Goal: Task Accomplishment & Management: Manage account settings

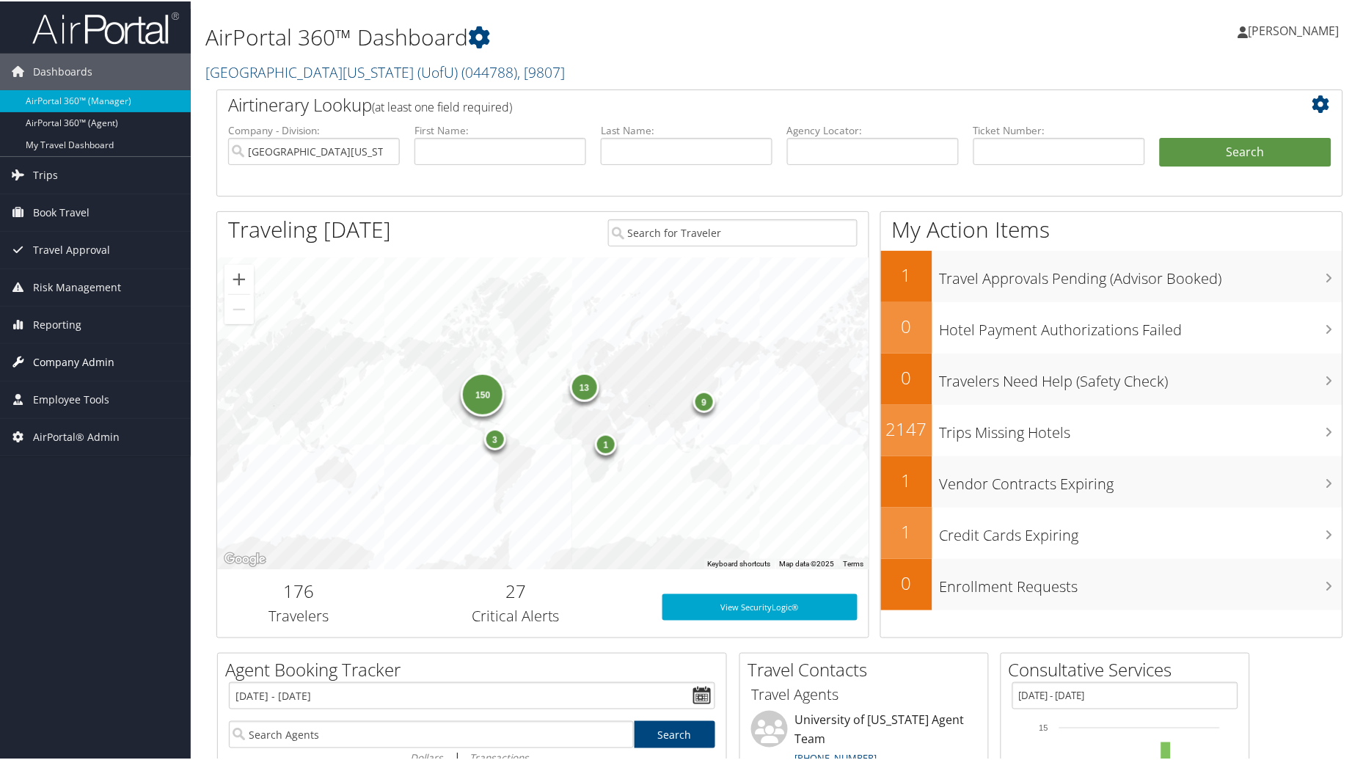
click at [66, 368] on span "Company Admin" at bounding box center [73, 361] width 81 height 37
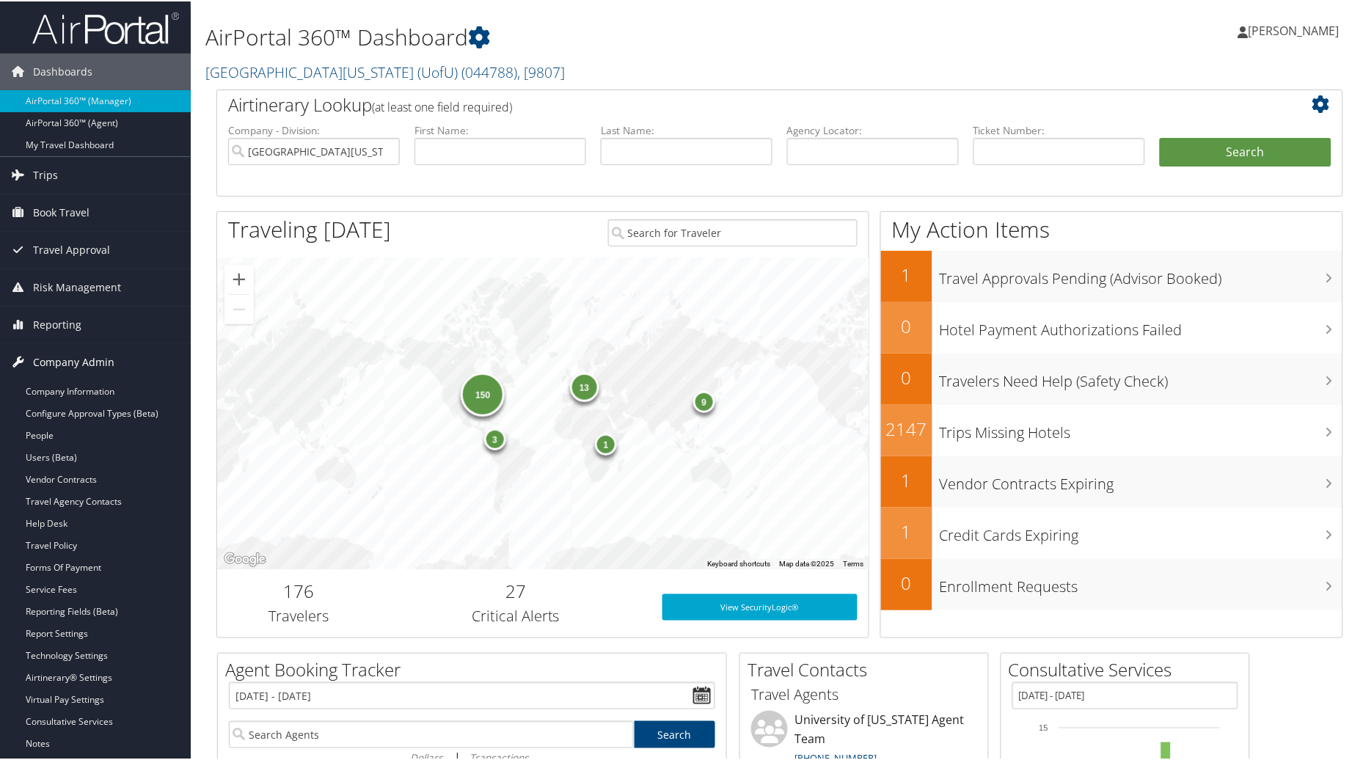
click at [67, 361] on span "Company Admin" at bounding box center [73, 361] width 81 height 37
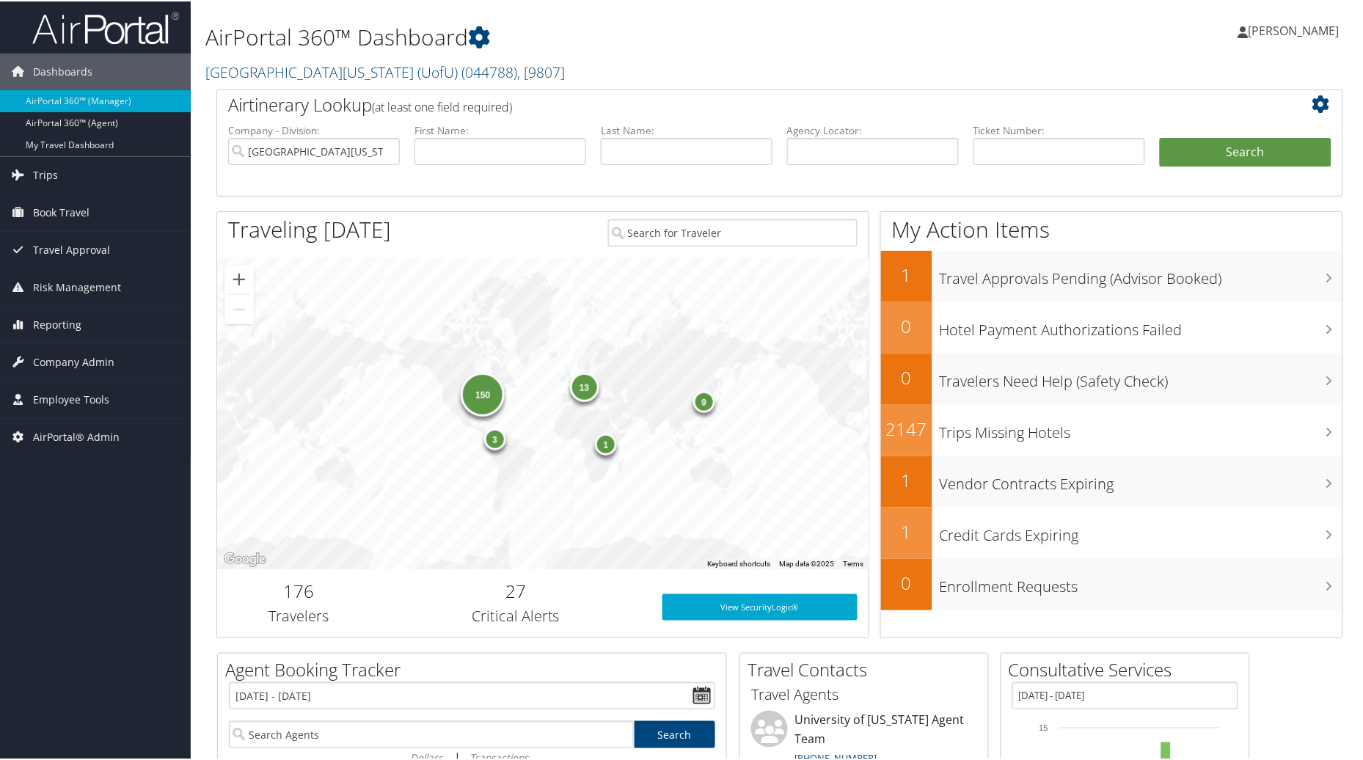
click at [681, 55] on div "AirPortal 360™ Dashboard University Of Utah (UofU) ( 044788 ) , [ 9807 ] Univer…" at bounding box center [588, 44] width 766 height 75
click at [63, 101] on link "AirPortal 360™ (Manager)" at bounding box center [95, 100] width 191 height 22
click at [318, 70] on link "University Of Utah (UofU) ( 044788 ) , [ 9807 ]" at bounding box center [384, 71] width 359 height 20
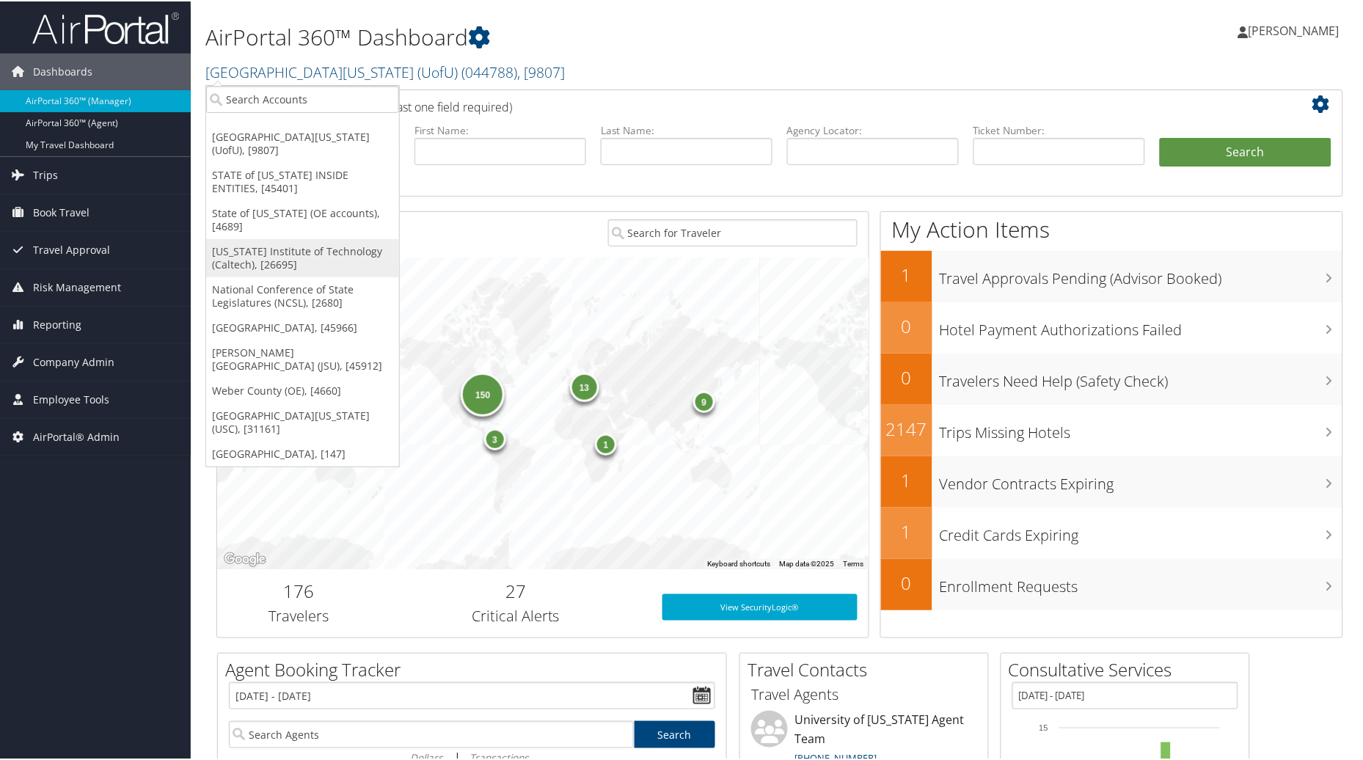
click at [297, 238] on link "[US_STATE] Institute of Technology (Caltech), [26695]" at bounding box center [302, 257] width 193 height 38
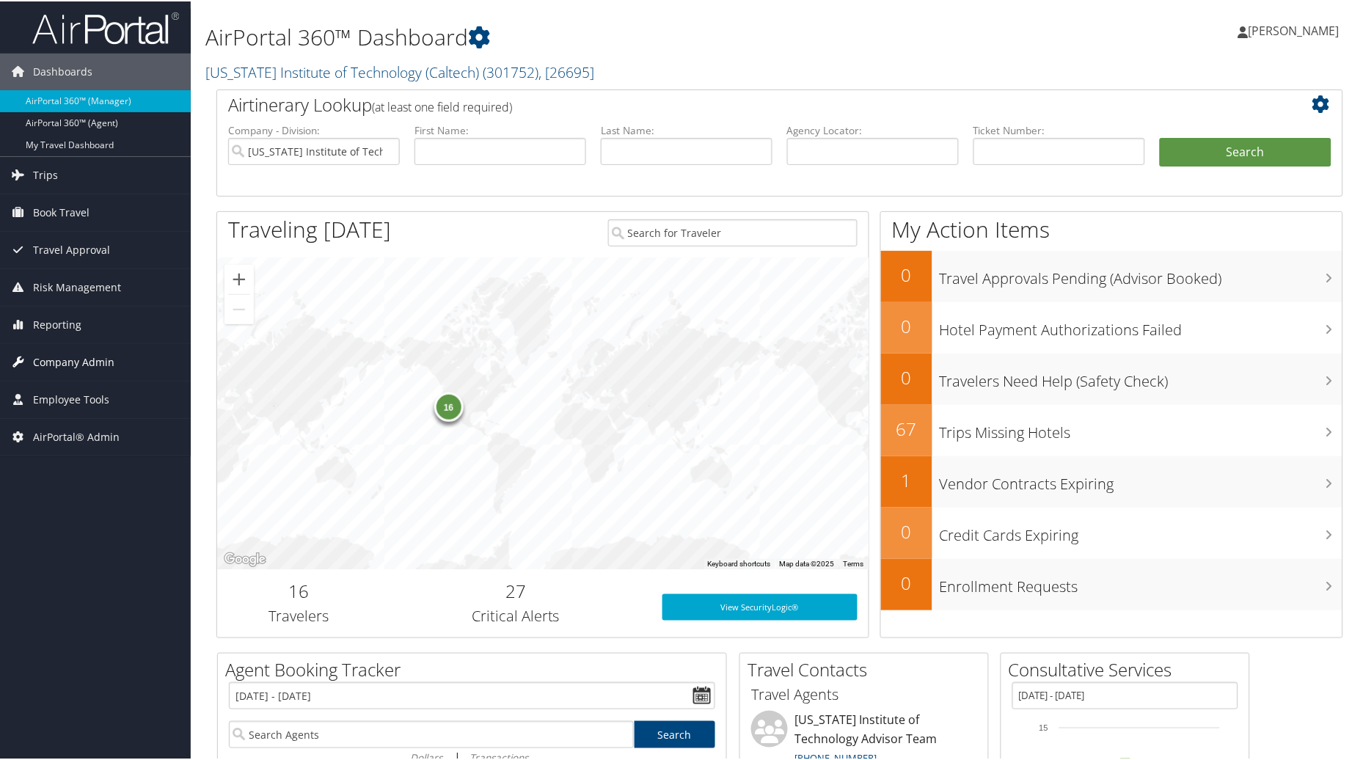
click at [52, 360] on span "Company Admin" at bounding box center [73, 361] width 81 height 37
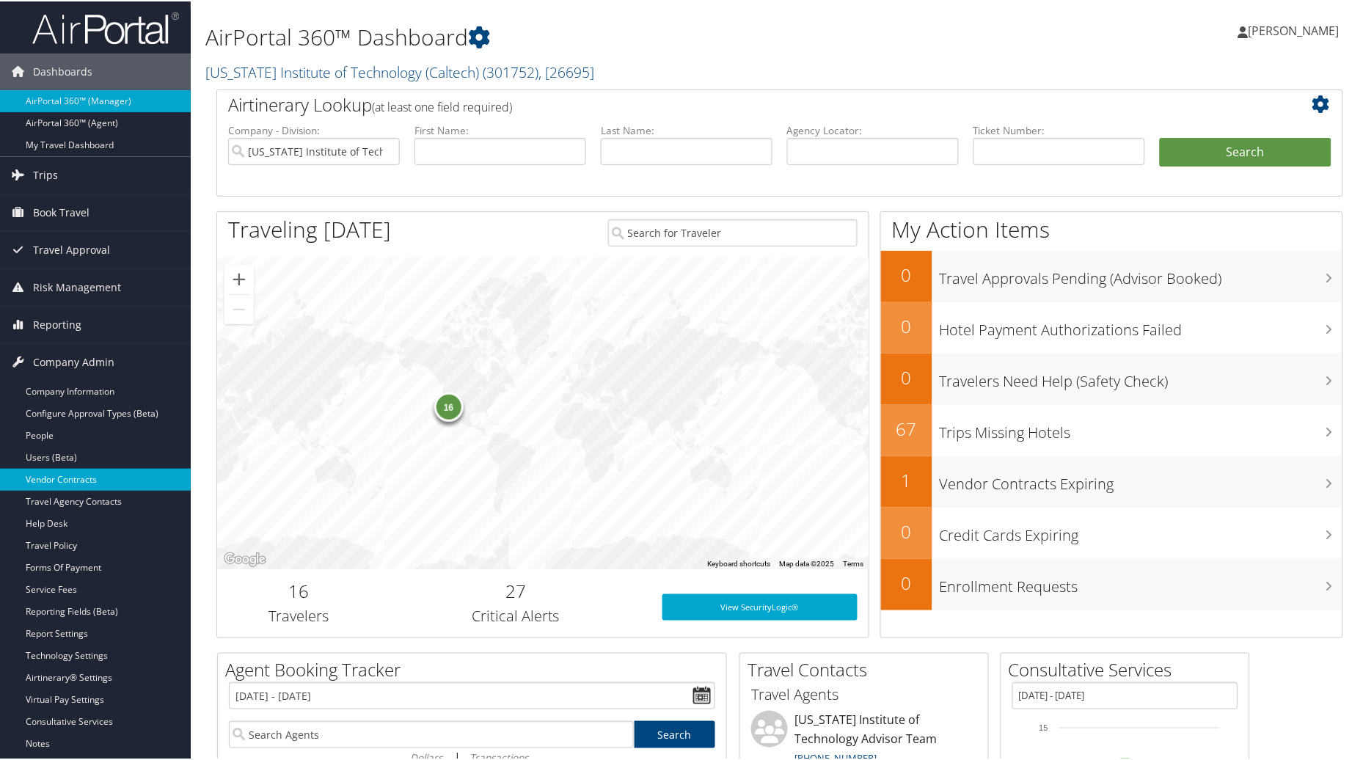
click at [56, 480] on link "Vendor Contracts" at bounding box center [95, 478] width 191 height 22
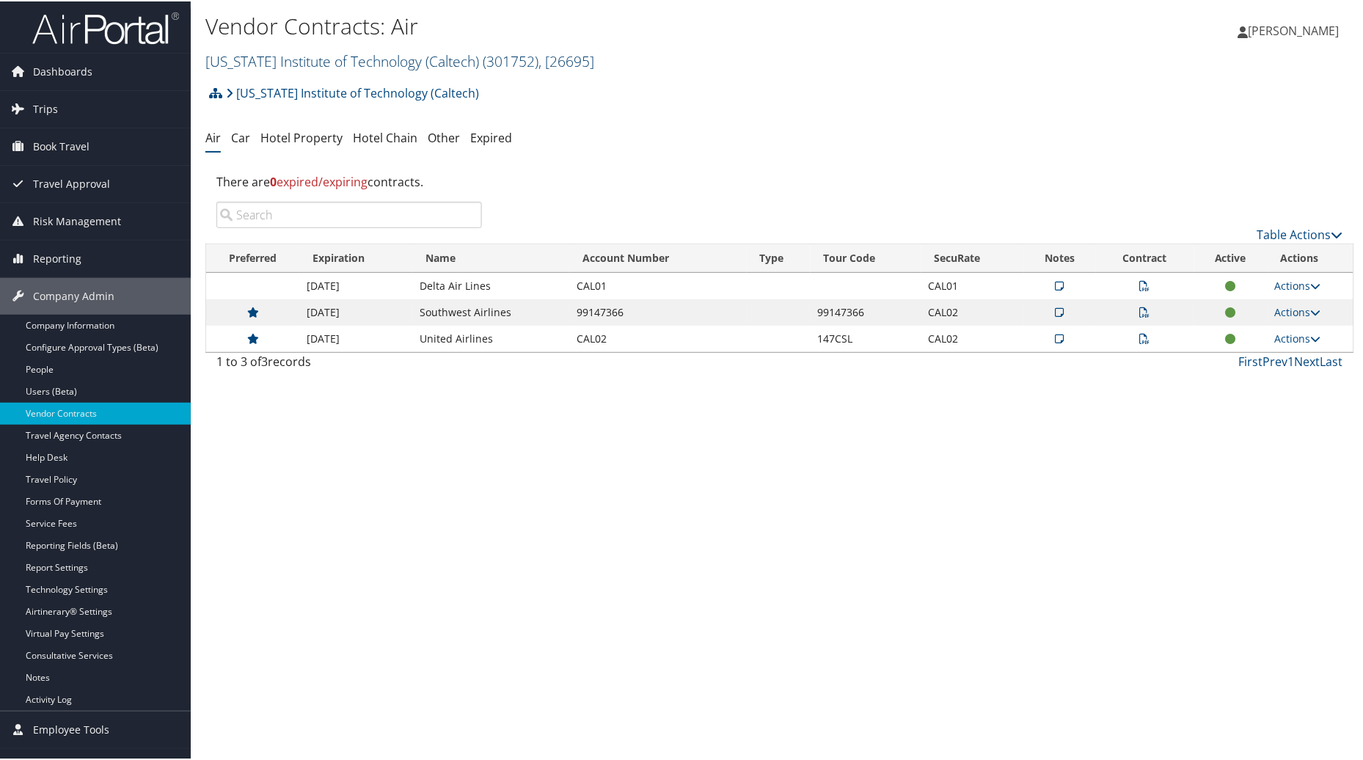
click at [387, 57] on link "California Institute of Technology (Caltech) ( 301752 ) , [ 26695 ]" at bounding box center [399, 60] width 389 height 20
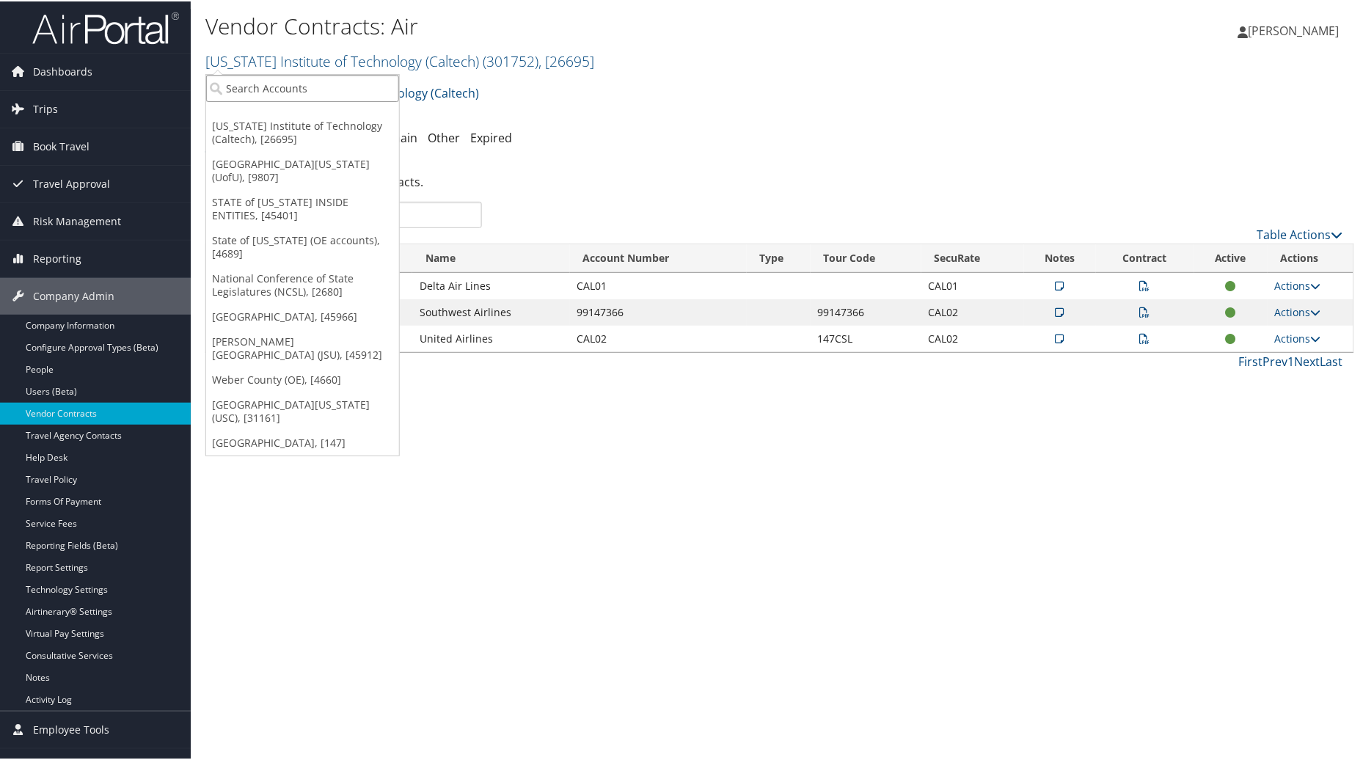
click at [288, 89] on input "search" at bounding box center [302, 86] width 193 height 27
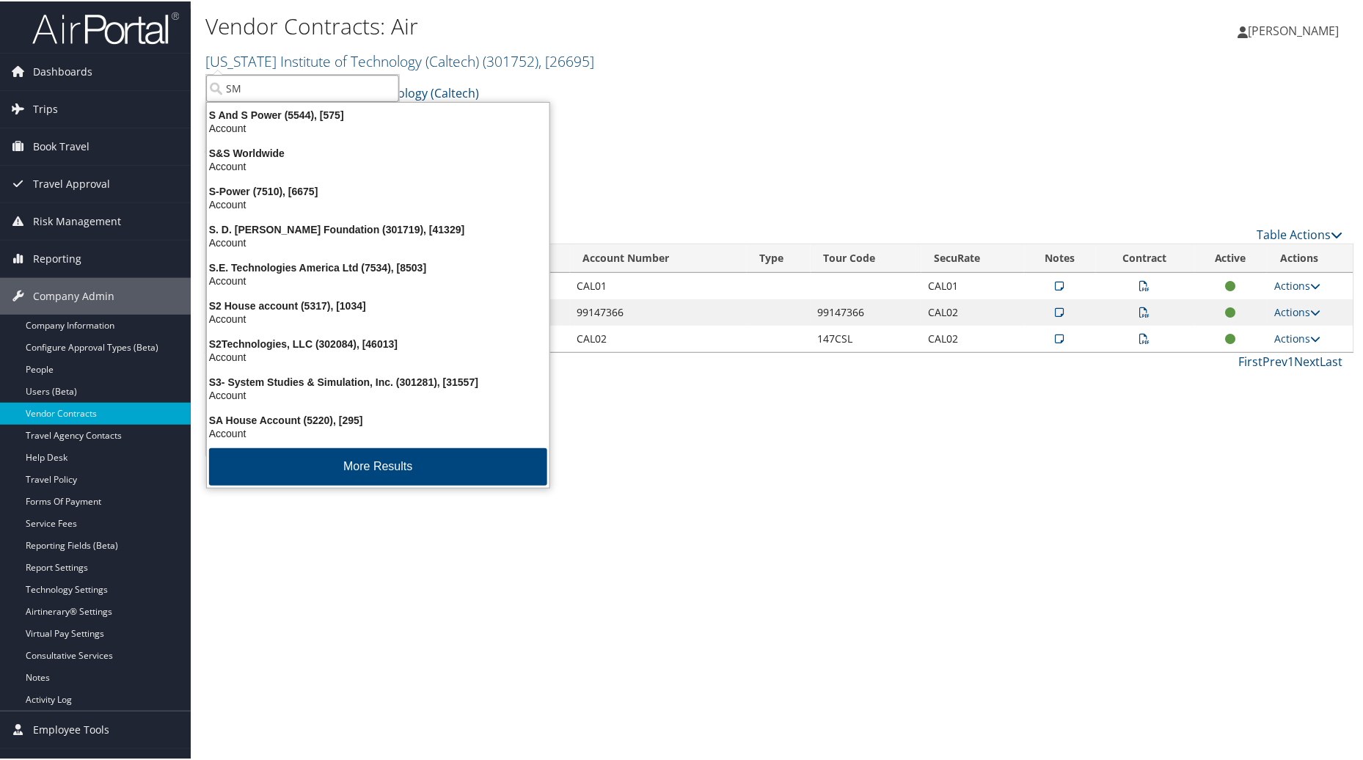
type input "SMU"
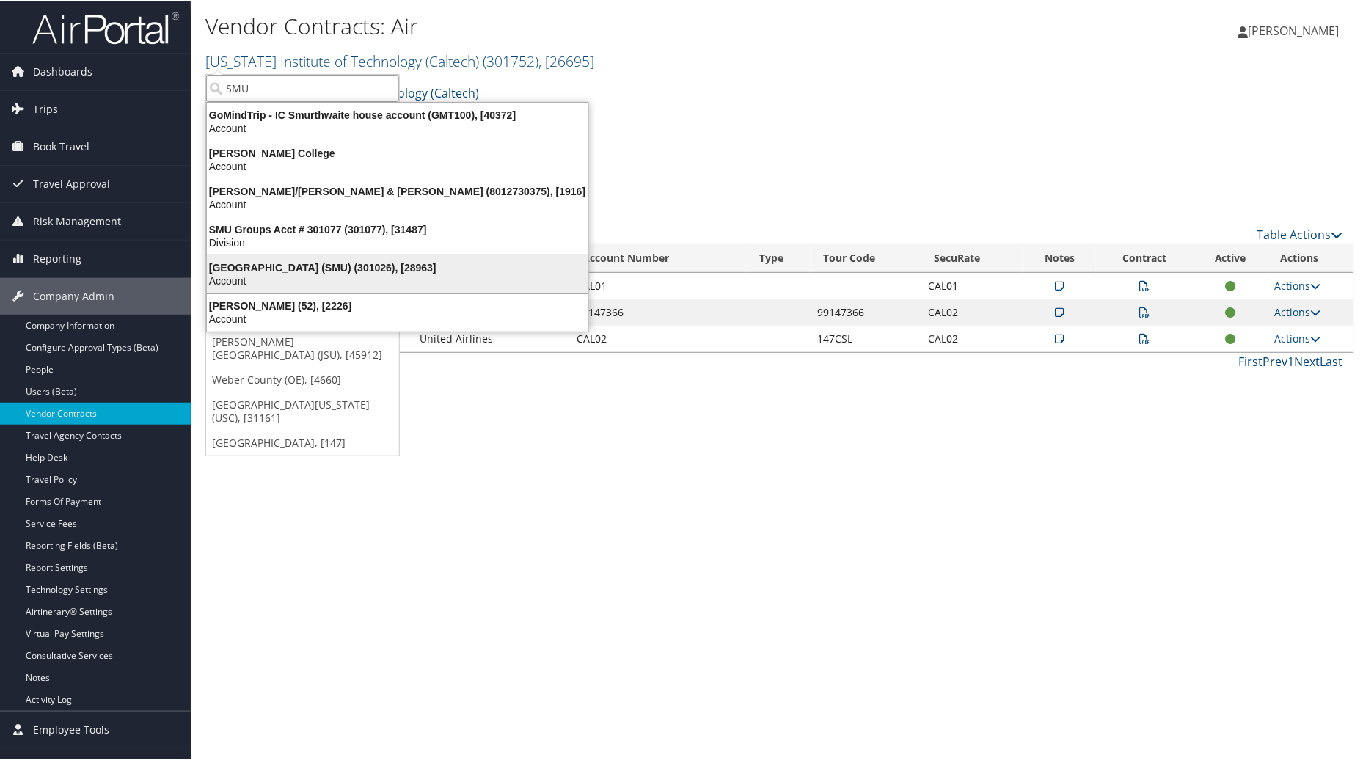
click at [244, 275] on div "Account" at bounding box center [397, 279] width 399 height 13
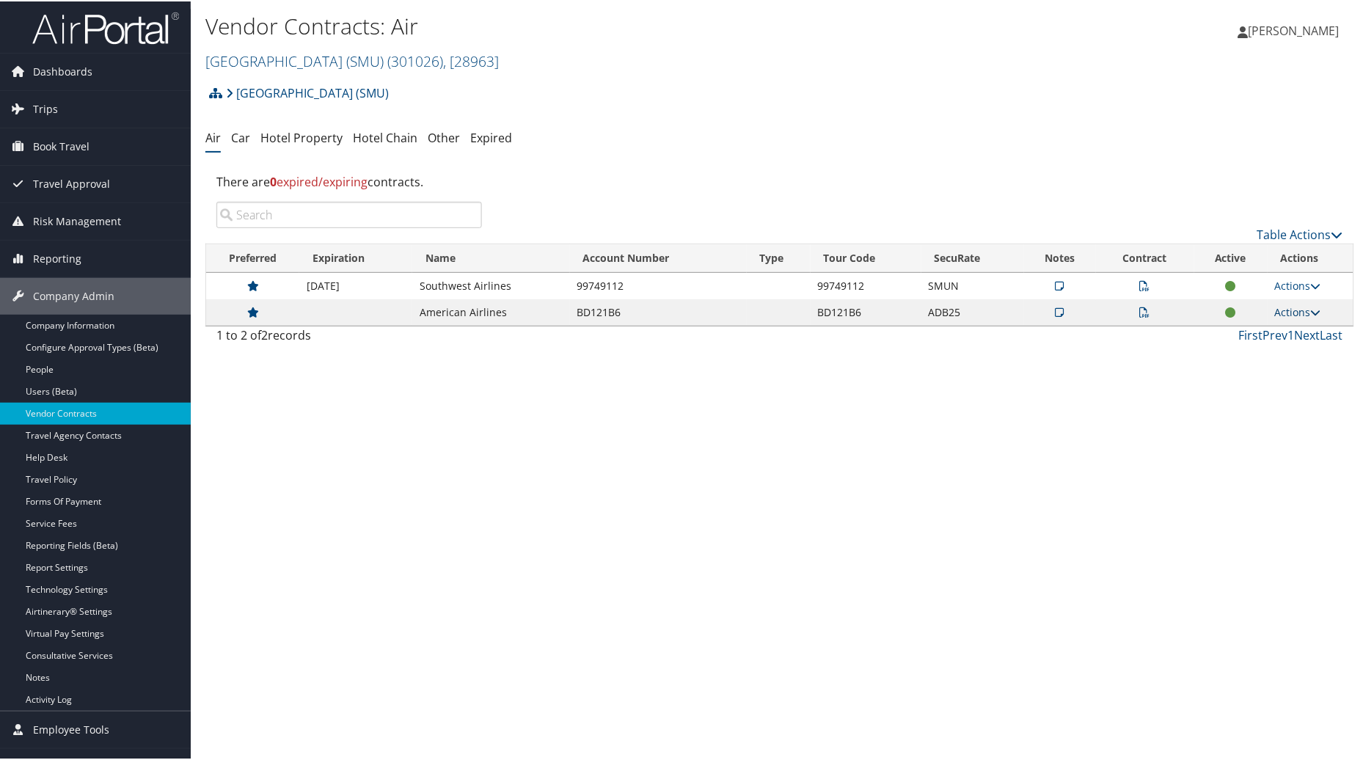
click at [1300, 311] on link "Actions" at bounding box center [1298, 311] width 46 height 14
click at [1221, 485] on div "Vendor Contracts: Air Southern Methodist University (SMU) ( 301026 ) , [ 28963 …" at bounding box center [780, 380] width 1178 height 760
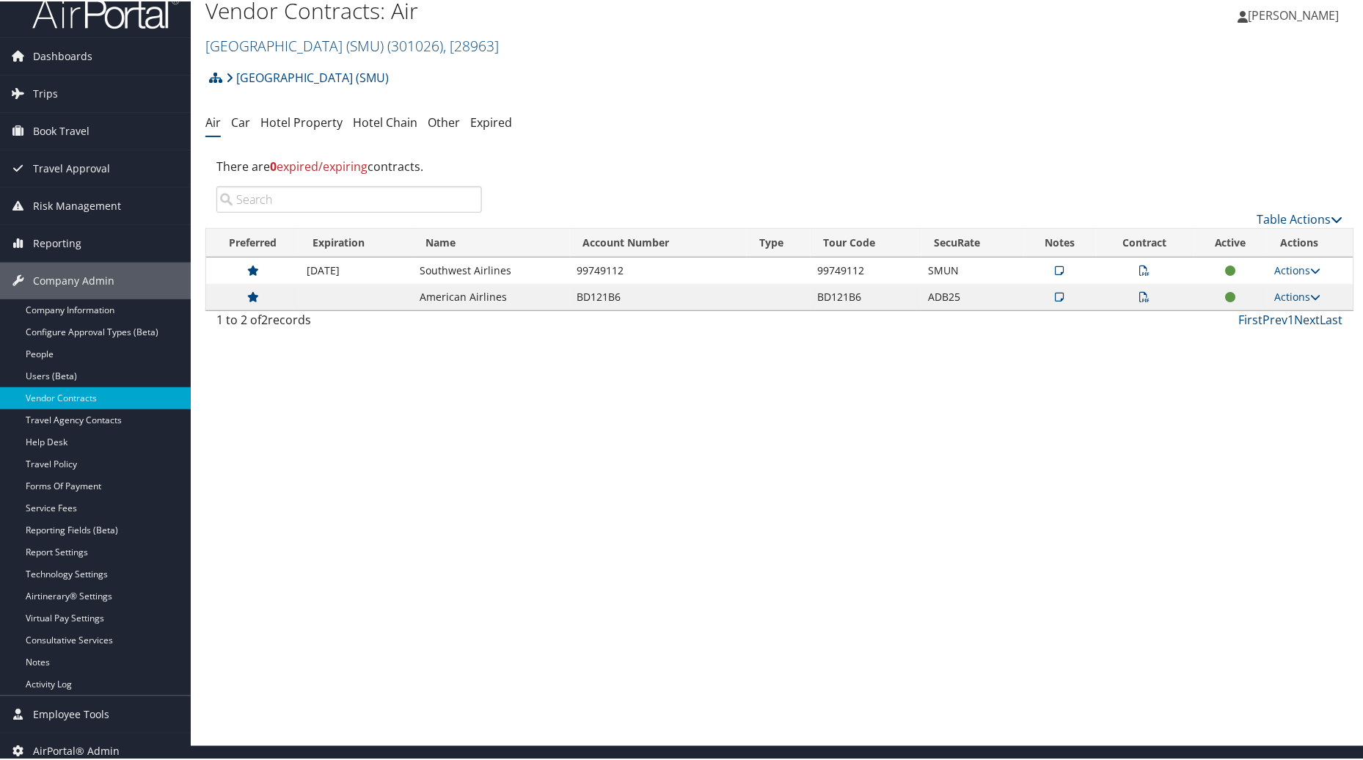
scroll to position [25, 0]
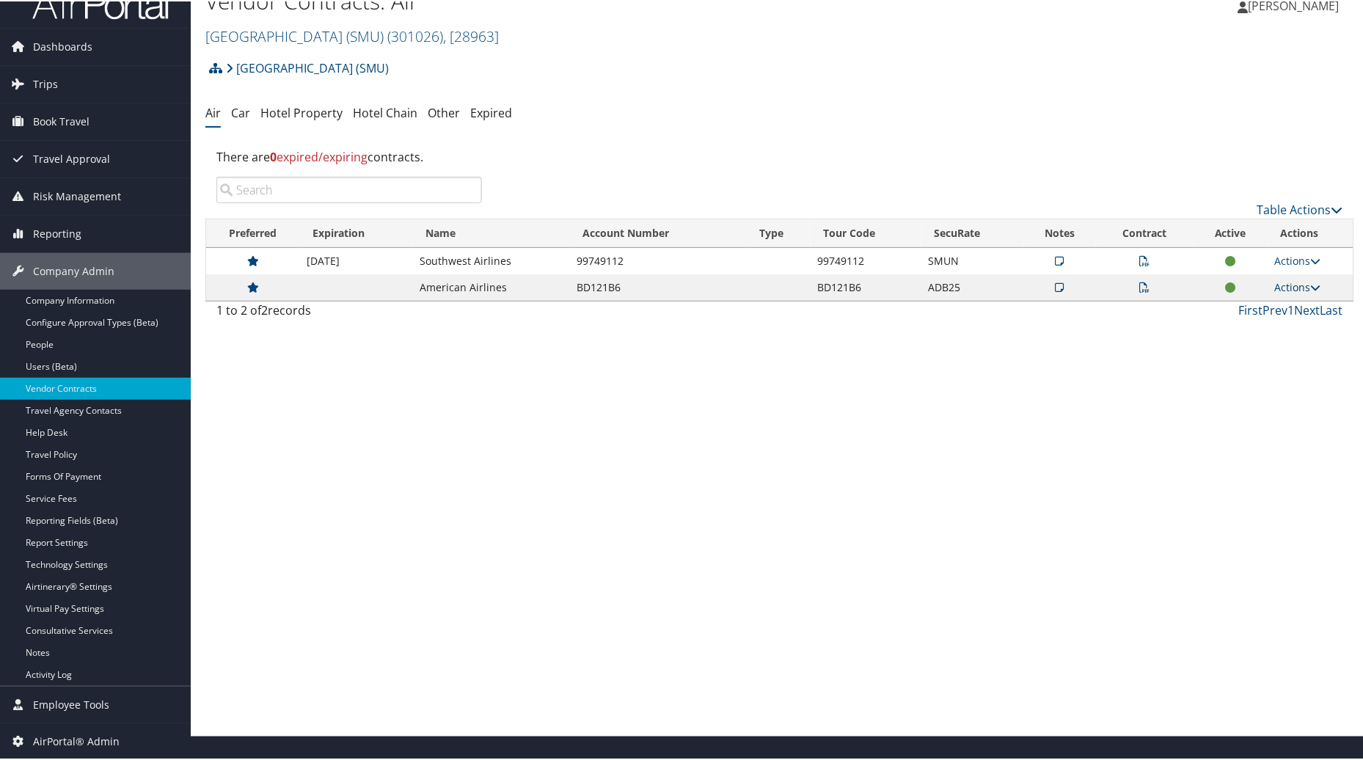
click at [1314, 284] on icon at bounding box center [1316, 286] width 10 height 10
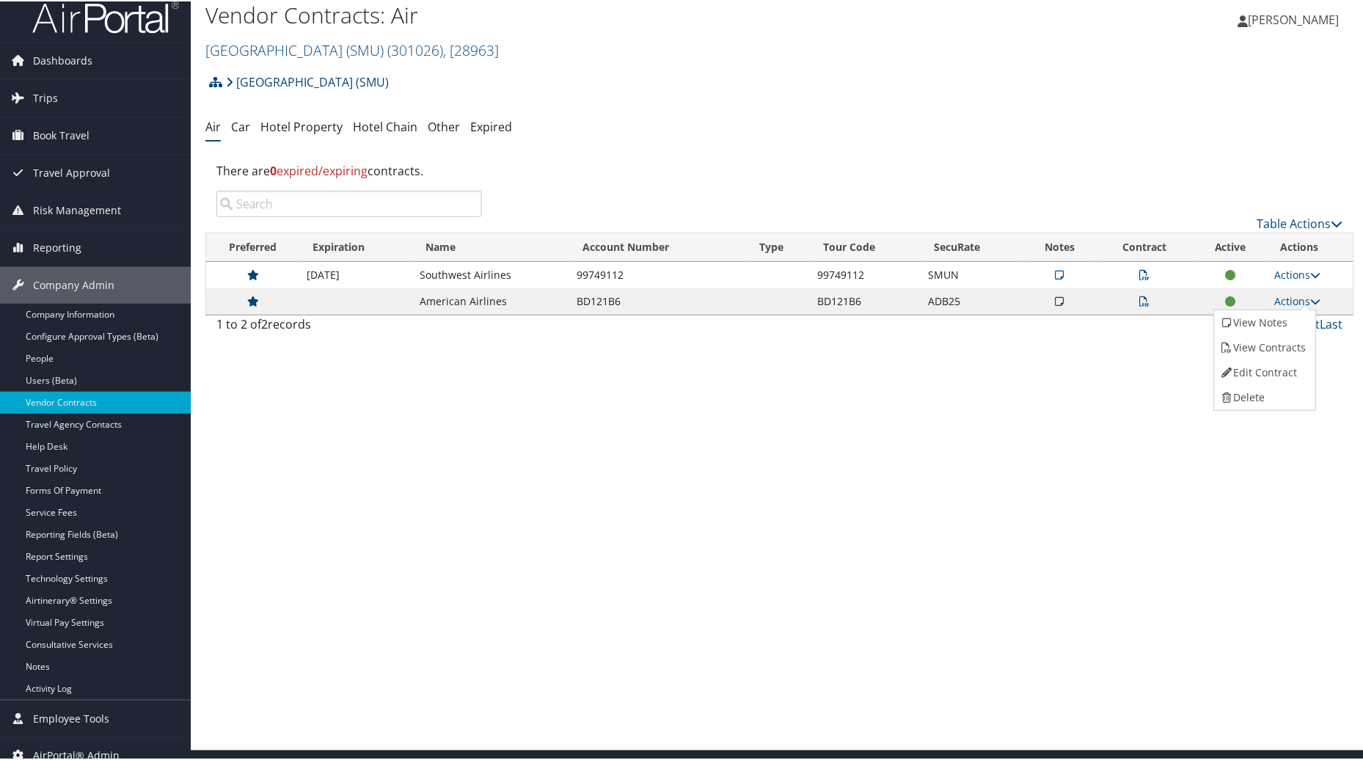
scroll to position [0, 0]
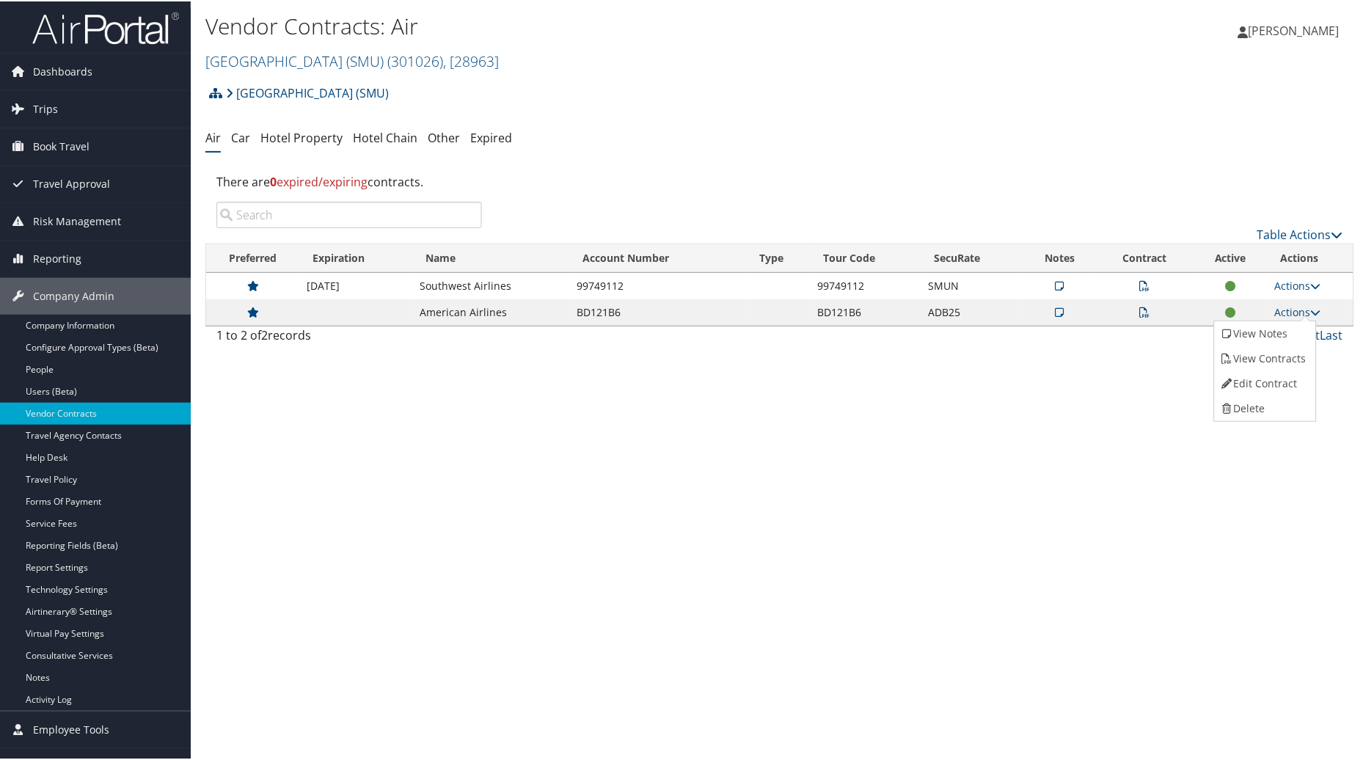
click at [1135, 464] on div "Vendor Contracts: Air Southern Methodist University (SMU) ( 301026 ) , [ 28963 …" at bounding box center [780, 380] width 1178 height 760
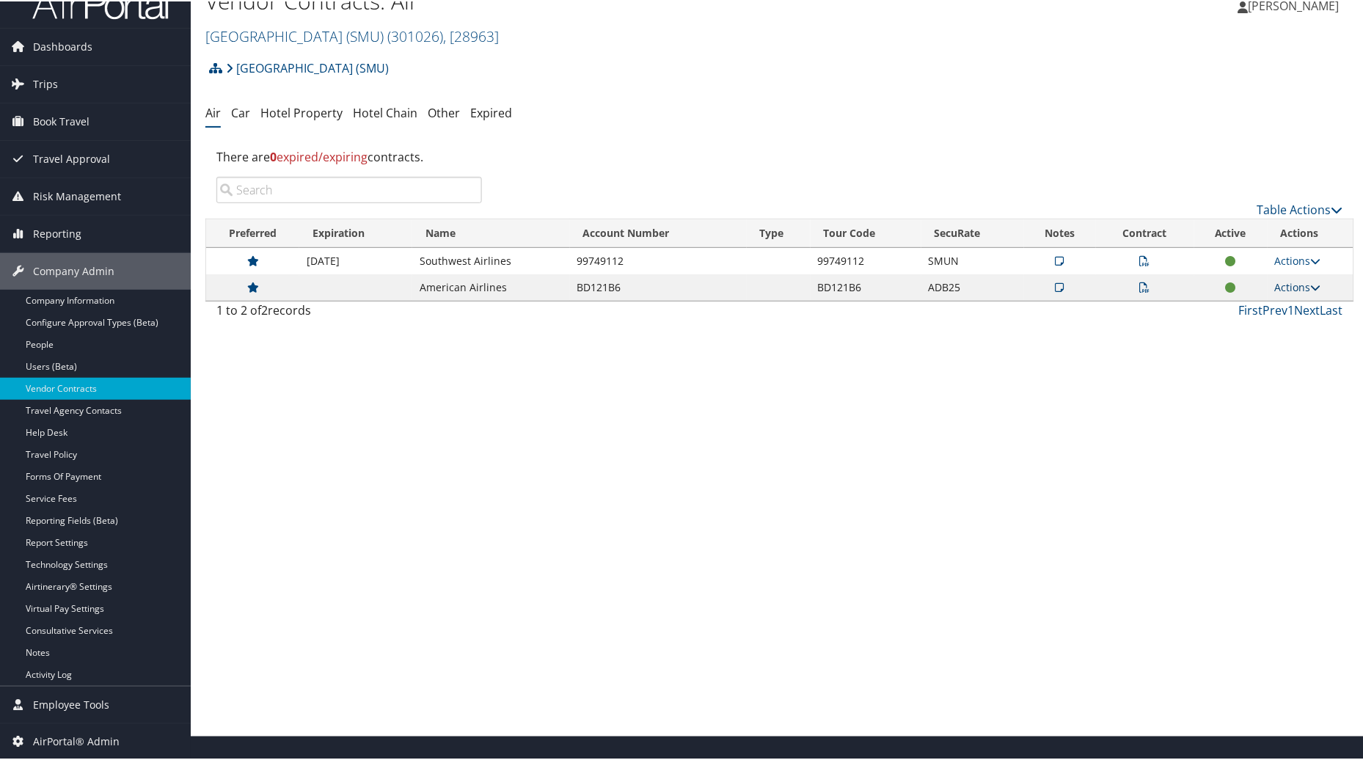
click at [1314, 282] on icon at bounding box center [1316, 286] width 10 height 10
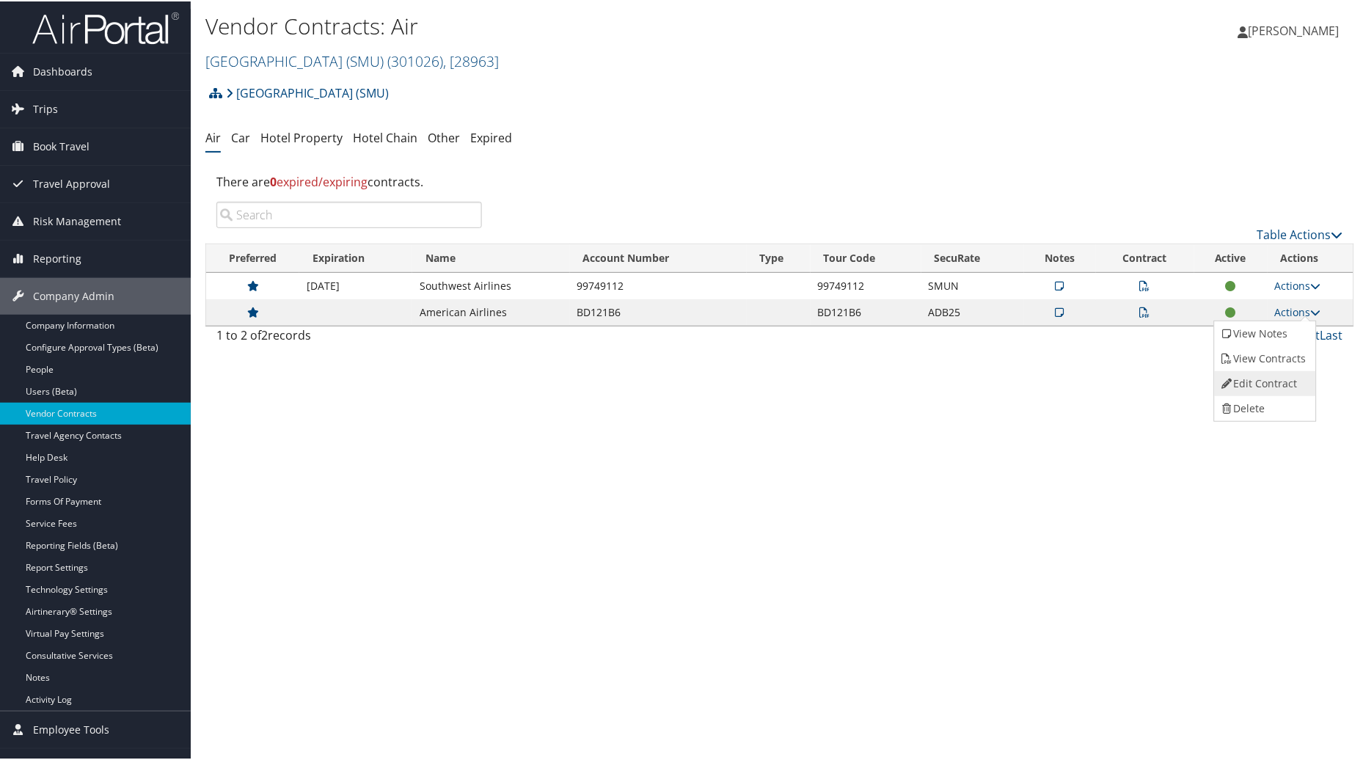
click at [1247, 379] on link "Edit Contract" at bounding box center [1264, 382] width 98 height 25
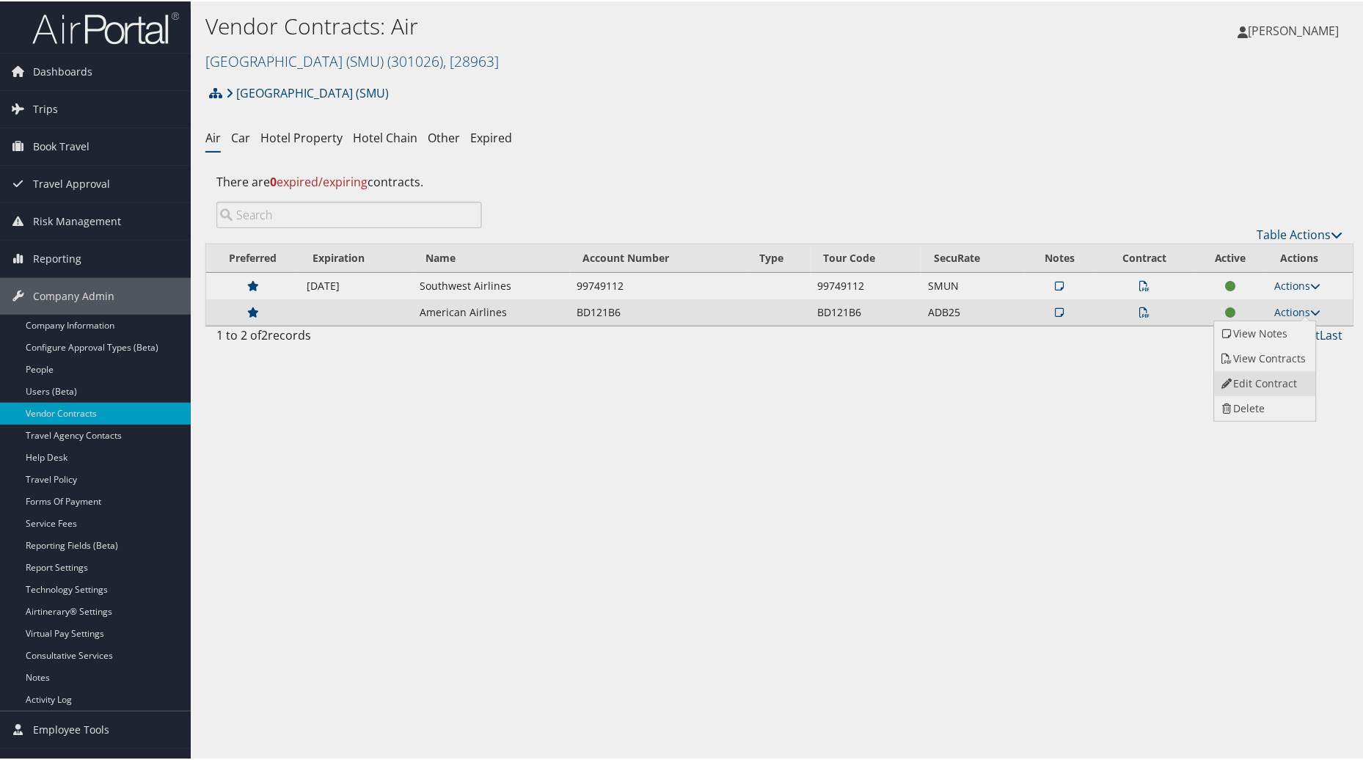
select select "[object Object]"
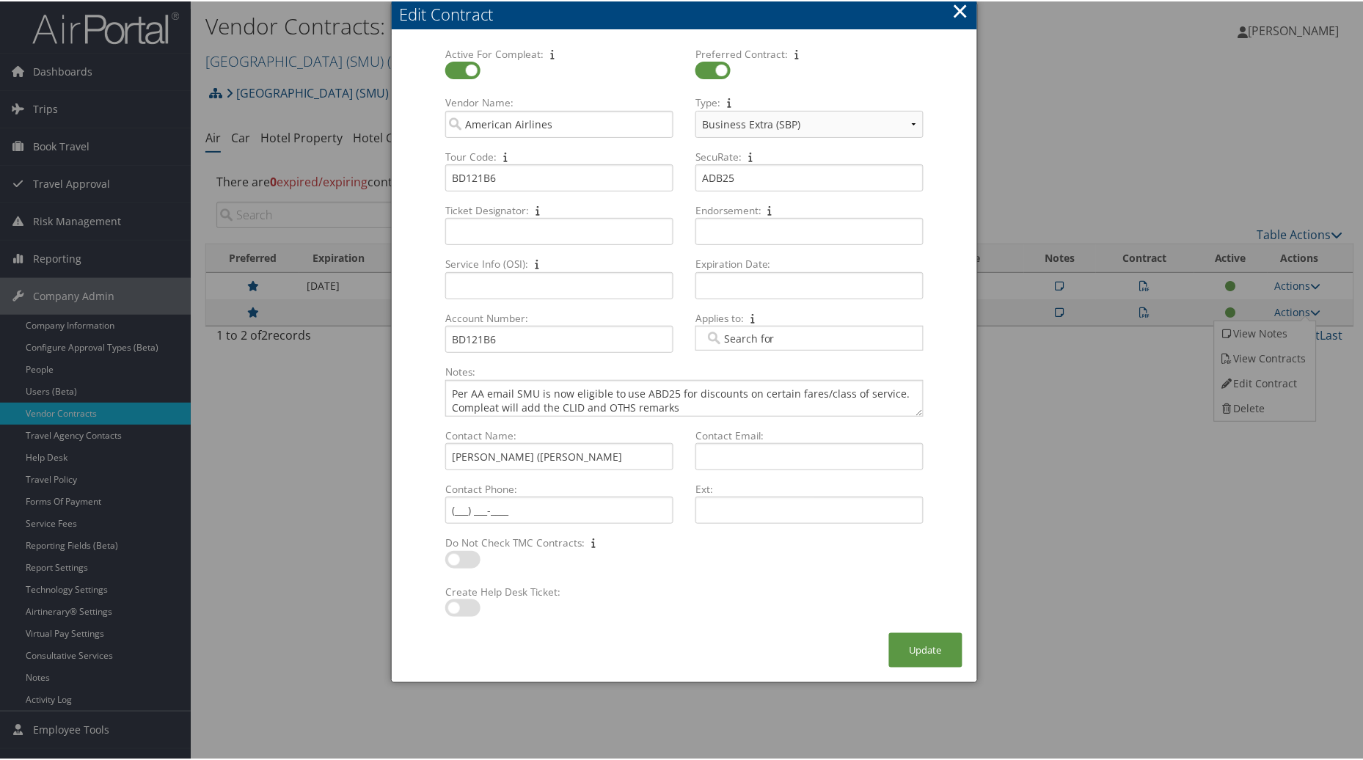
scroll to position [4, 0]
click at [952, 16] on button "×" at bounding box center [960, 9] width 17 height 29
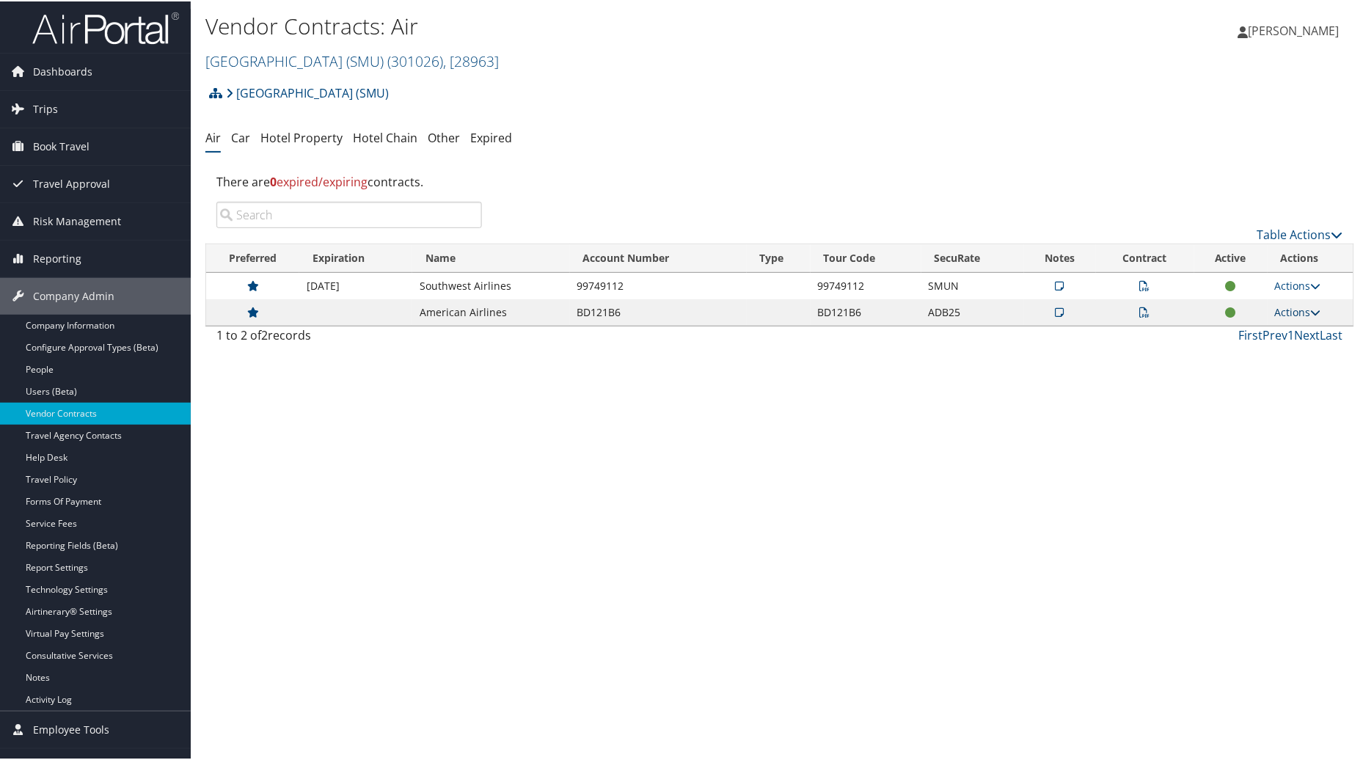
click at [1293, 312] on link "Actions" at bounding box center [1298, 311] width 46 height 14
click at [1248, 405] on link "Delete" at bounding box center [1264, 407] width 98 height 25
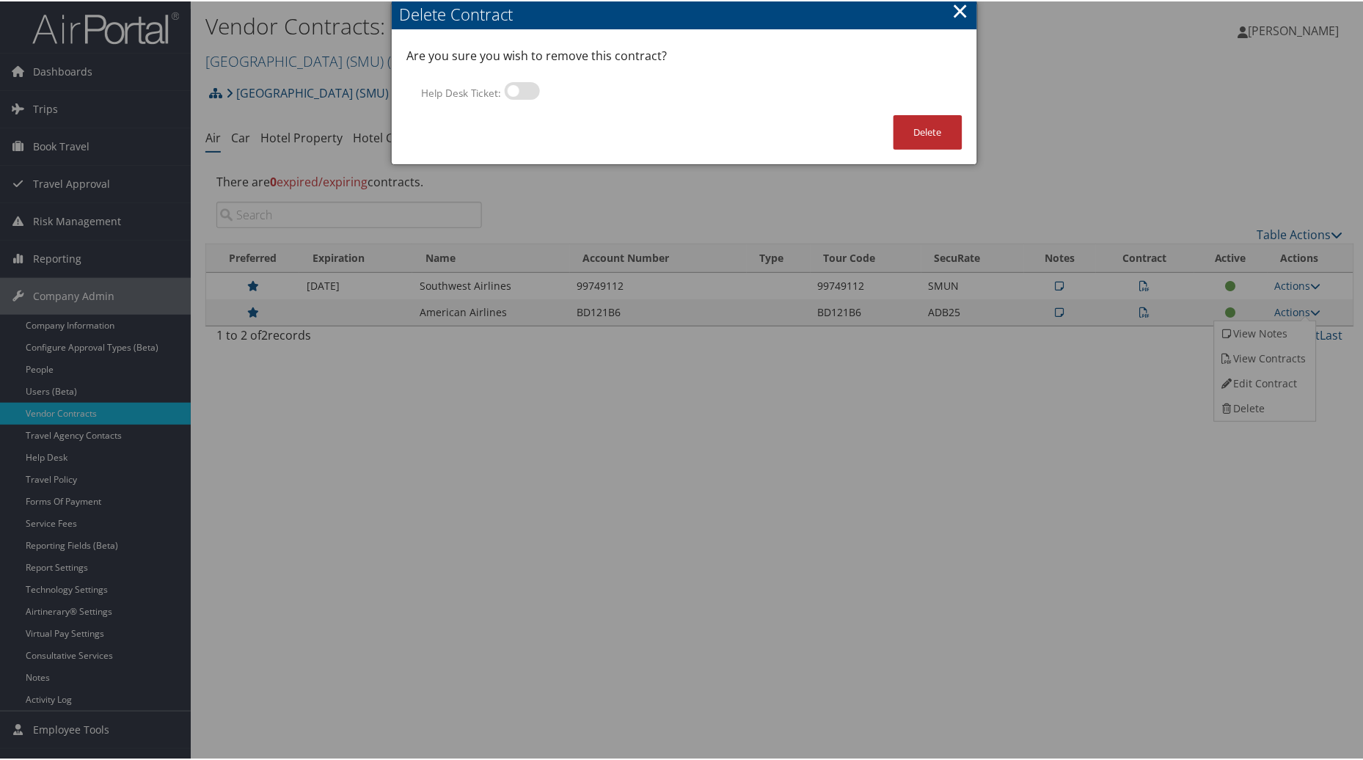
click at [506, 91] on label at bounding box center [522, 90] width 35 height 18
click at [512, 91] on input "Help Desk Ticket:" at bounding box center [517, 92] width 10 height 10
checkbox input "true"
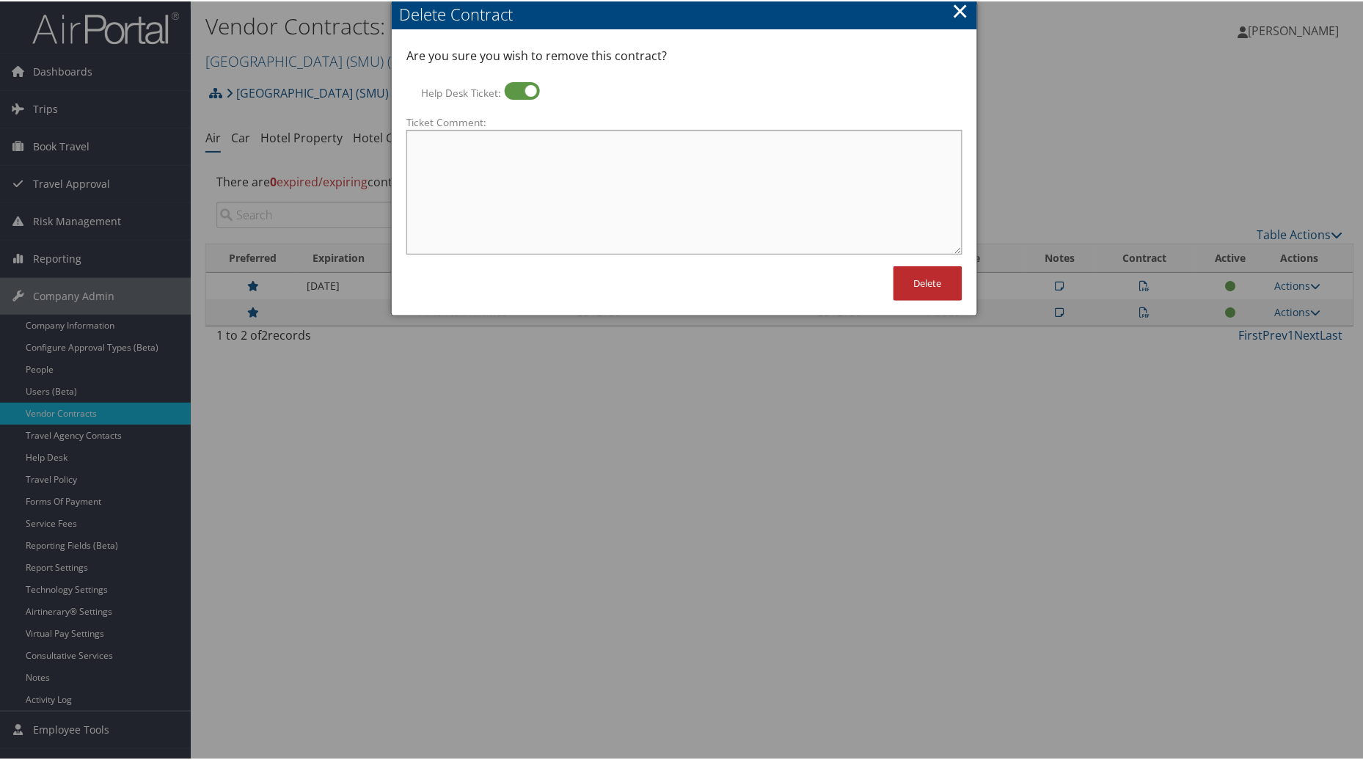
click at [458, 144] on textarea "Ticket Comment:" at bounding box center [684, 190] width 556 height 125
type textarea "Old Expired pre-pandemic program"
click at [924, 269] on button "Delete" at bounding box center [927, 282] width 69 height 34
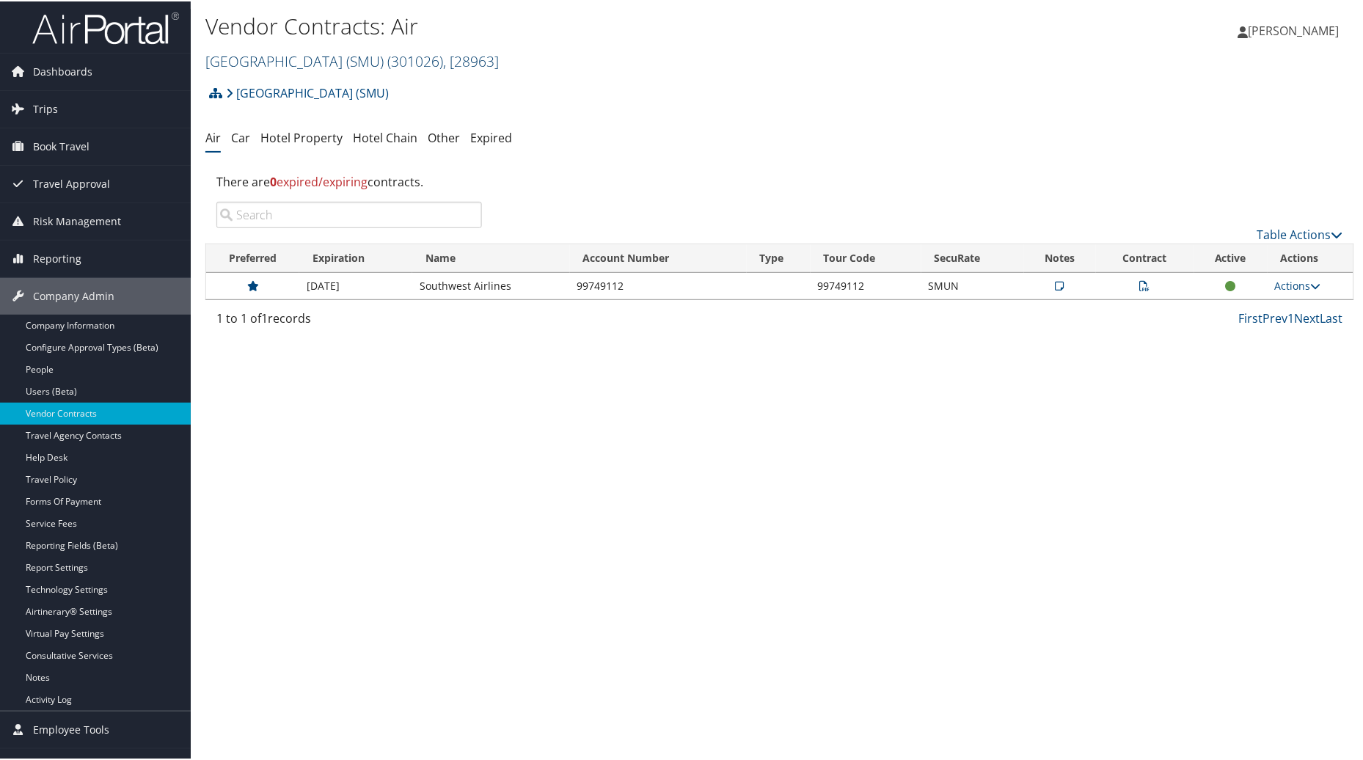
click at [443, 55] on span "( 301026 )" at bounding box center [415, 60] width 56 height 20
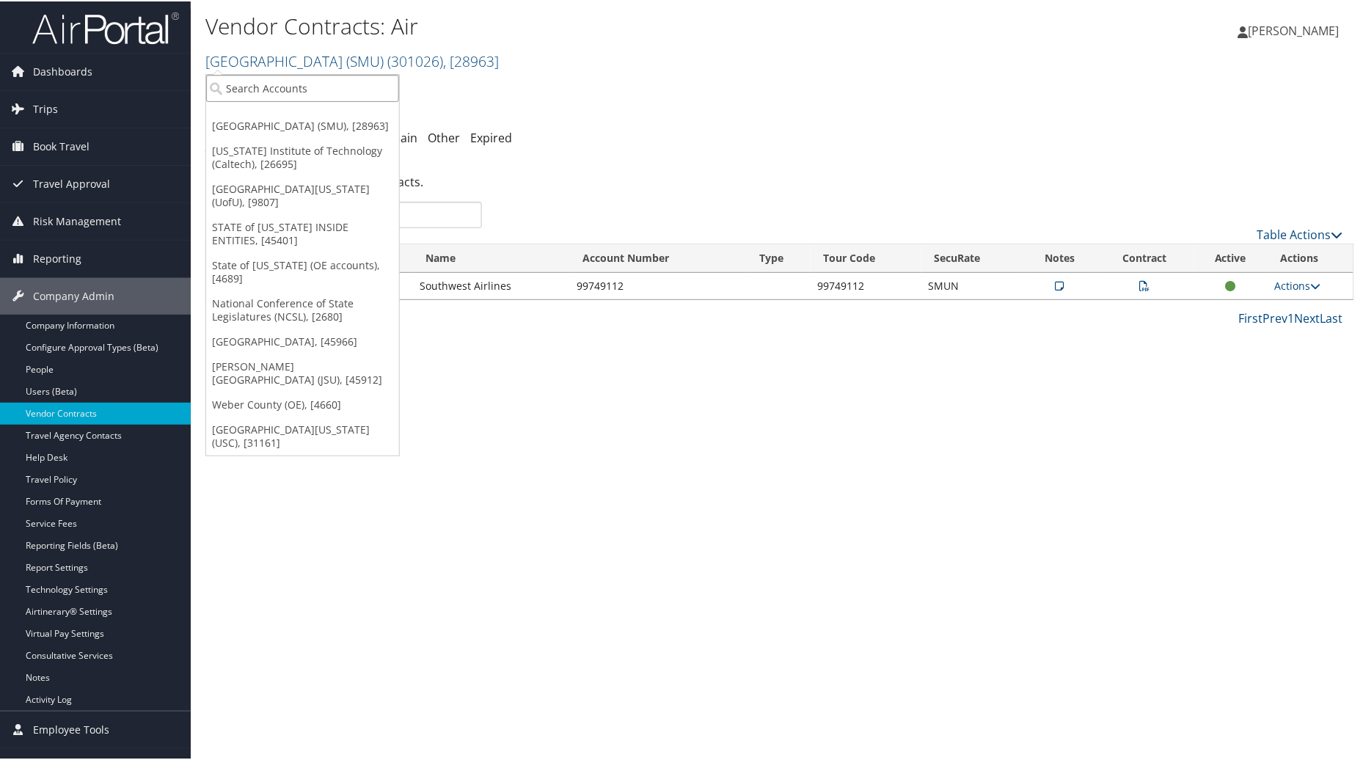
click at [307, 93] on input "search" at bounding box center [302, 86] width 193 height 27
type input "ABilene"
click at [356, 114] on div "Abilene Christian University (302074), [45966]" at bounding box center [348, 113] width 301 height 13
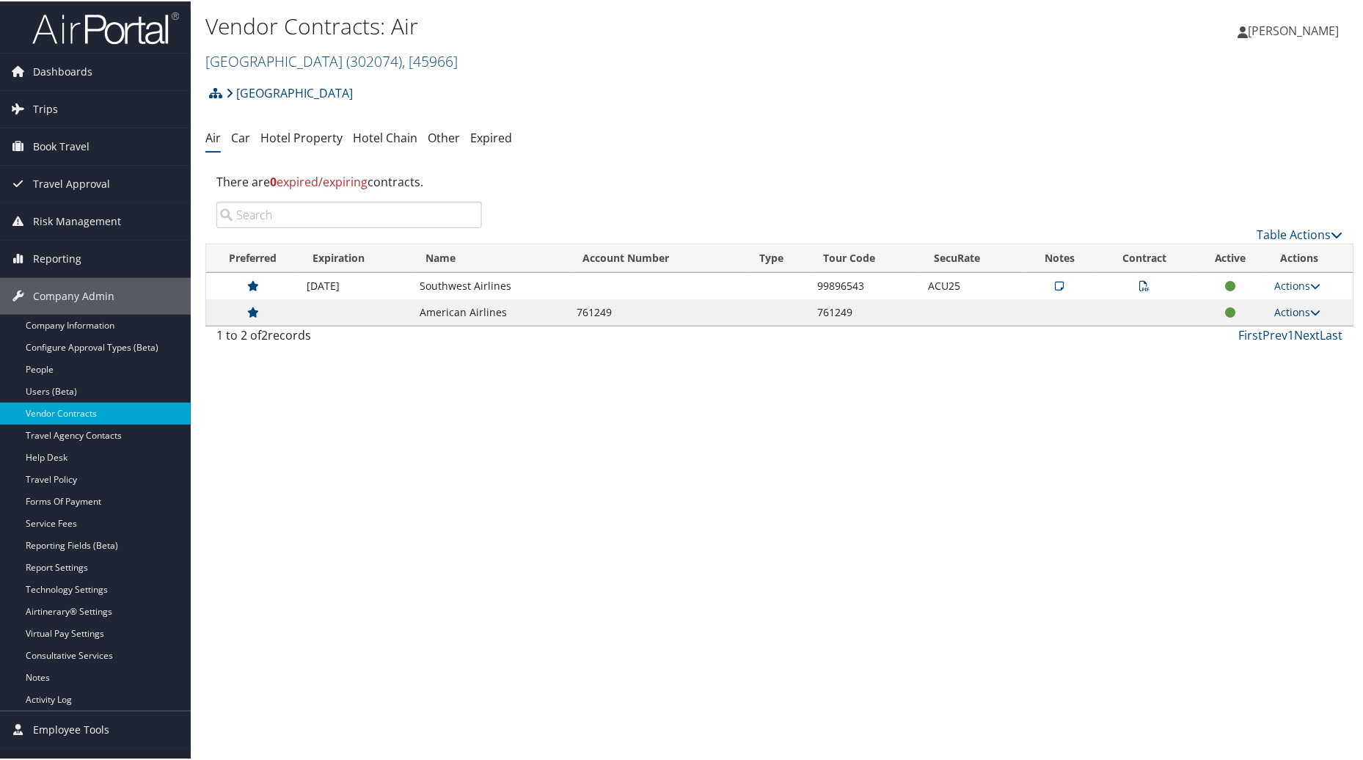
click at [1275, 310] on link "Actions" at bounding box center [1298, 311] width 46 height 14
click at [1262, 382] on link "Delete" at bounding box center [1264, 382] width 98 height 25
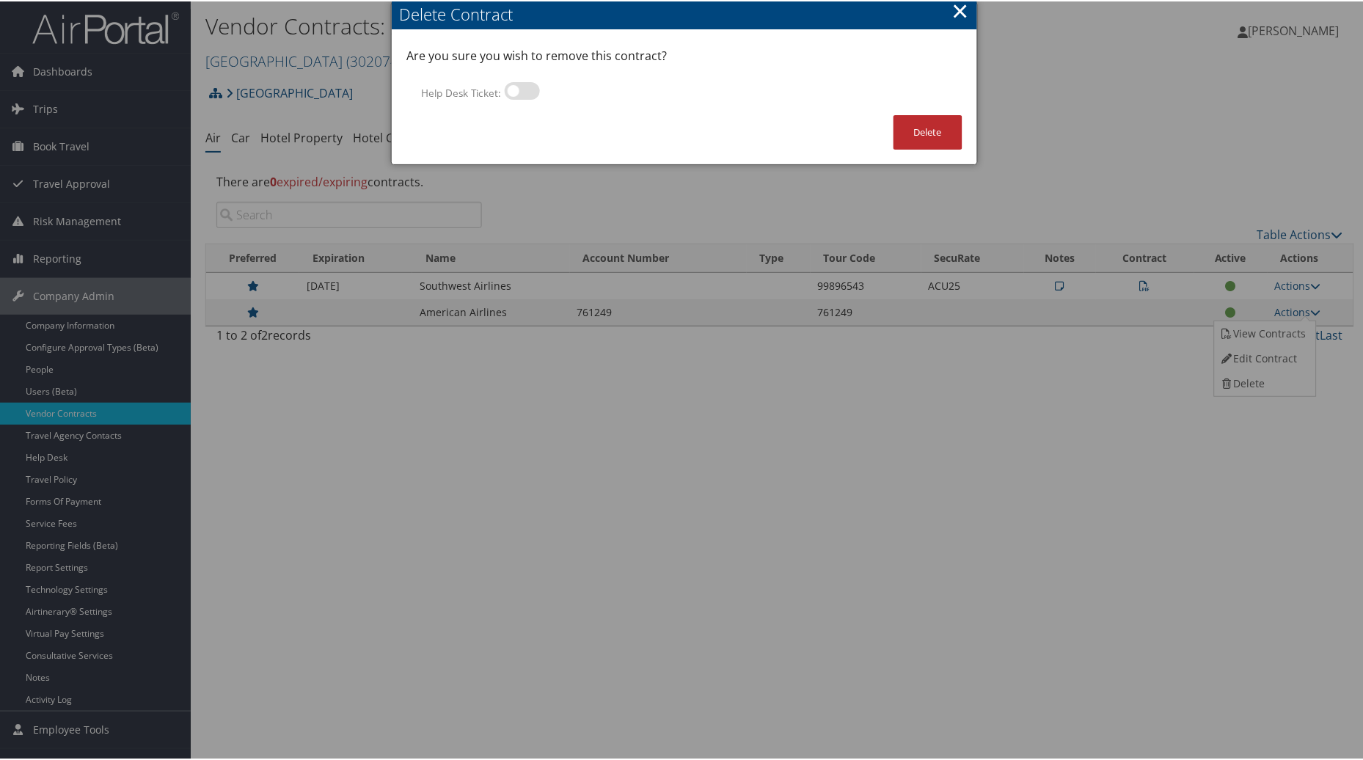
click at [509, 89] on label at bounding box center [522, 90] width 35 height 18
click at [512, 89] on input "Help Desk Ticket:" at bounding box center [517, 92] width 10 height 10
checkbox input "true"
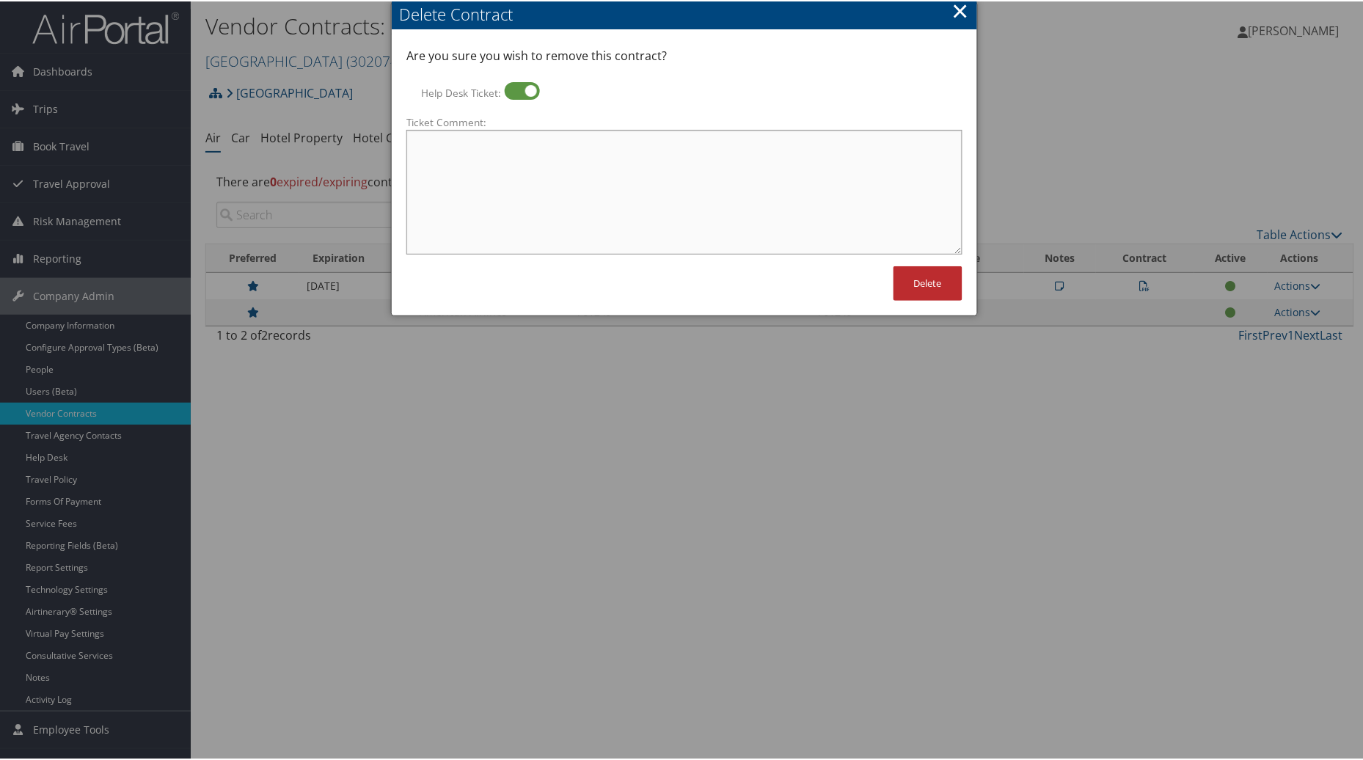
click at [572, 180] on textarea "Ticket Comment:" at bounding box center [684, 190] width 556 height 125
type textarea "Advised [PERSON_NAME], must enroll in new program. Implemenation and AE emailed…"
click at [926, 285] on button "Delete" at bounding box center [927, 282] width 69 height 34
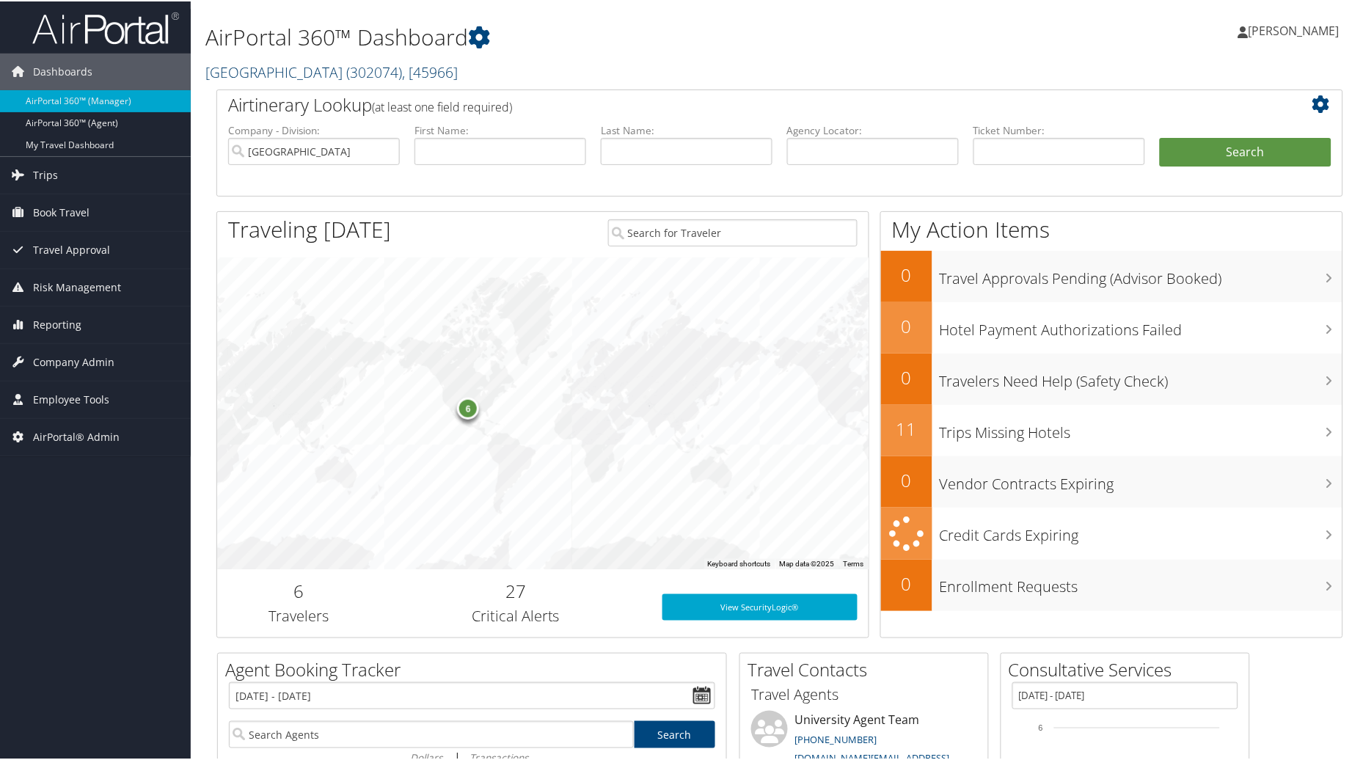
click at [400, 61] on span "( 302074 )" at bounding box center [374, 71] width 56 height 20
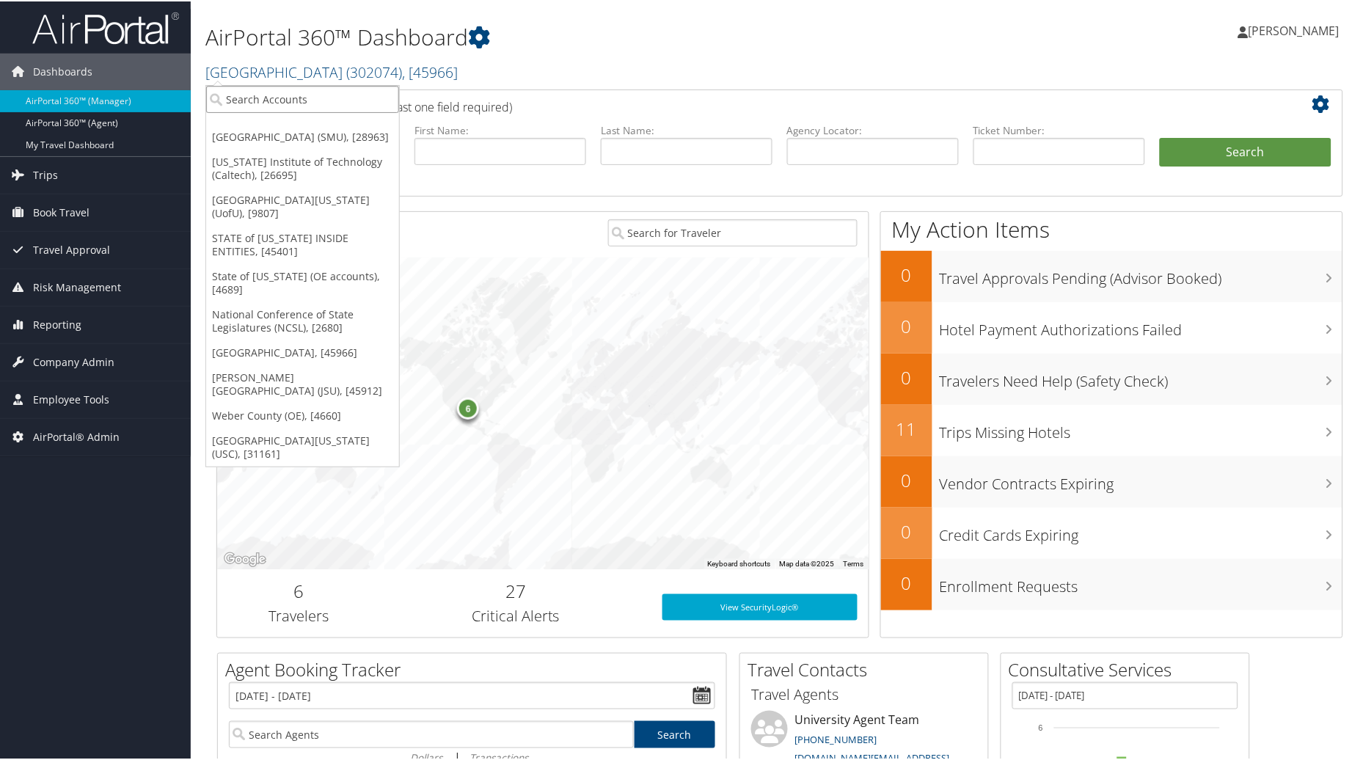
click at [302, 103] on input "search" at bounding box center [302, 97] width 193 height 27
click at [292, 171] on link "[US_STATE] Institute of Technology (Caltech), [26695]" at bounding box center [302, 167] width 193 height 38
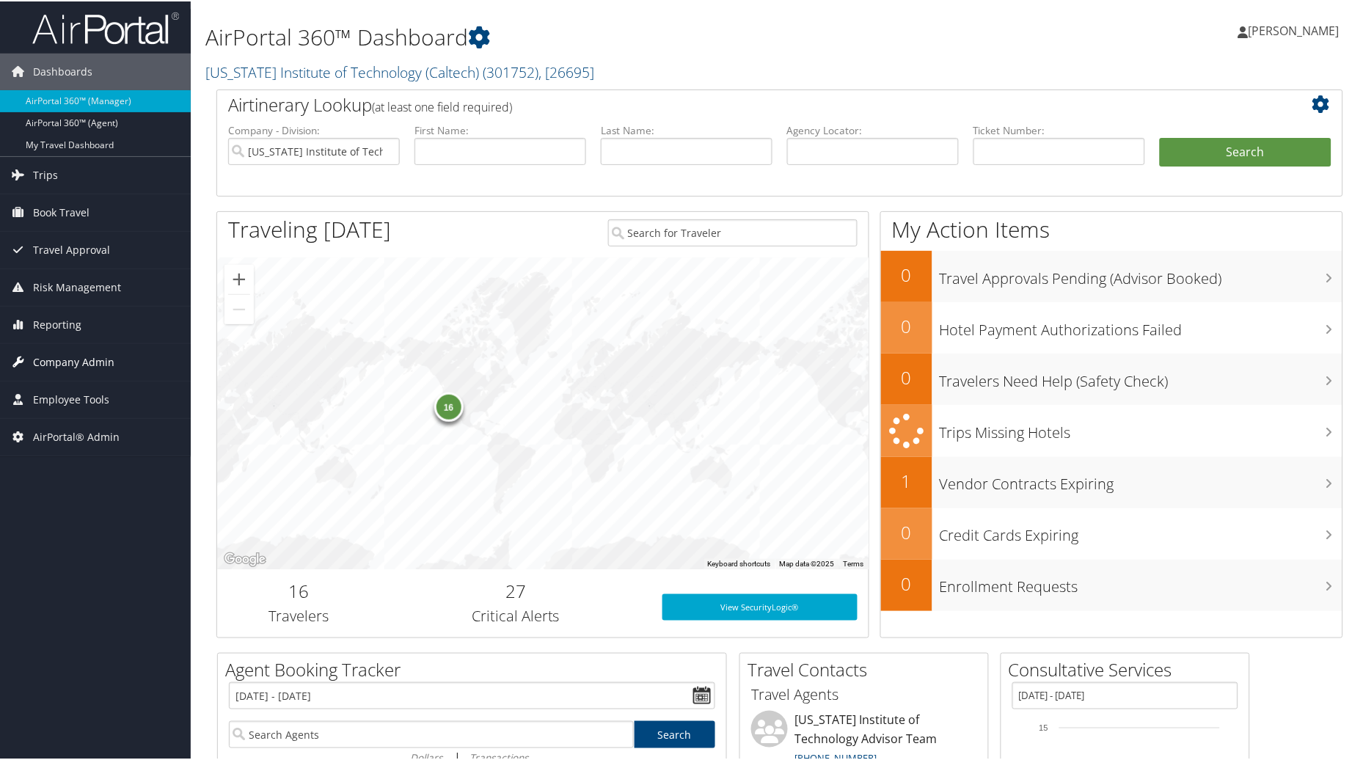
click at [51, 362] on span "Company Admin" at bounding box center [73, 361] width 81 height 37
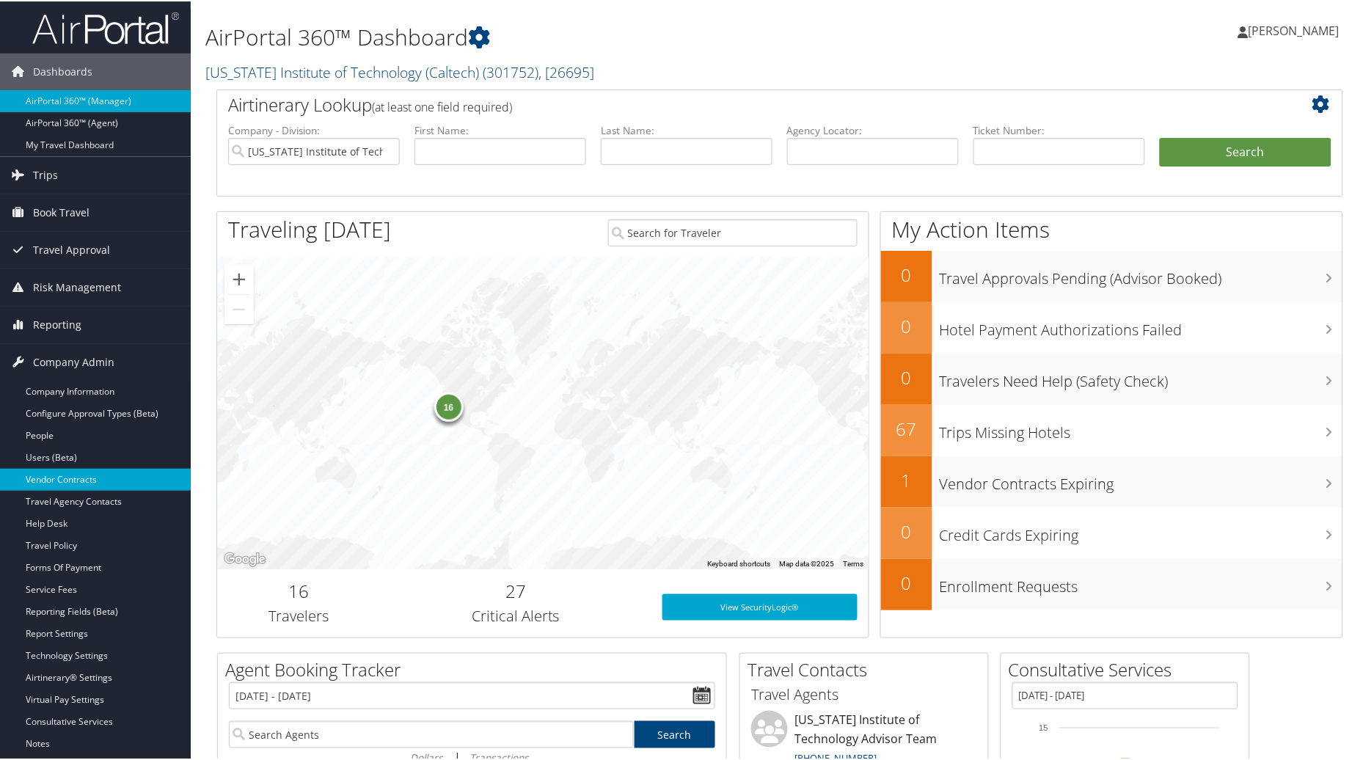
click at [75, 486] on link "Vendor Contracts" at bounding box center [95, 478] width 191 height 22
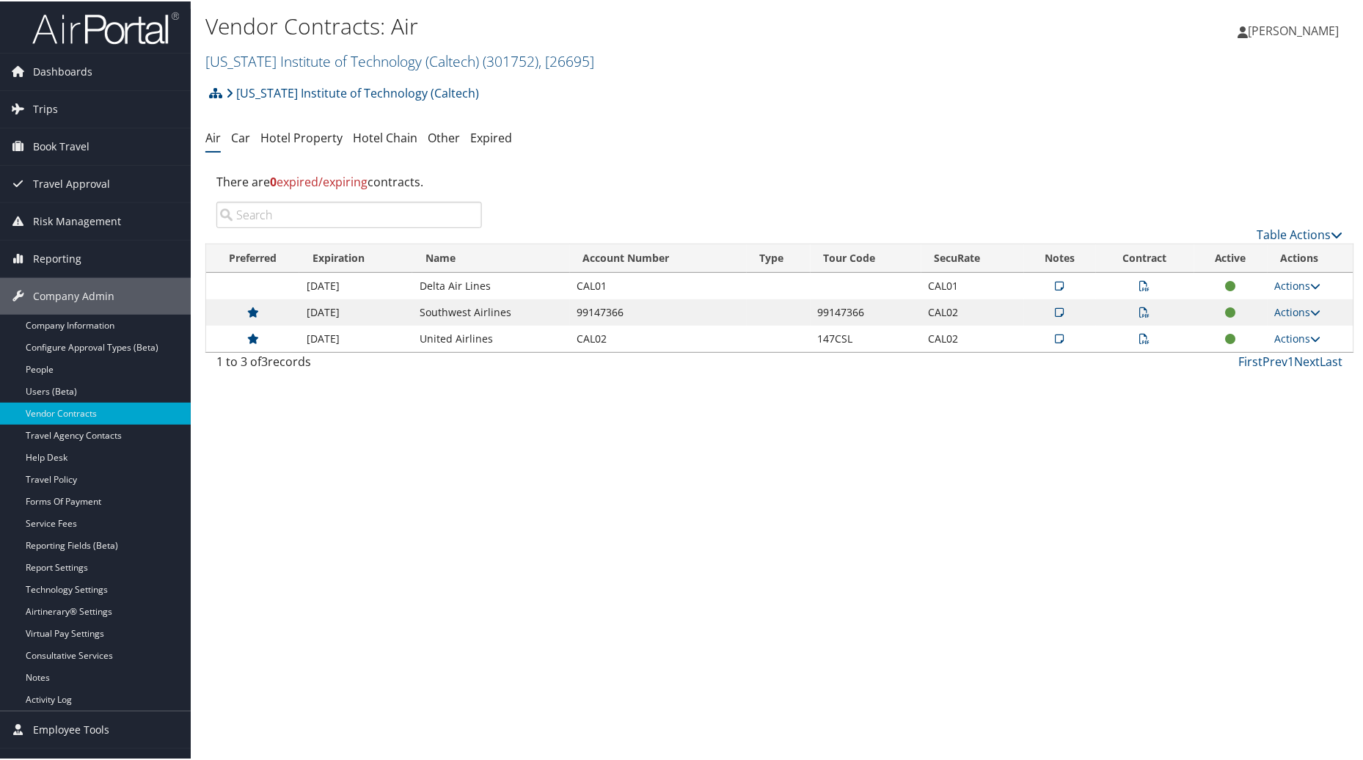
click at [1141, 285] on icon at bounding box center [1145, 284] width 10 height 10
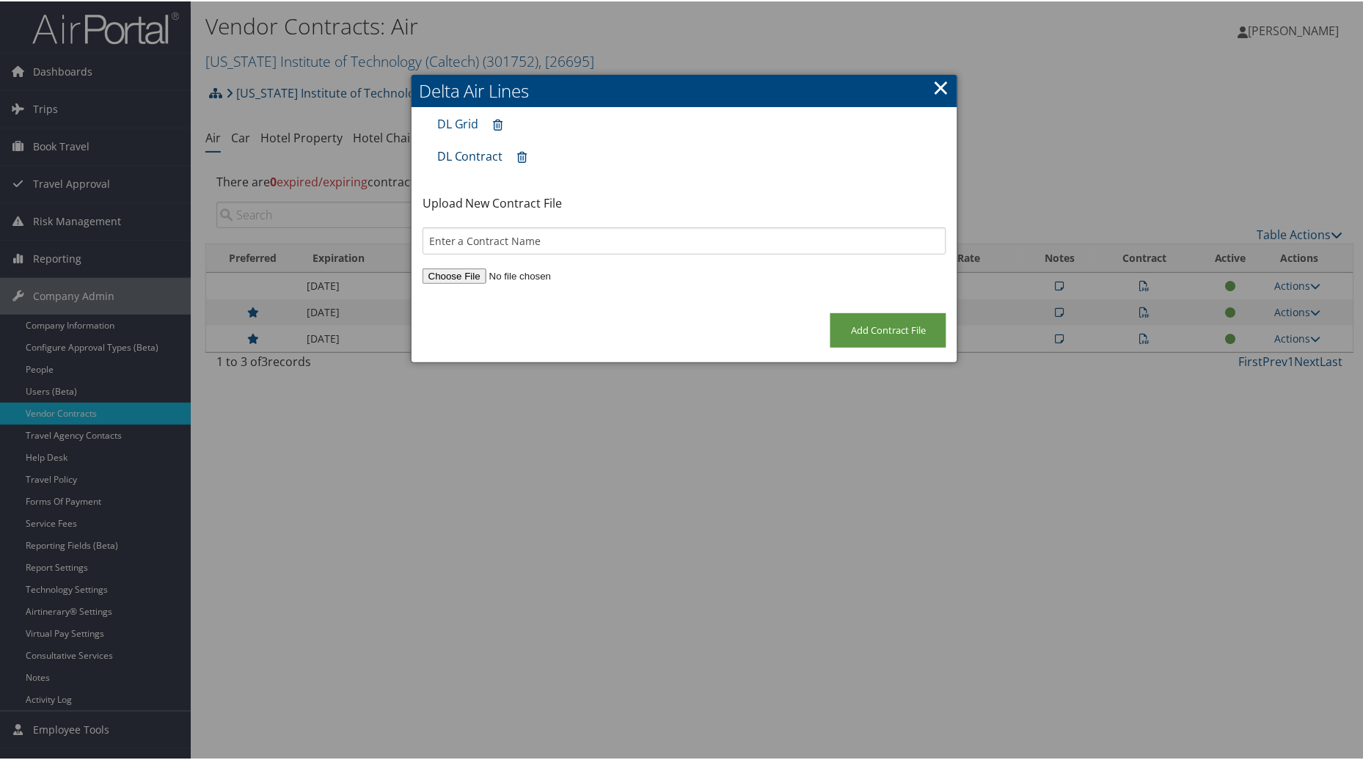
click at [464, 156] on link "DL Contract" at bounding box center [470, 155] width 66 height 16
click at [450, 117] on link "DL Grid" at bounding box center [458, 122] width 42 height 16
click at [932, 91] on link "×" at bounding box center [940, 85] width 17 height 29
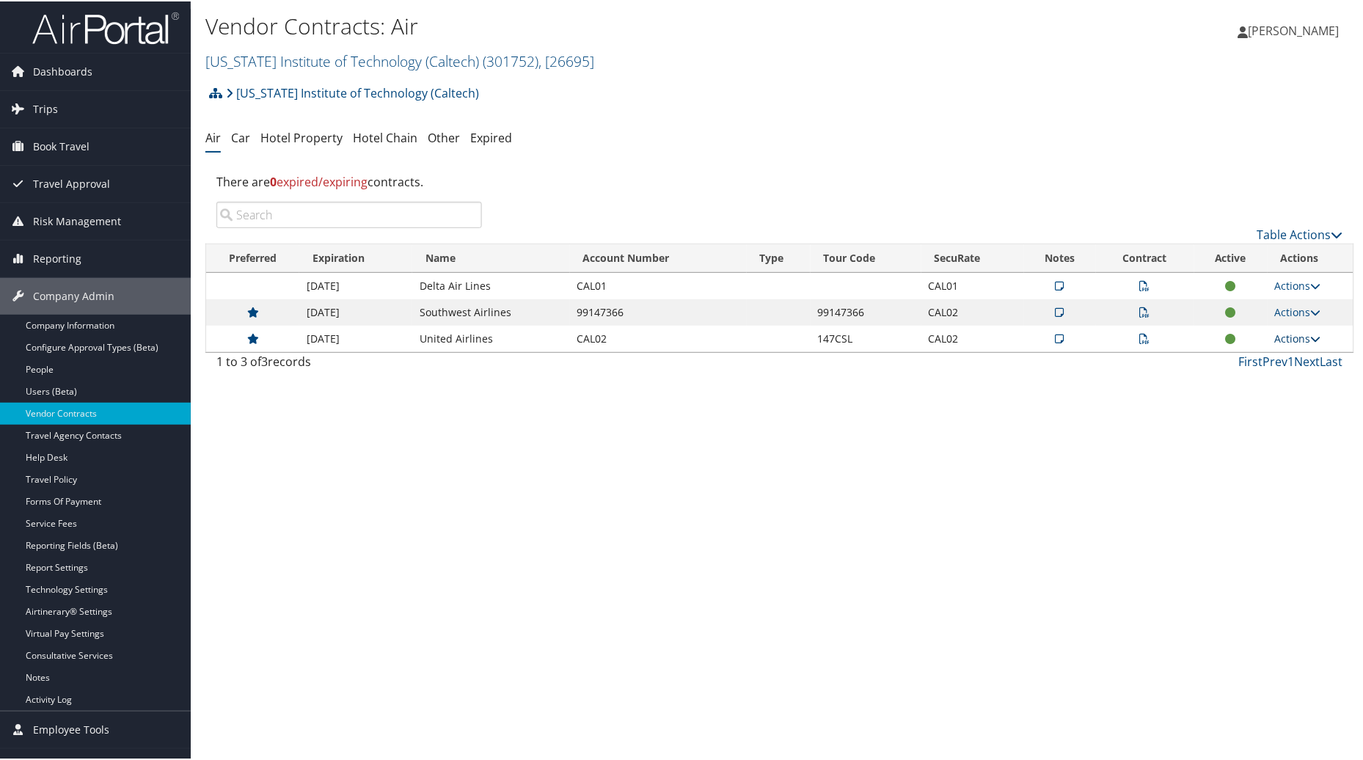
click at [1304, 340] on link "Actions" at bounding box center [1298, 337] width 46 height 14
click at [1252, 405] on link "Edit Contract" at bounding box center [1264, 408] width 98 height 25
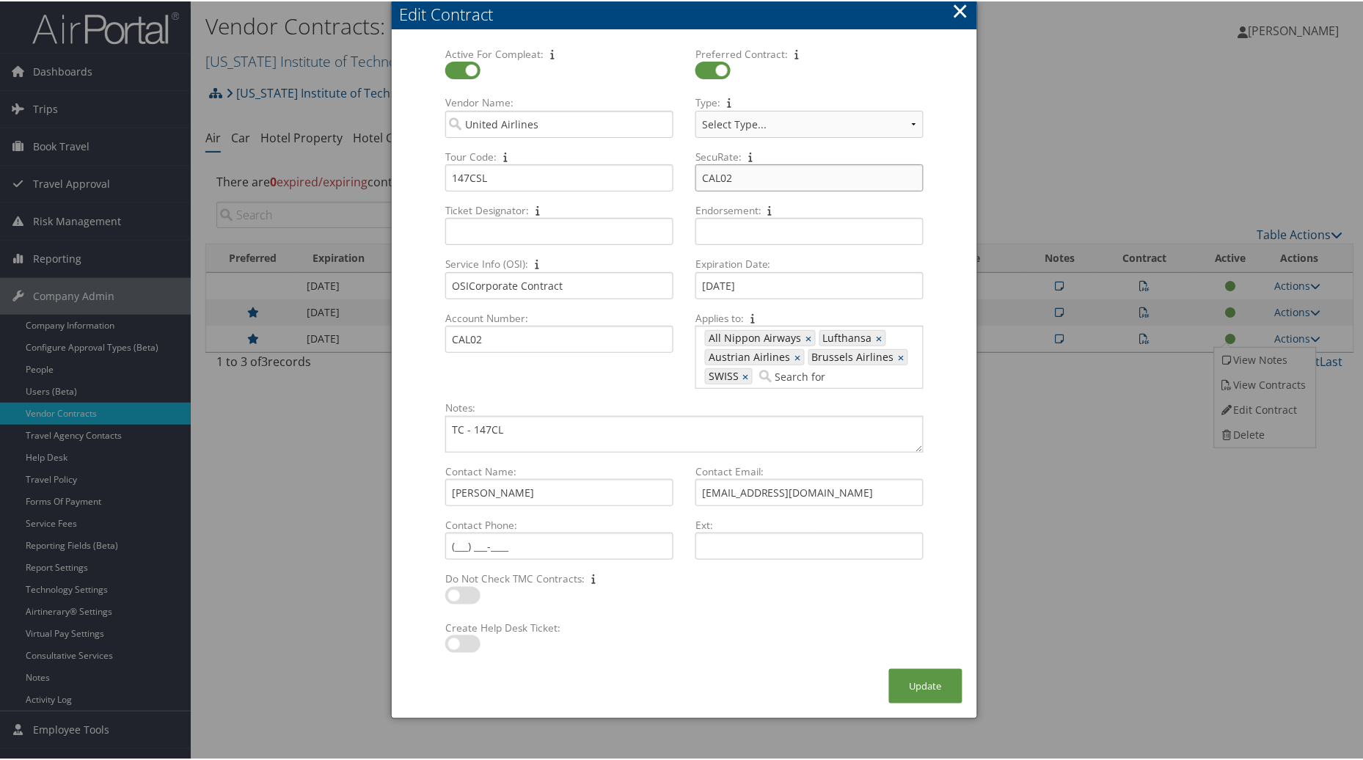
drag, startPoint x: 741, startPoint y: 173, endPoint x: 698, endPoint y: 173, distance: 42.5
click at [698, 173] on input "CAL02" at bounding box center [809, 176] width 228 height 27
type input "CAL25"
click at [956, 7] on button "×" at bounding box center [960, 9] width 17 height 29
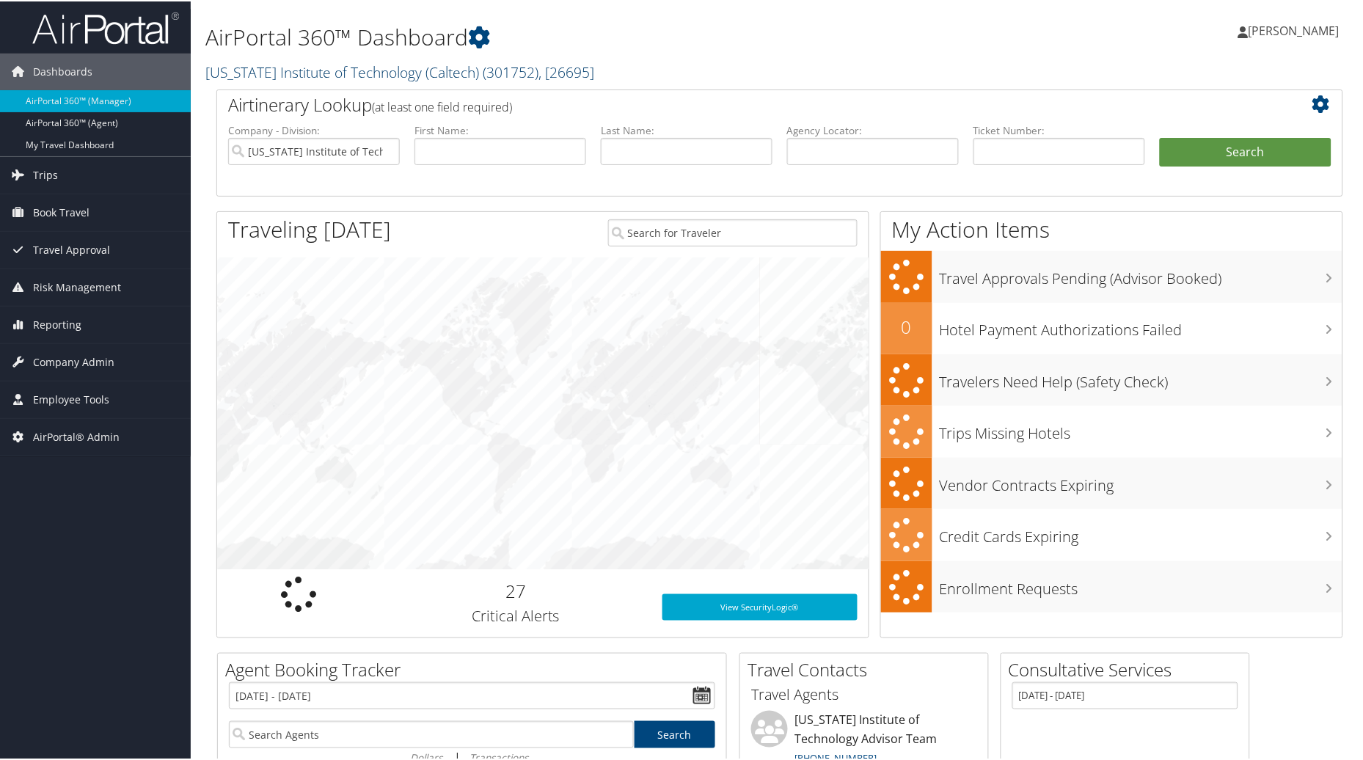
click at [459, 71] on link "California Institute of Technology (Caltech) ( 301752 ) , [ 26695 ]" at bounding box center [399, 71] width 389 height 20
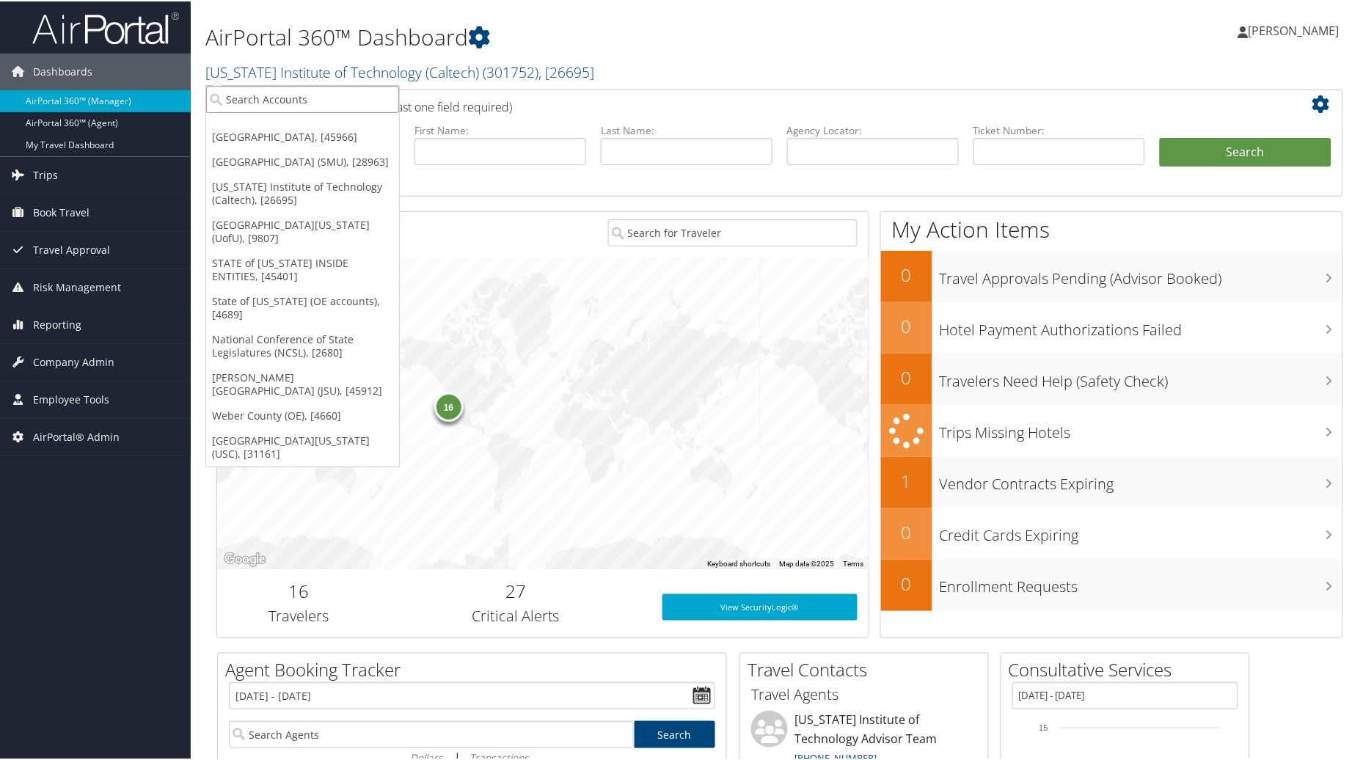
click at [280, 101] on input "search" at bounding box center [302, 97] width 193 height 27
click at [284, 172] on link "[GEOGRAPHIC_DATA] (SMU), [28963]" at bounding box center [302, 160] width 193 height 25
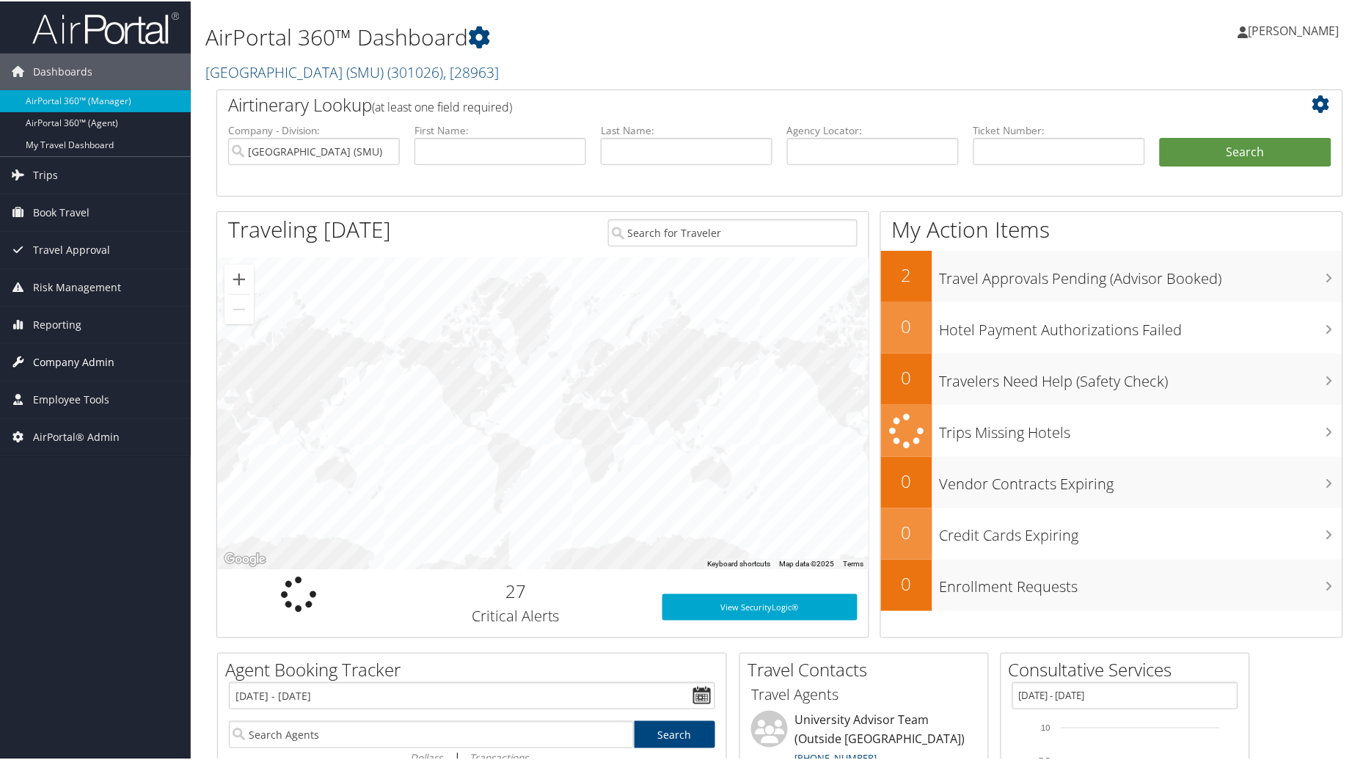
click at [82, 361] on span "Company Admin" at bounding box center [73, 361] width 81 height 37
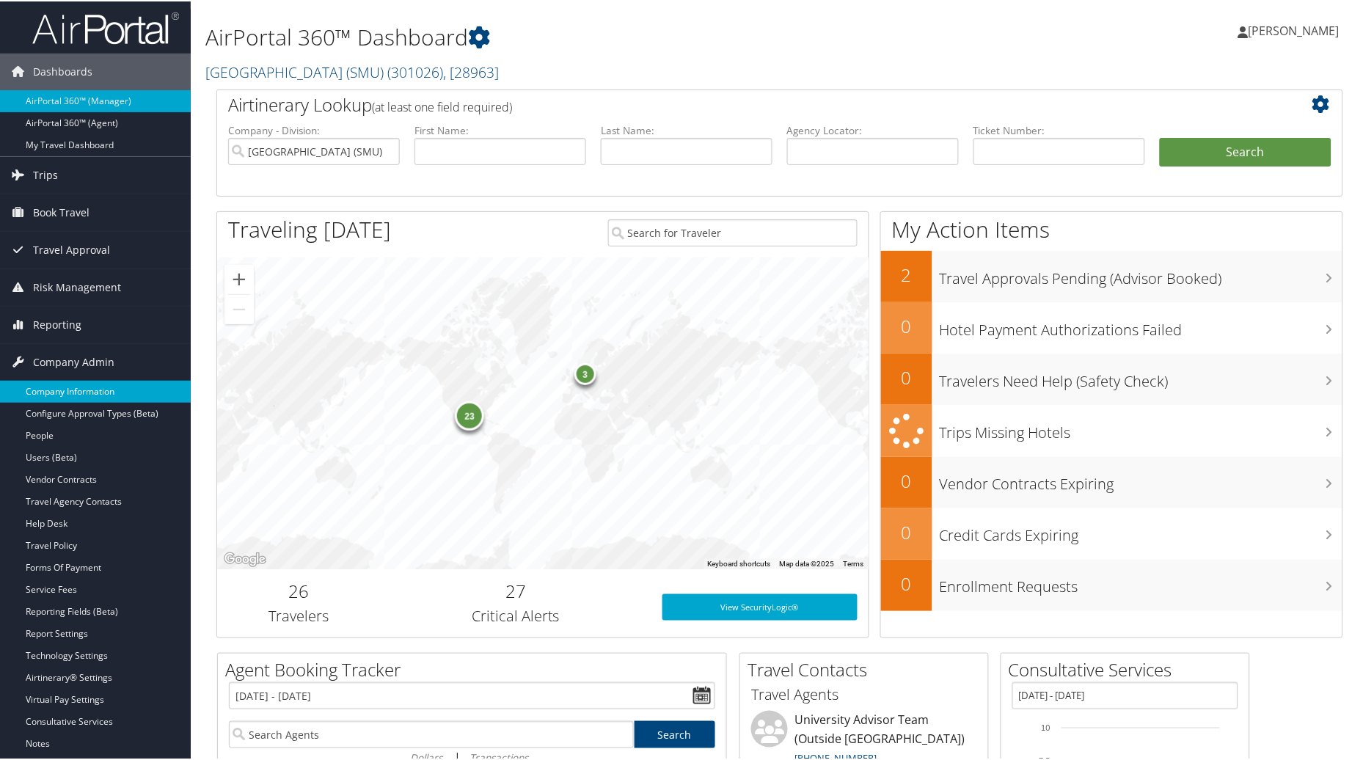
click at [72, 384] on link "Company Information" at bounding box center [95, 390] width 191 height 22
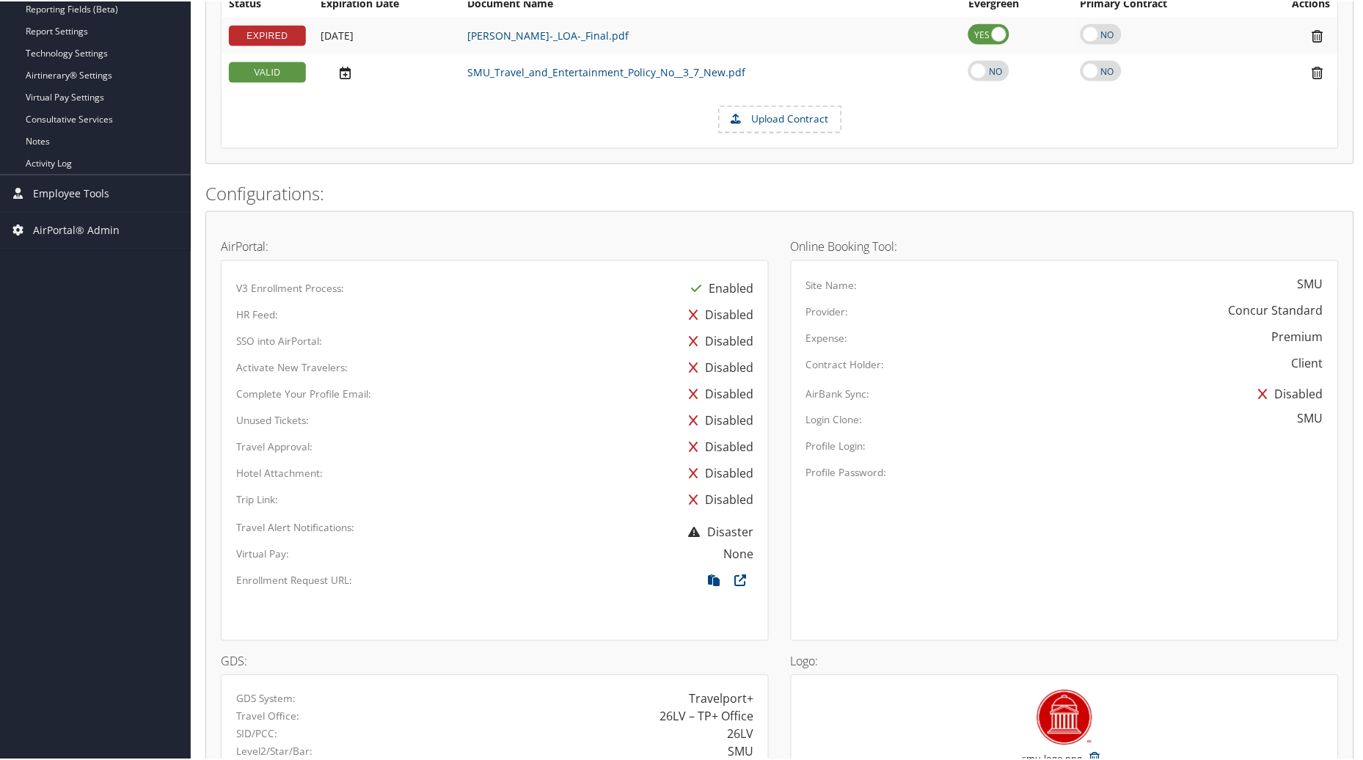
scroll to position [589, 0]
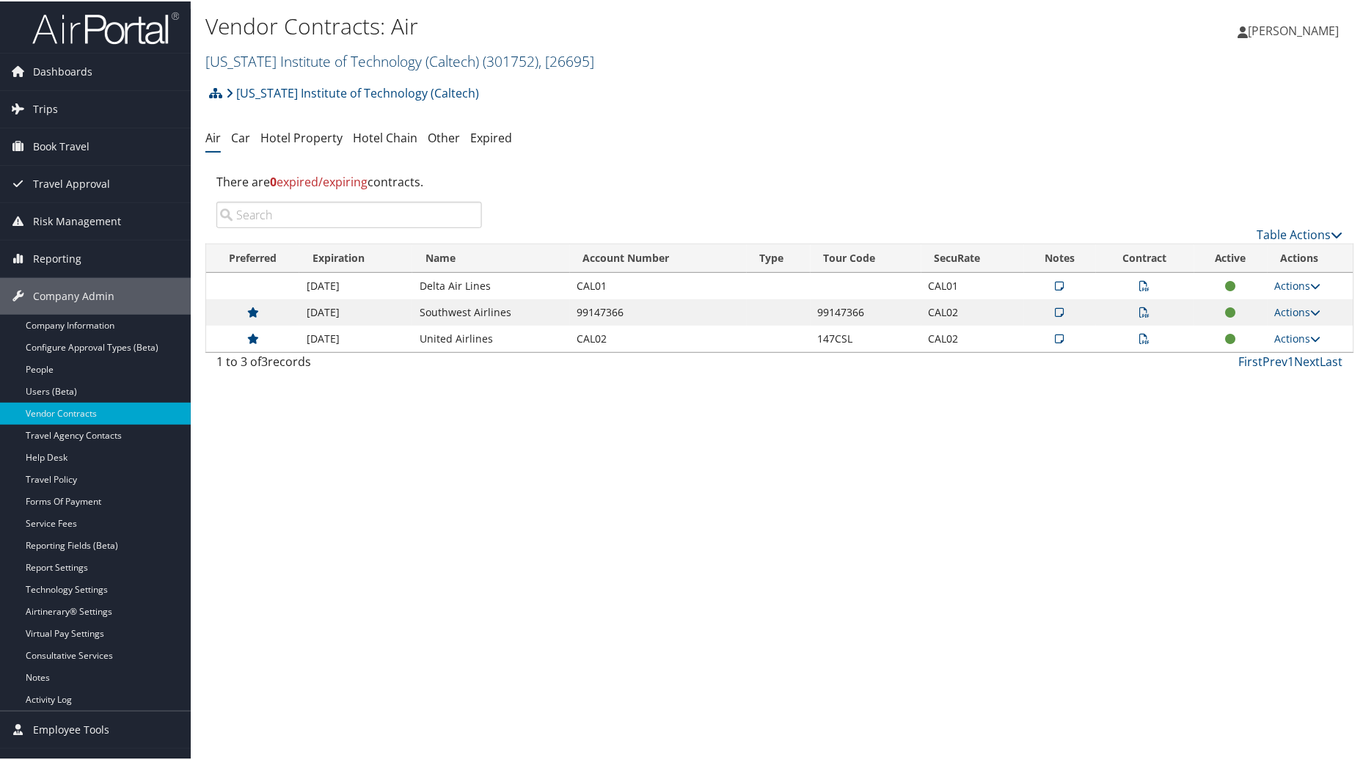
click at [436, 53] on link "California Institute of Technology (Caltech) ( 301752 ) , [ 26695 ]" at bounding box center [399, 60] width 389 height 20
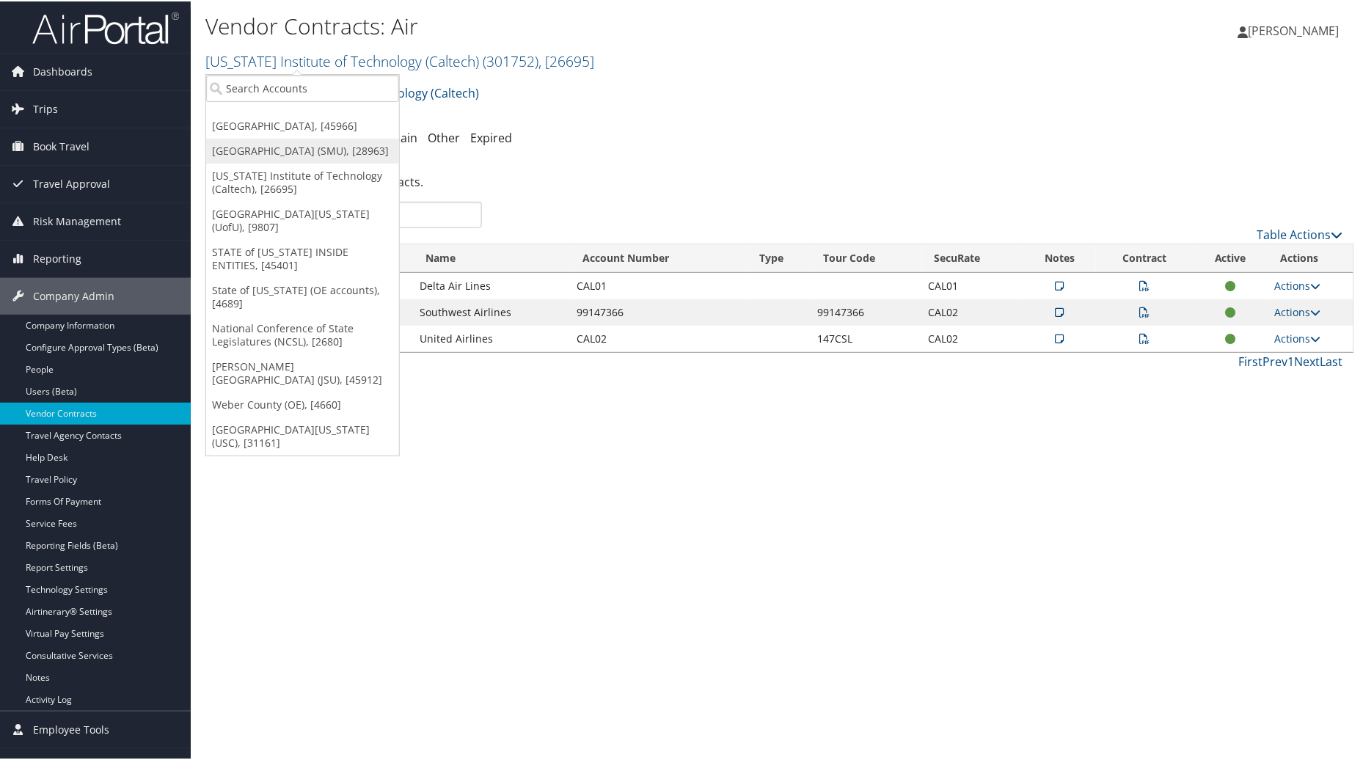
click at [245, 153] on link "[GEOGRAPHIC_DATA] (SMU), [28963]" at bounding box center [302, 149] width 193 height 25
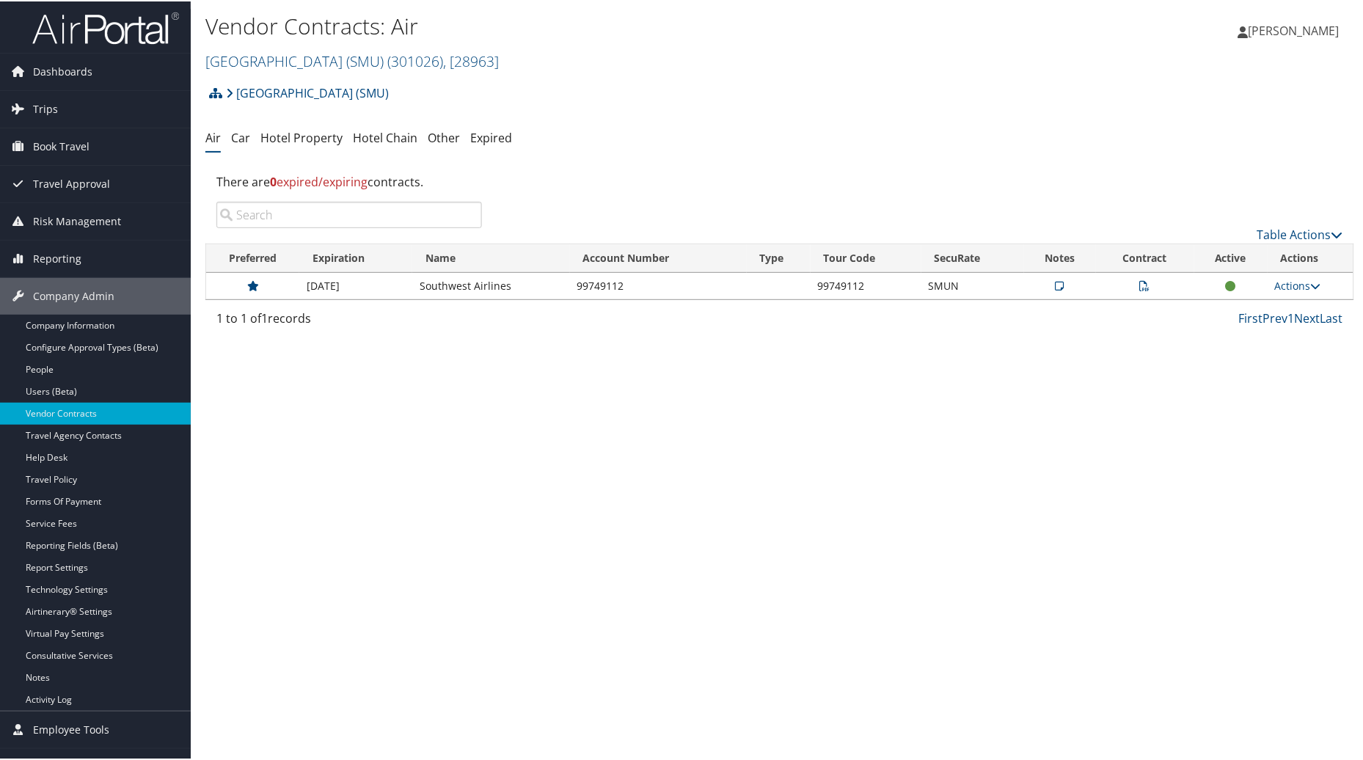
click at [1140, 284] on icon at bounding box center [1145, 284] width 10 height 10
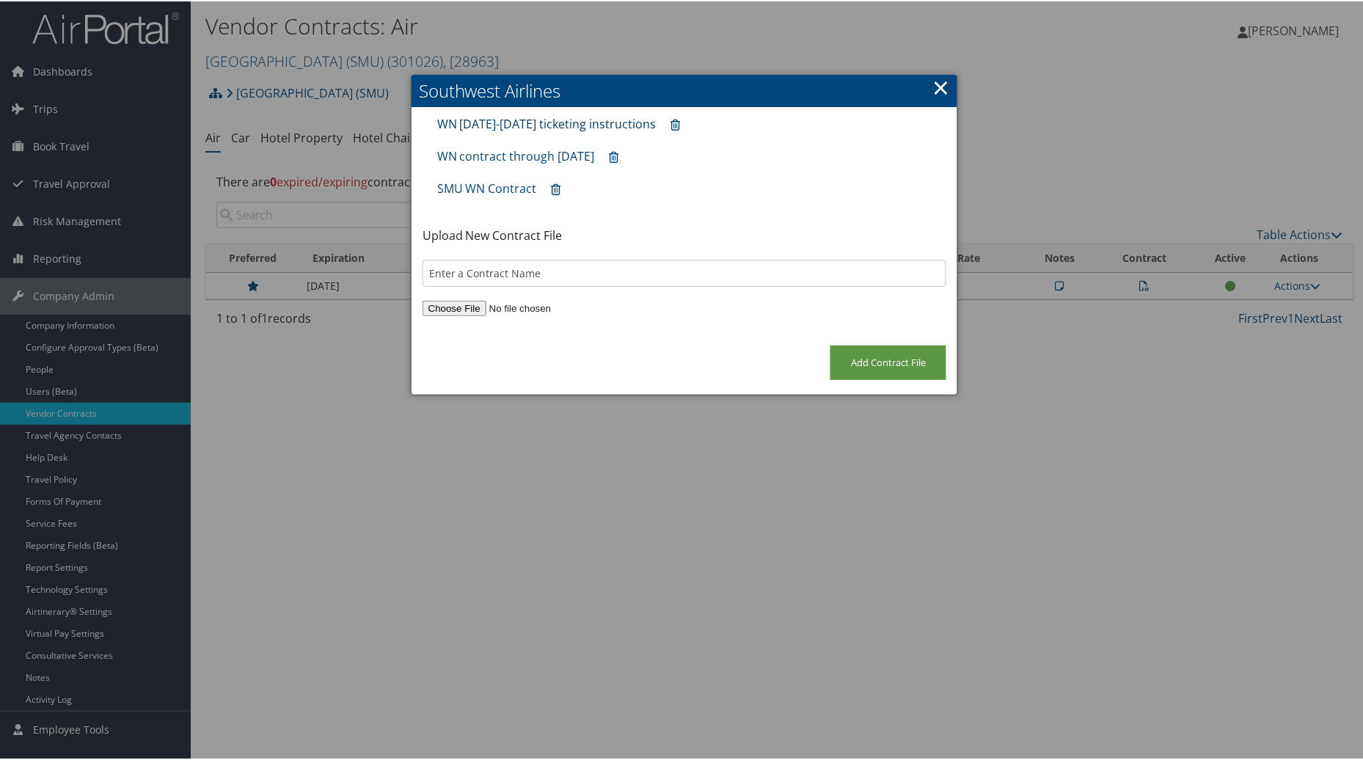
click at [496, 120] on link "WN 2024-2025 ticketing instructions" at bounding box center [546, 122] width 219 height 16
click at [566, 149] on link "WN contract through 11/30/2025" at bounding box center [516, 155] width 158 height 16
click at [932, 86] on link "×" at bounding box center [940, 85] width 17 height 29
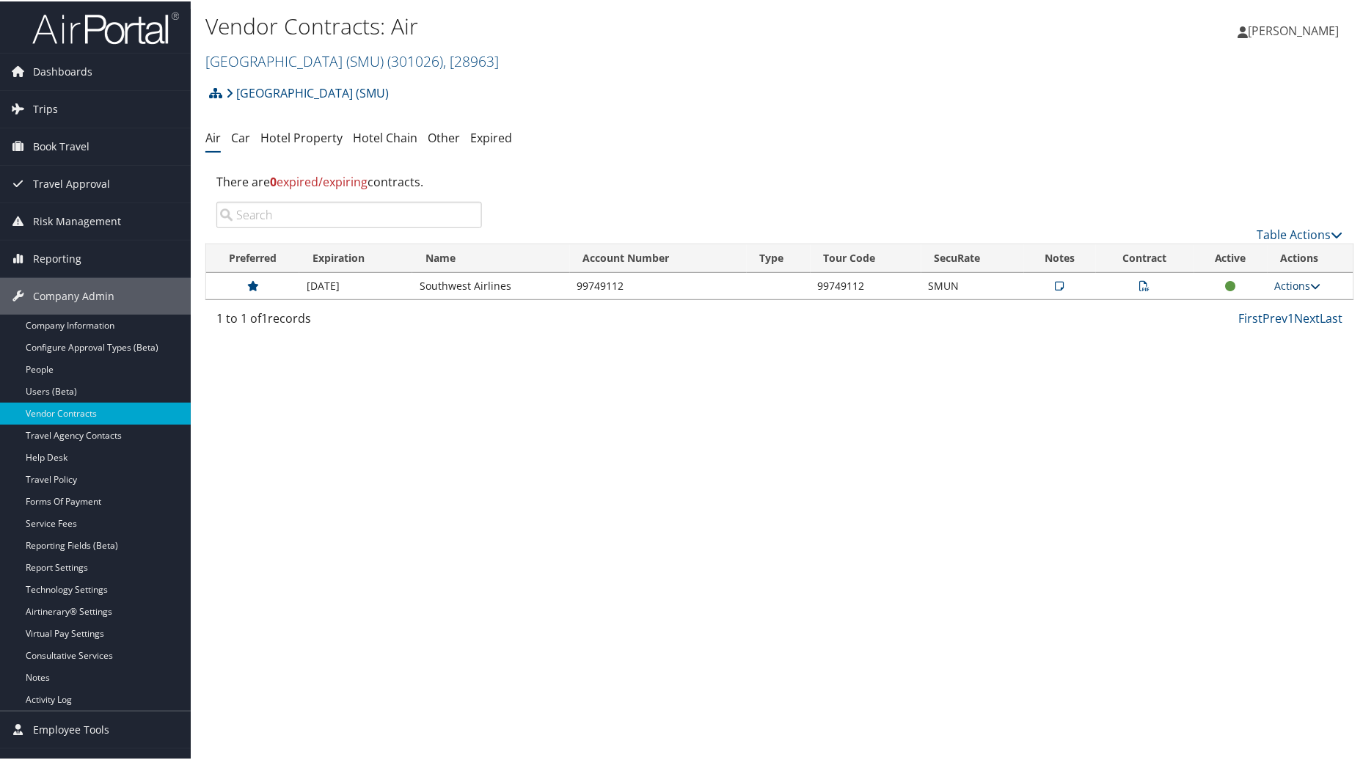
click at [1286, 285] on link "Actions" at bounding box center [1298, 284] width 46 height 14
click at [1236, 356] on link "Edit Contract" at bounding box center [1264, 355] width 98 height 25
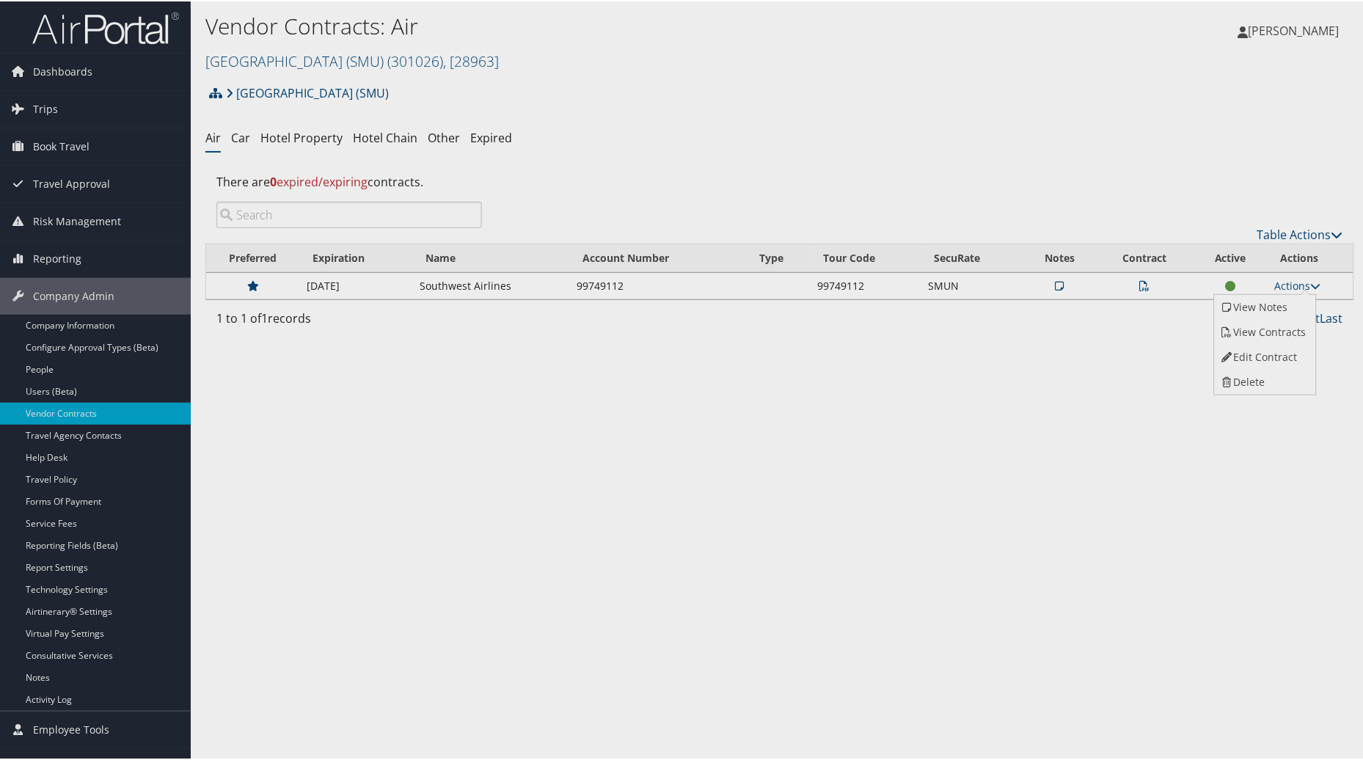
select select "[object Object]"
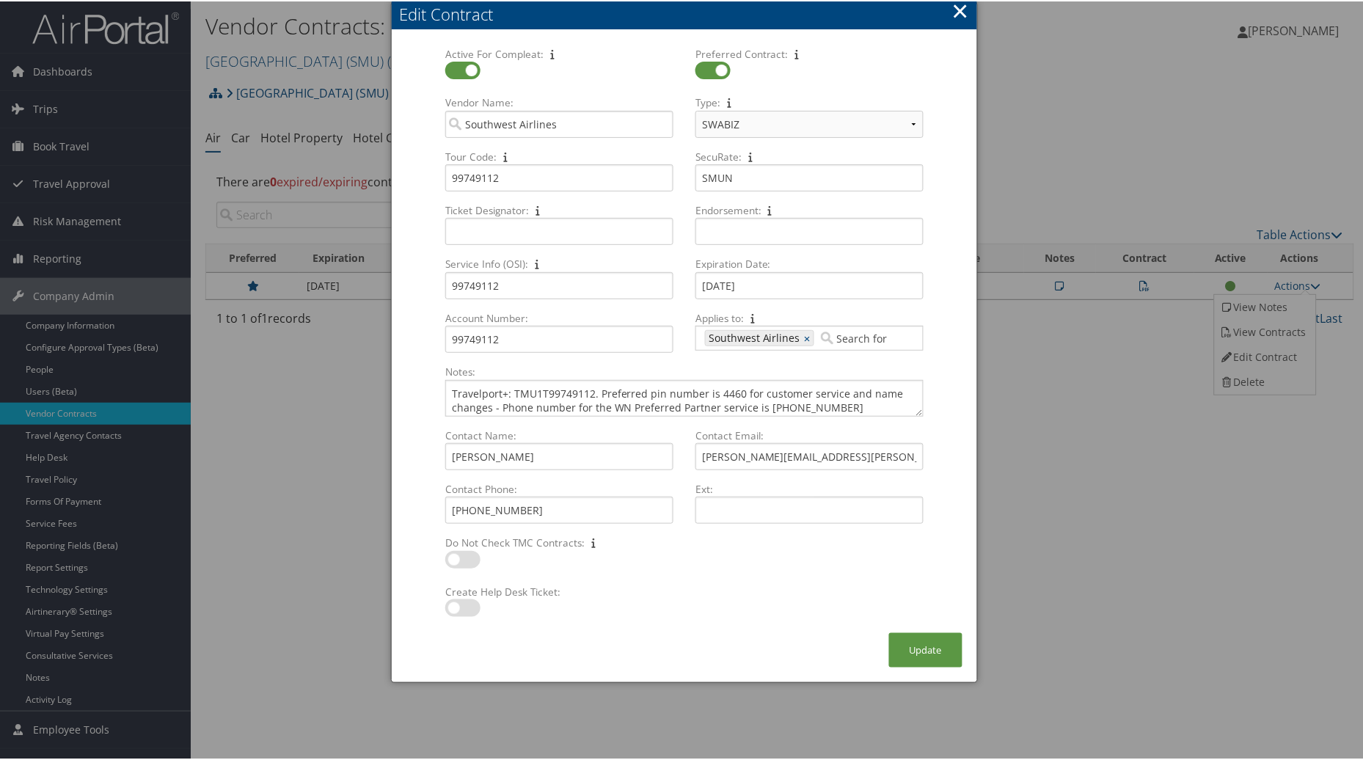
click at [959, 6] on button "×" at bounding box center [960, 9] width 17 height 29
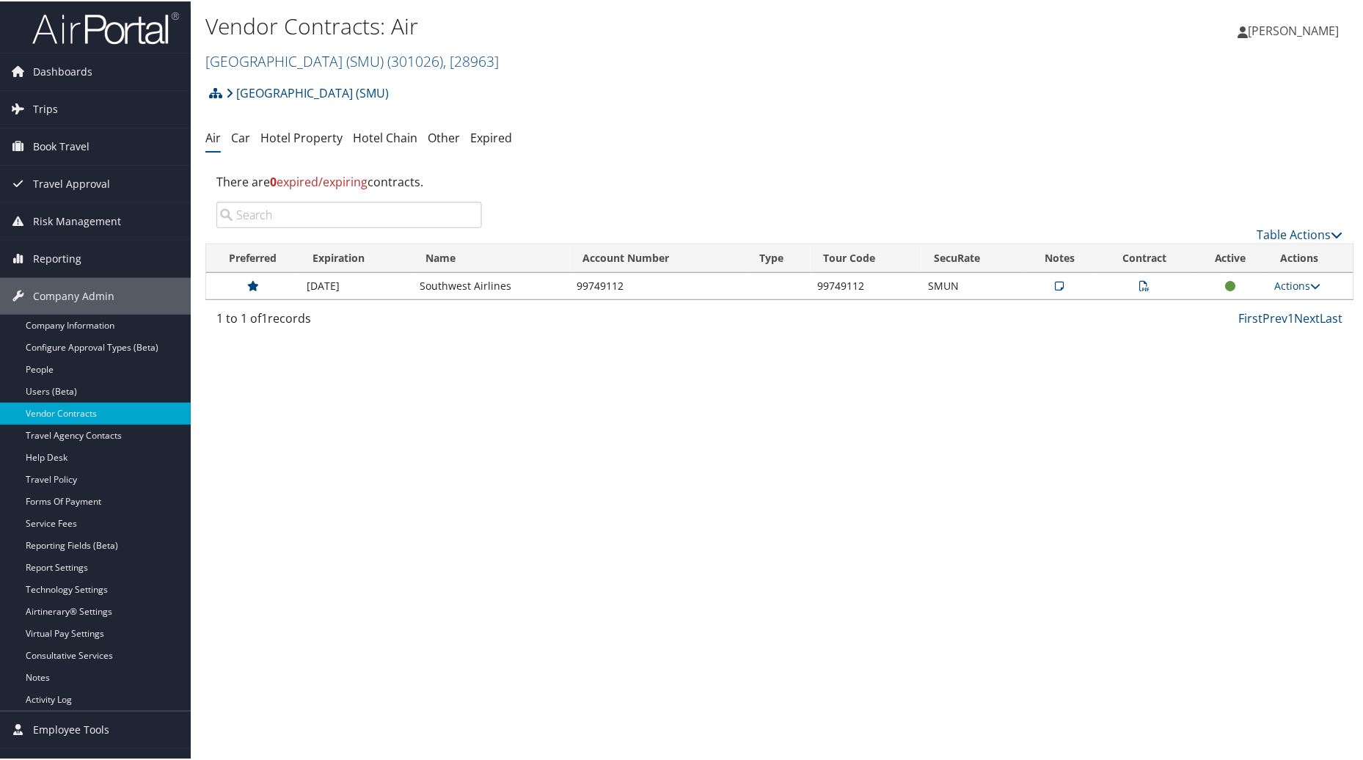
click at [1058, 282] on icon at bounding box center [1060, 284] width 9 height 10
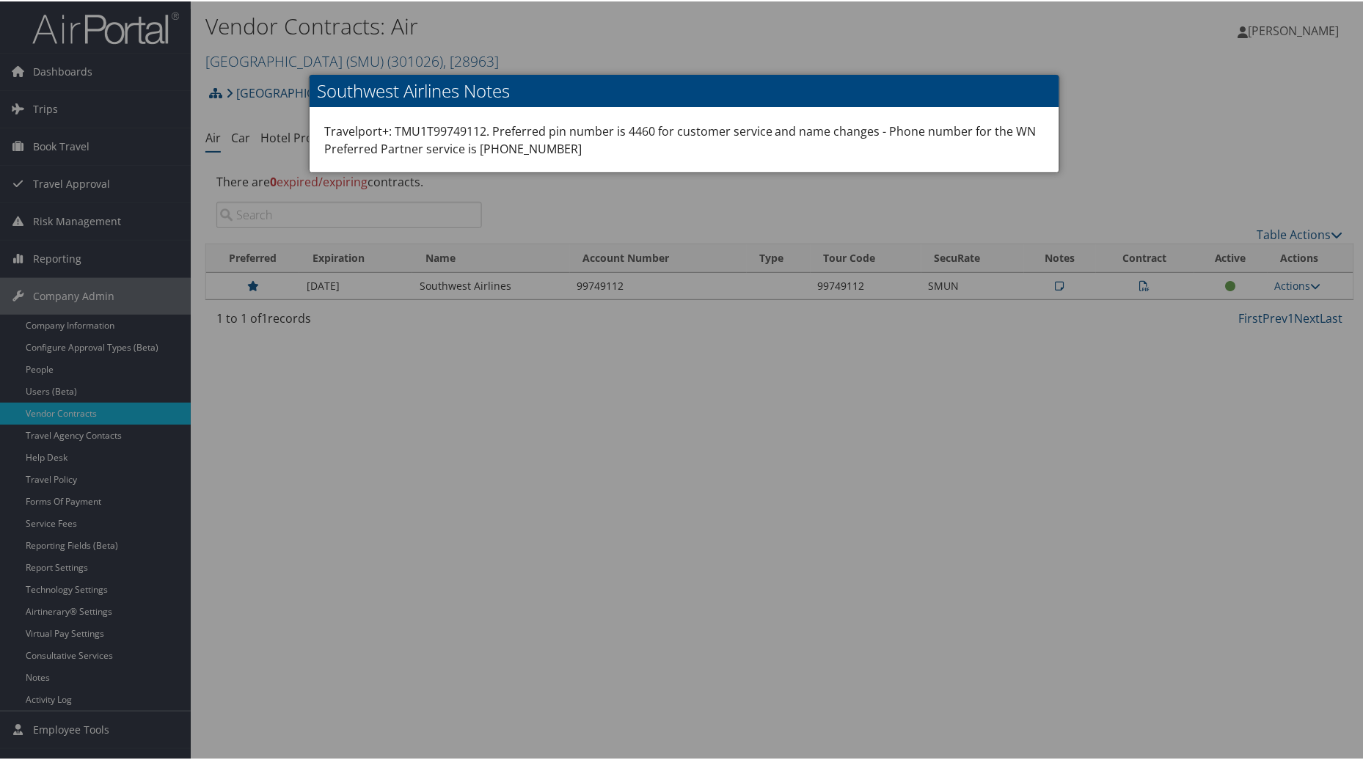
click at [610, 584] on div at bounding box center [684, 380] width 1369 height 760
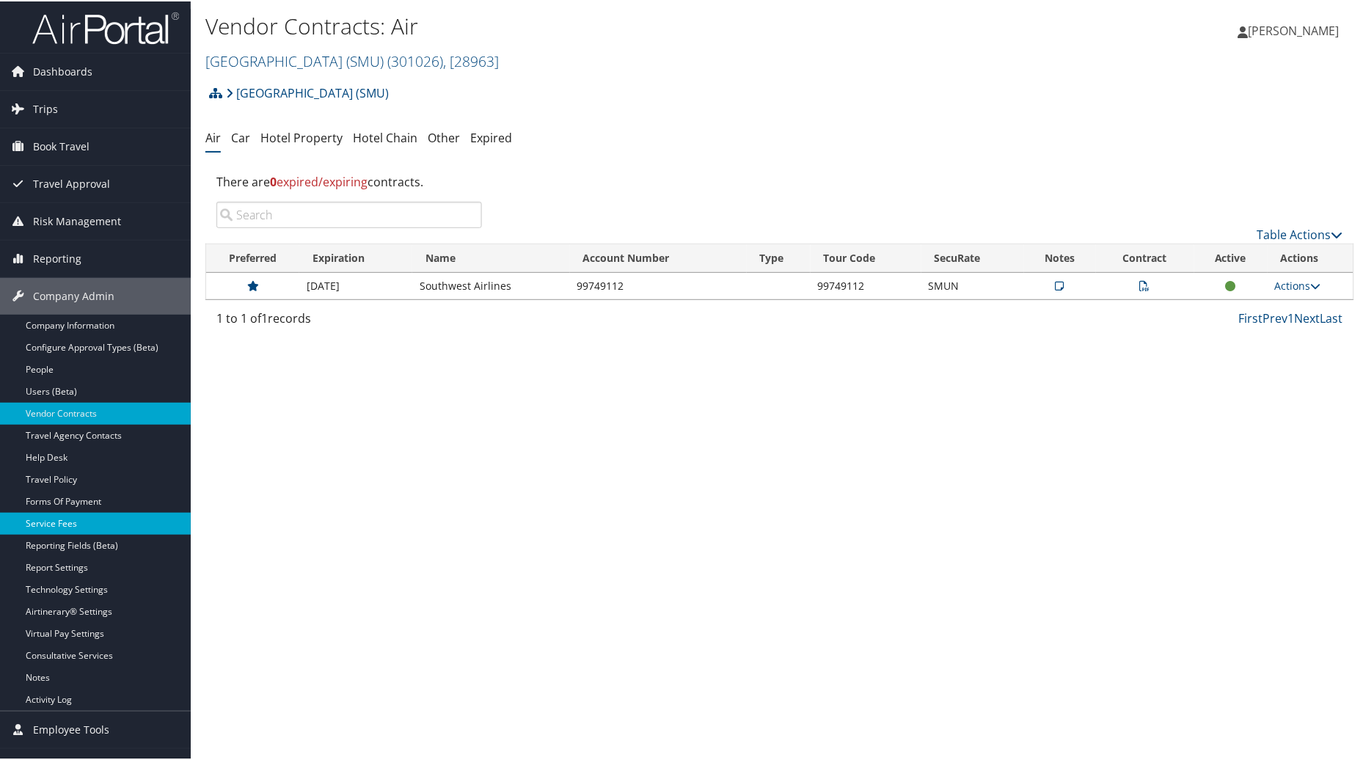
scroll to position [25, 0]
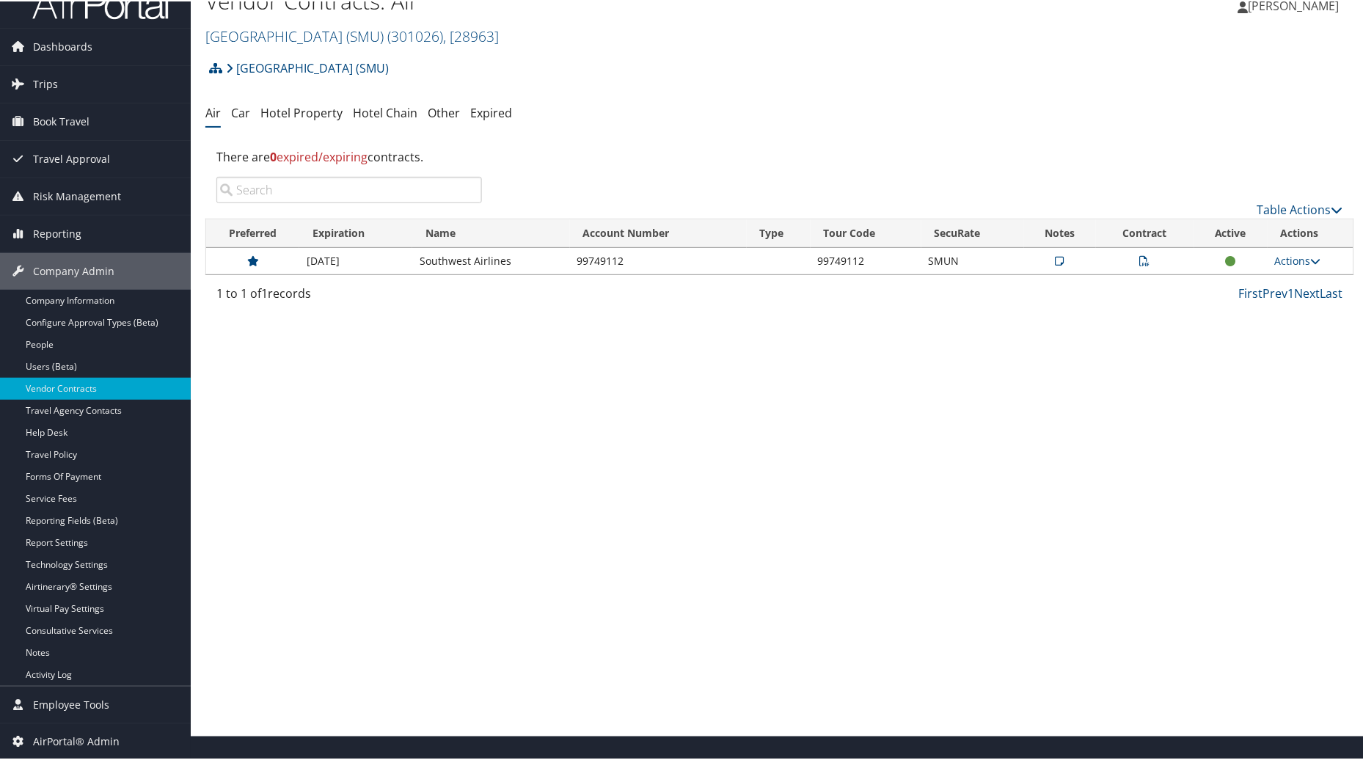
click at [1142, 262] on icon at bounding box center [1145, 260] width 10 height 10
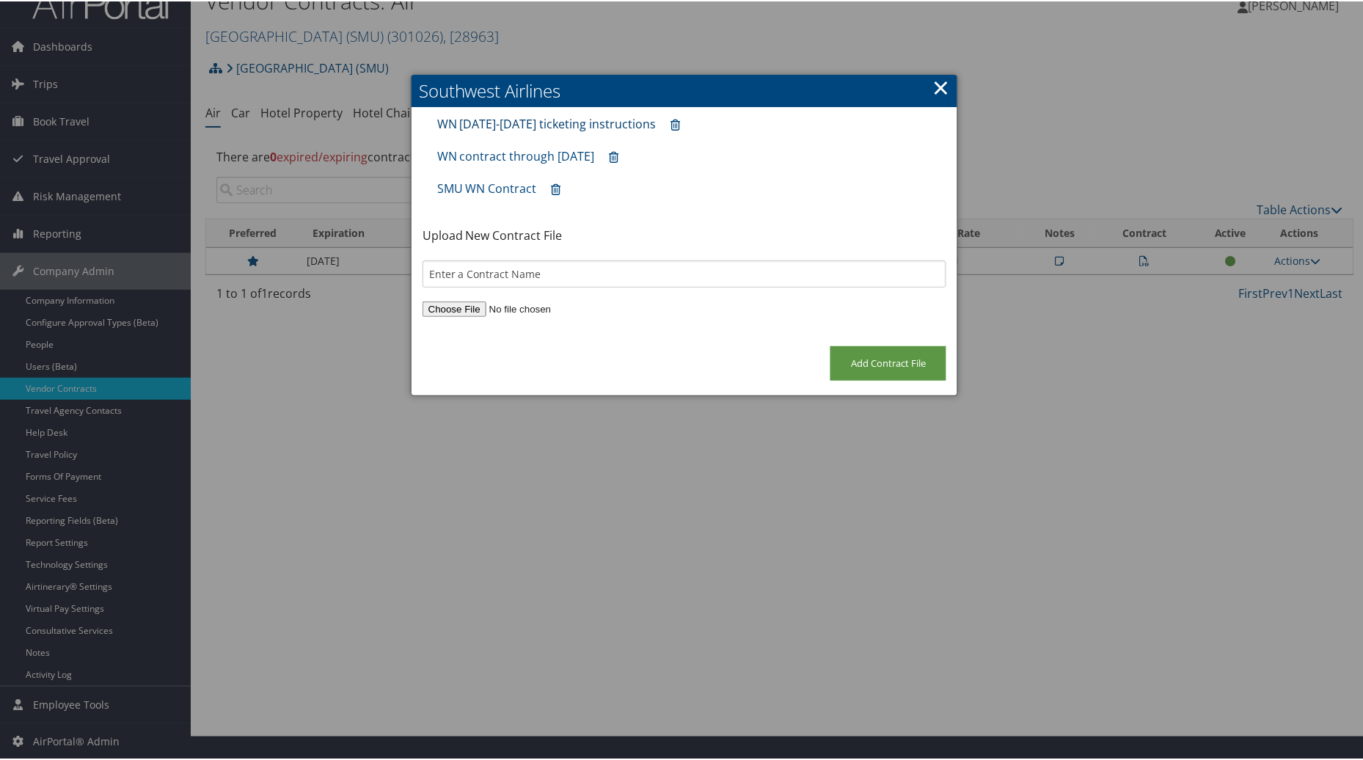
click at [537, 120] on link "WN 2024-2025 ticketing instructions" at bounding box center [546, 122] width 219 height 16
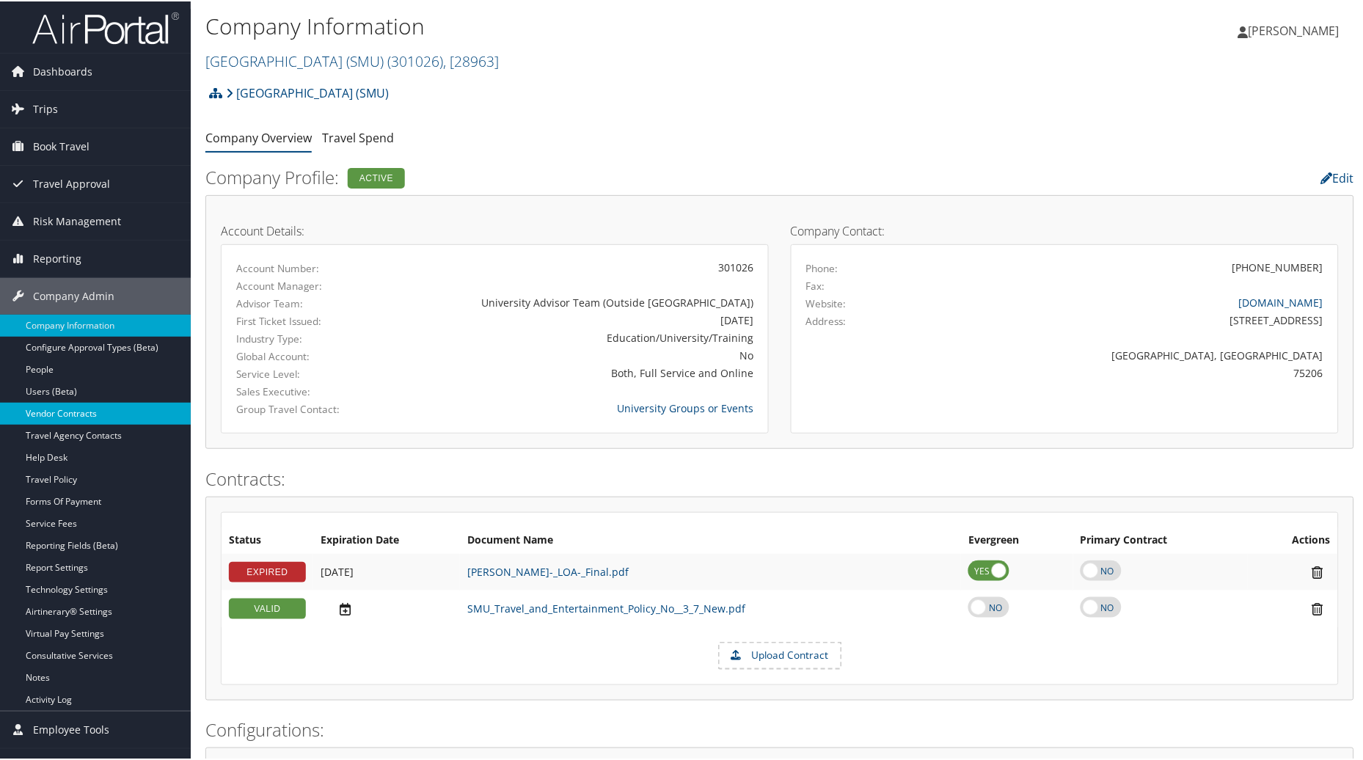
click at [47, 420] on link "Vendor Contracts" at bounding box center [95, 412] width 191 height 22
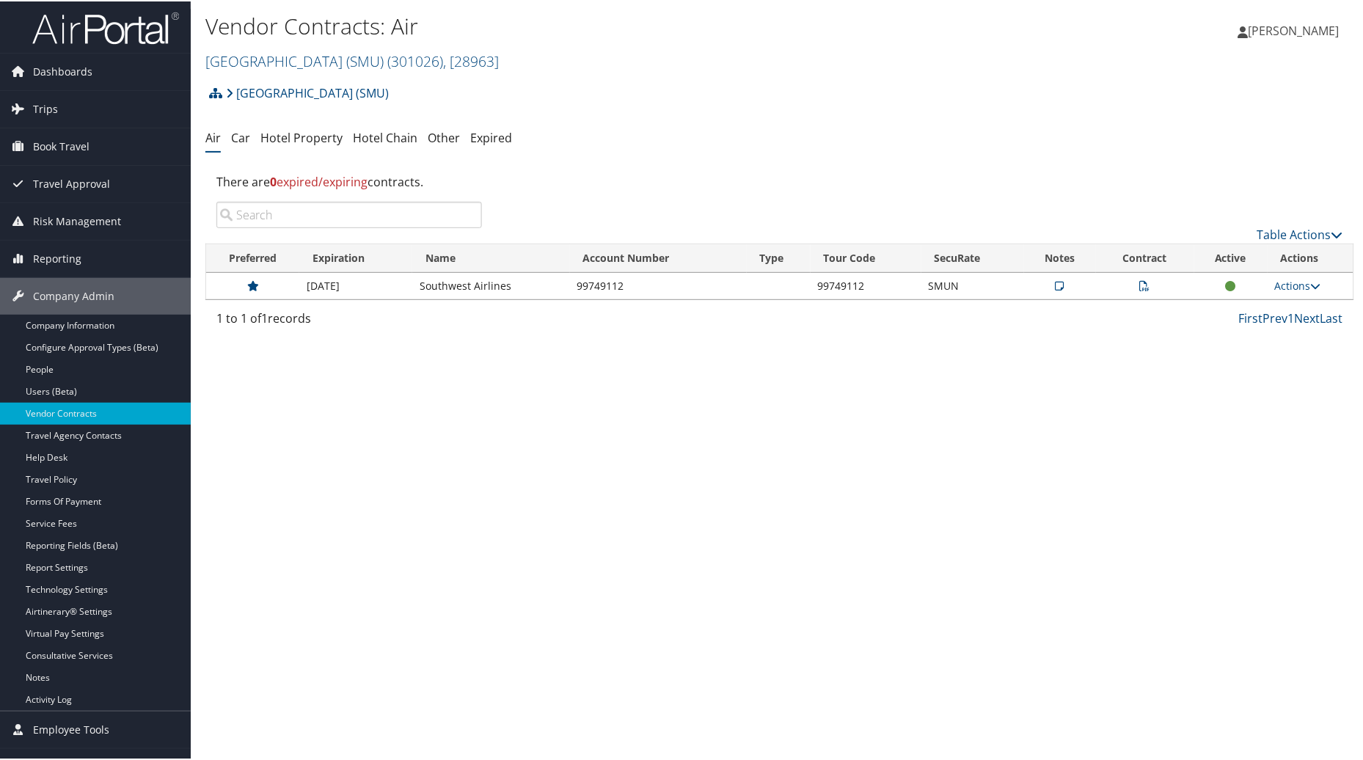
click at [1058, 287] on icon at bounding box center [1060, 284] width 9 height 10
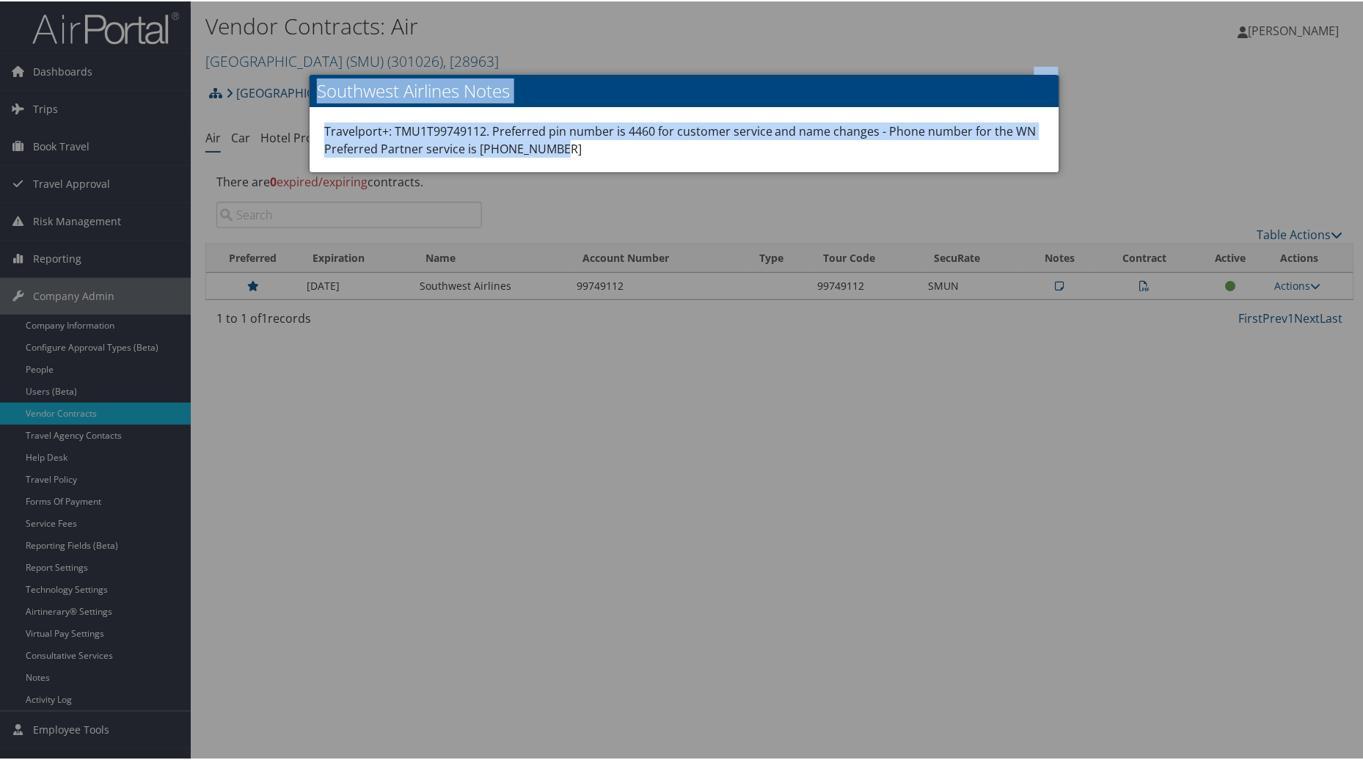
drag, startPoint x: 556, startPoint y: 147, endPoint x: 296, endPoint y: 132, distance: 260.1
click at [296, 132] on body "Menu Dashboards ► AirPortal 360™ (Manager) AirPortal 360™ (Agent) My Travel Das…" at bounding box center [684, 380] width 1369 height 760
copy body "× Southwest Airlines Notes Travelport+: TMU1T99749112. Preferred pin number is …"
click at [1237, 428] on div at bounding box center [684, 380] width 1369 height 760
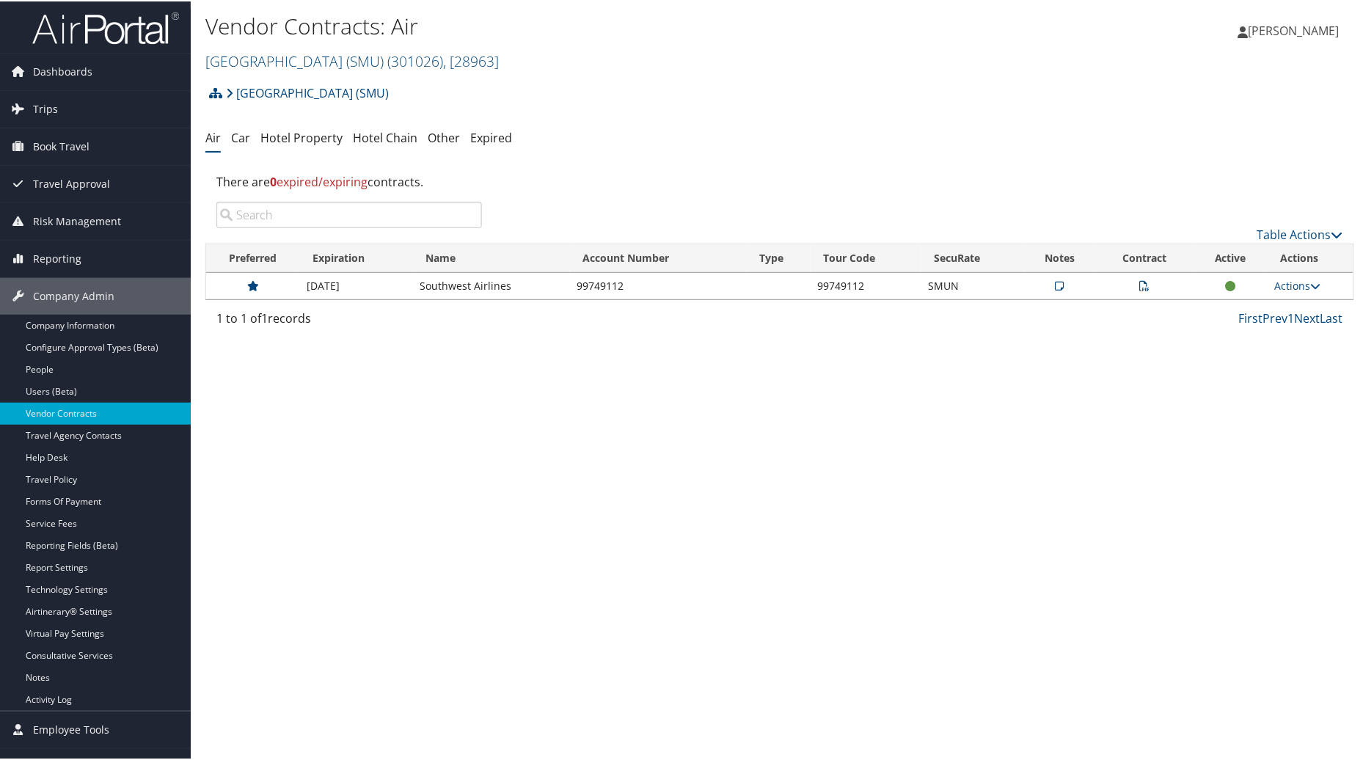
click at [1143, 289] on icon at bounding box center [1145, 284] width 10 height 10
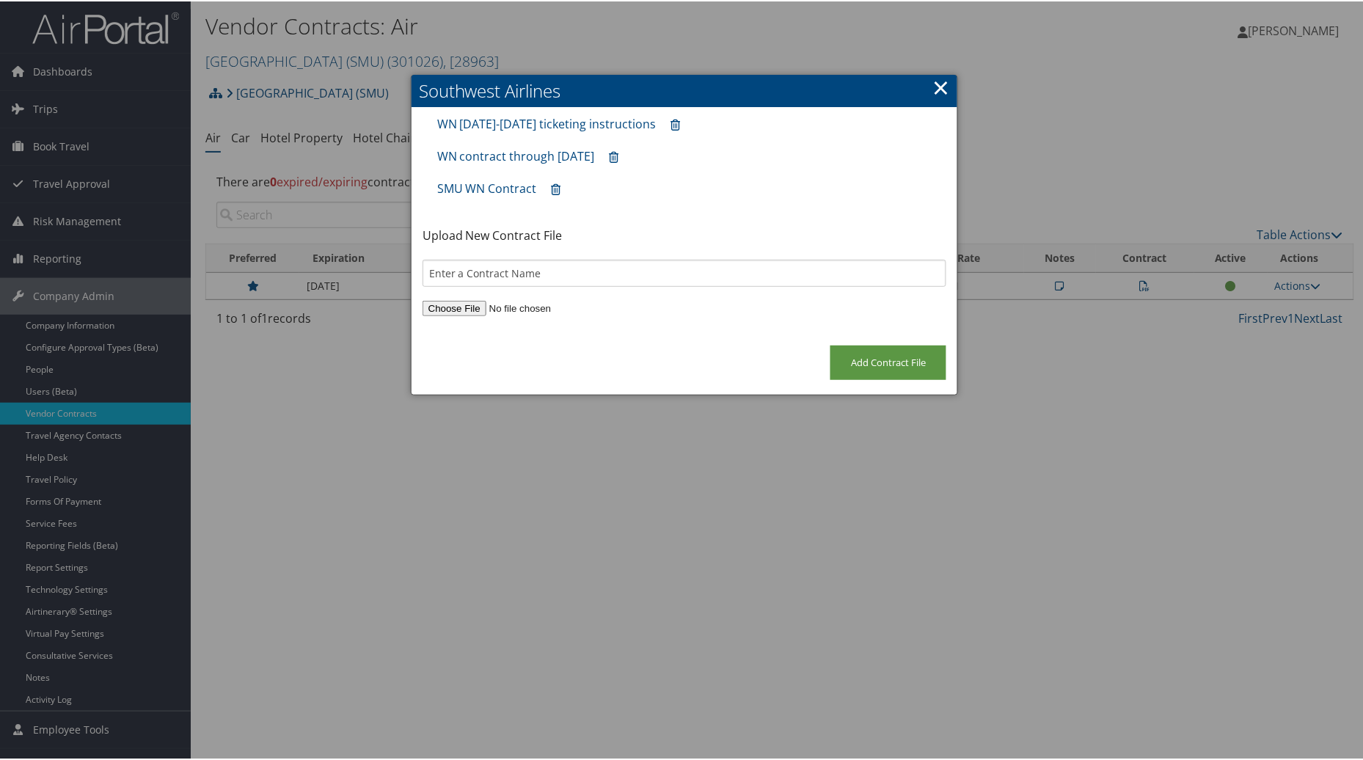
click at [621, 156] on div "WN contract through 11/30/2025" at bounding box center [684, 155] width 509 height 32
click at [589, 151] on link "WN contract through 11/30/2025" at bounding box center [516, 155] width 158 height 16
click at [462, 185] on link "SMU WN Contract" at bounding box center [487, 187] width 100 height 16
click at [946, 81] on h2 "Southwest Airlines" at bounding box center [684, 89] width 546 height 32
click at [939, 82] on link "×" at bounding box center [940, 85] width 17 height 29
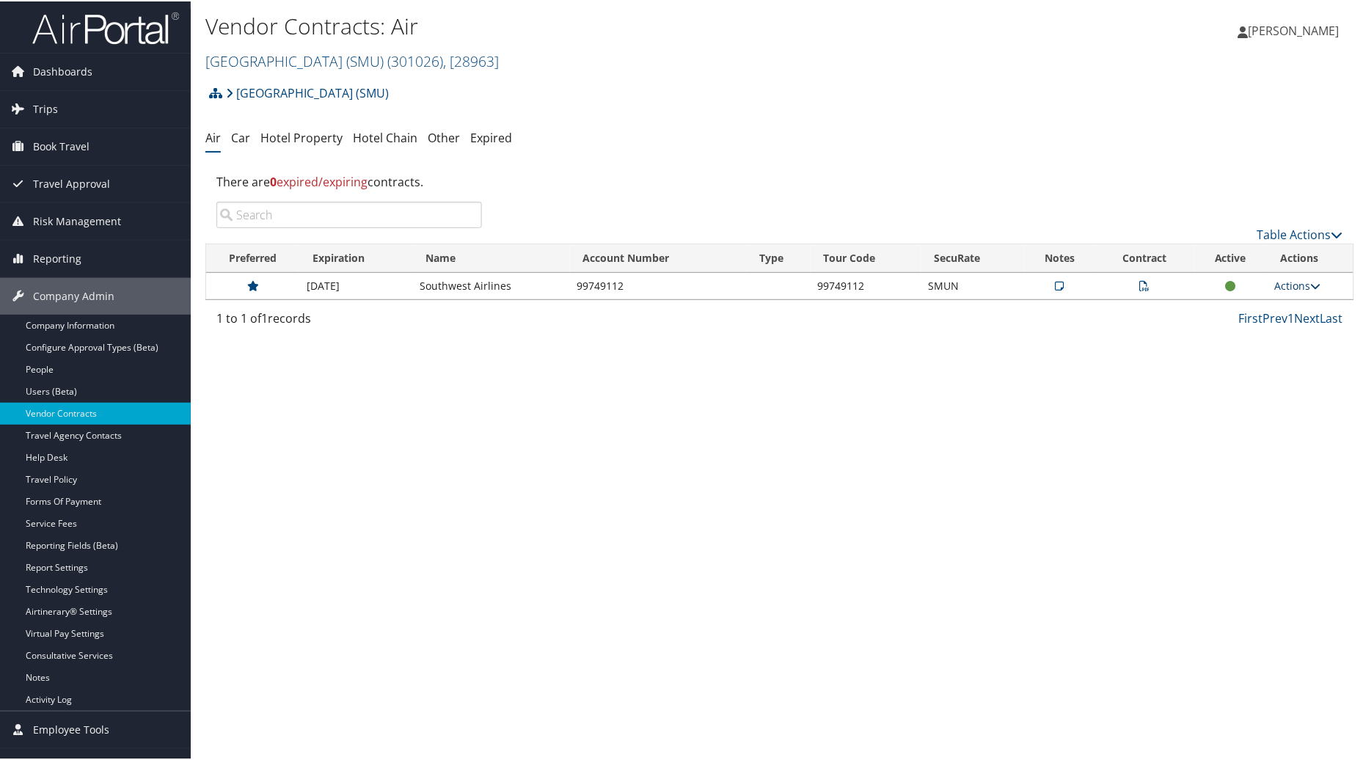
click at [1291, 290] on link "Actions" at bounding box center [1298, 284] width 46 height 14
click at [1256, 362] on link "Edit Contract" at bounding box center [1264, 355] width 98 height 25
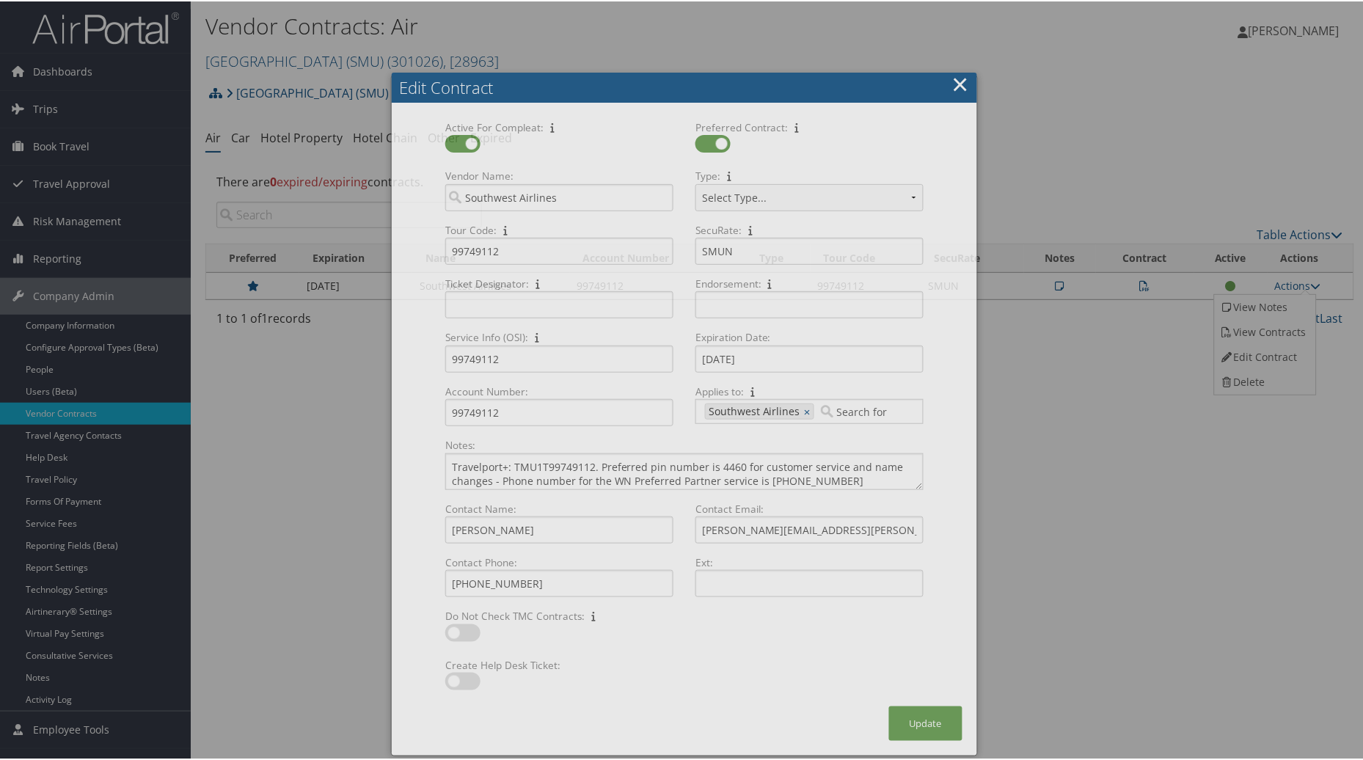
select select "[object Object]"
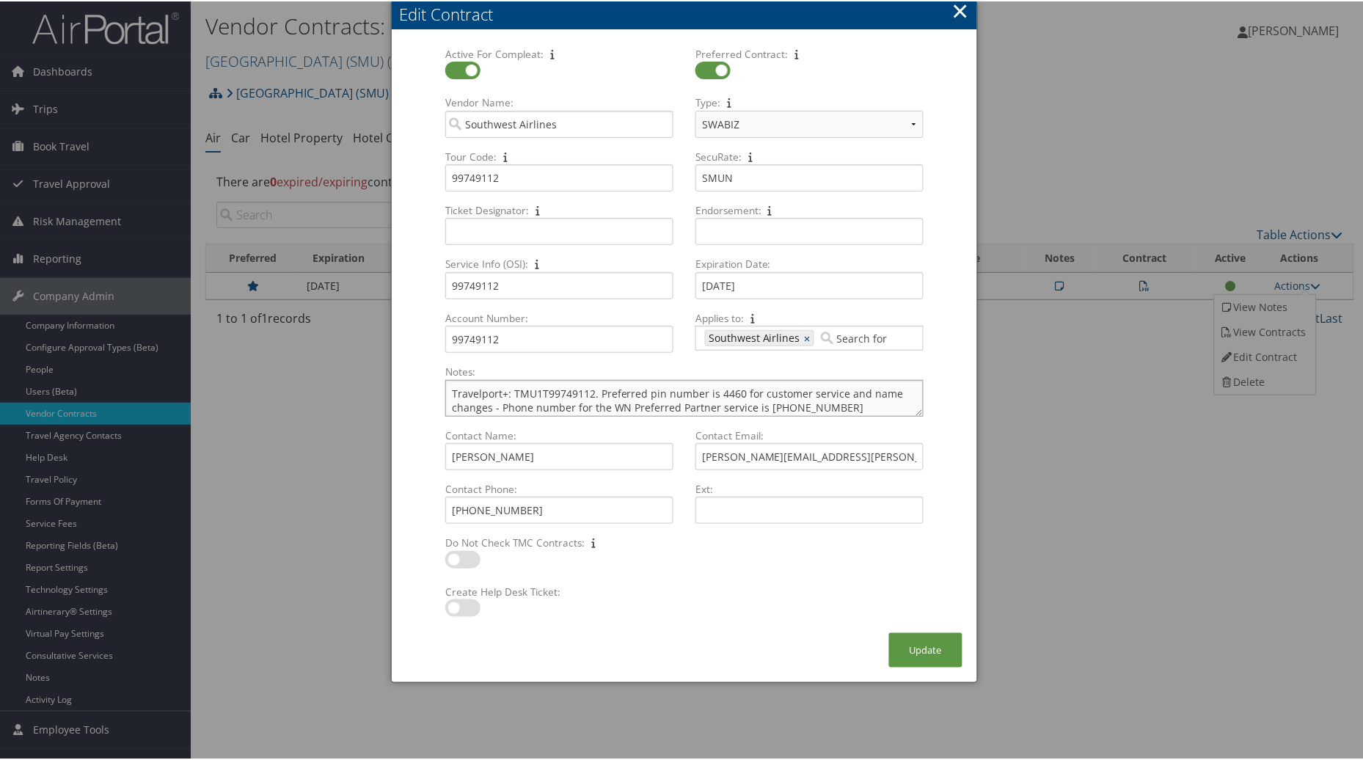
drag, startPoint x: 848, startPoint y: 407, endPoint x: 396, endPoint y: 374, distance: 453.0
click at [396, 374] on div "Active For Compleat: Multiple values The selected items contain different value…" at bounding box center [684, 331] width 585 height 601
click at [967, 6] on div "Edit Contract" at bounding box center [688, 12] width 578 height 23
click at [962, 9] on button "×" at bounding box center [960, 9] width 17 height 29
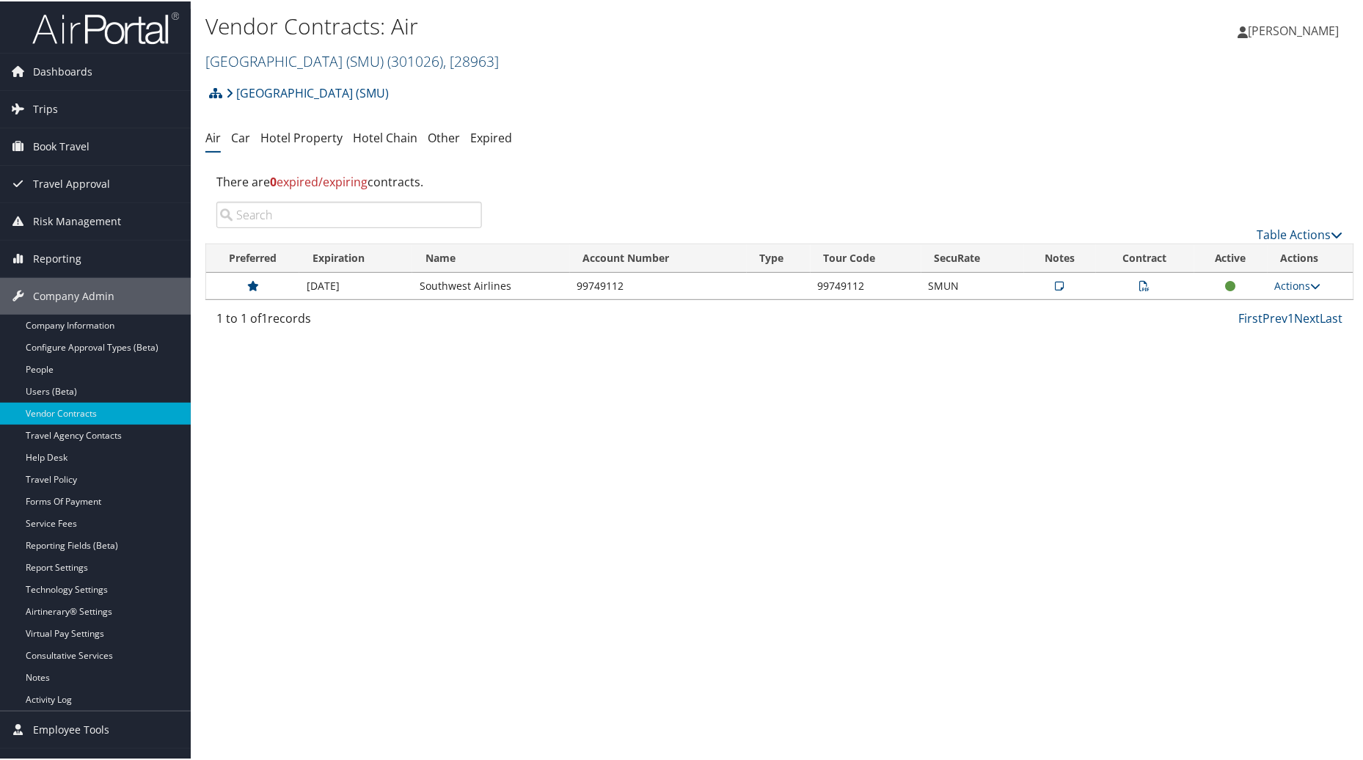
click at [428, 59] on link "Southern Methodist University (SMU) ( 301026 ) , [ 28963 ]" at bounding box center [351, 60] width 293 height 20
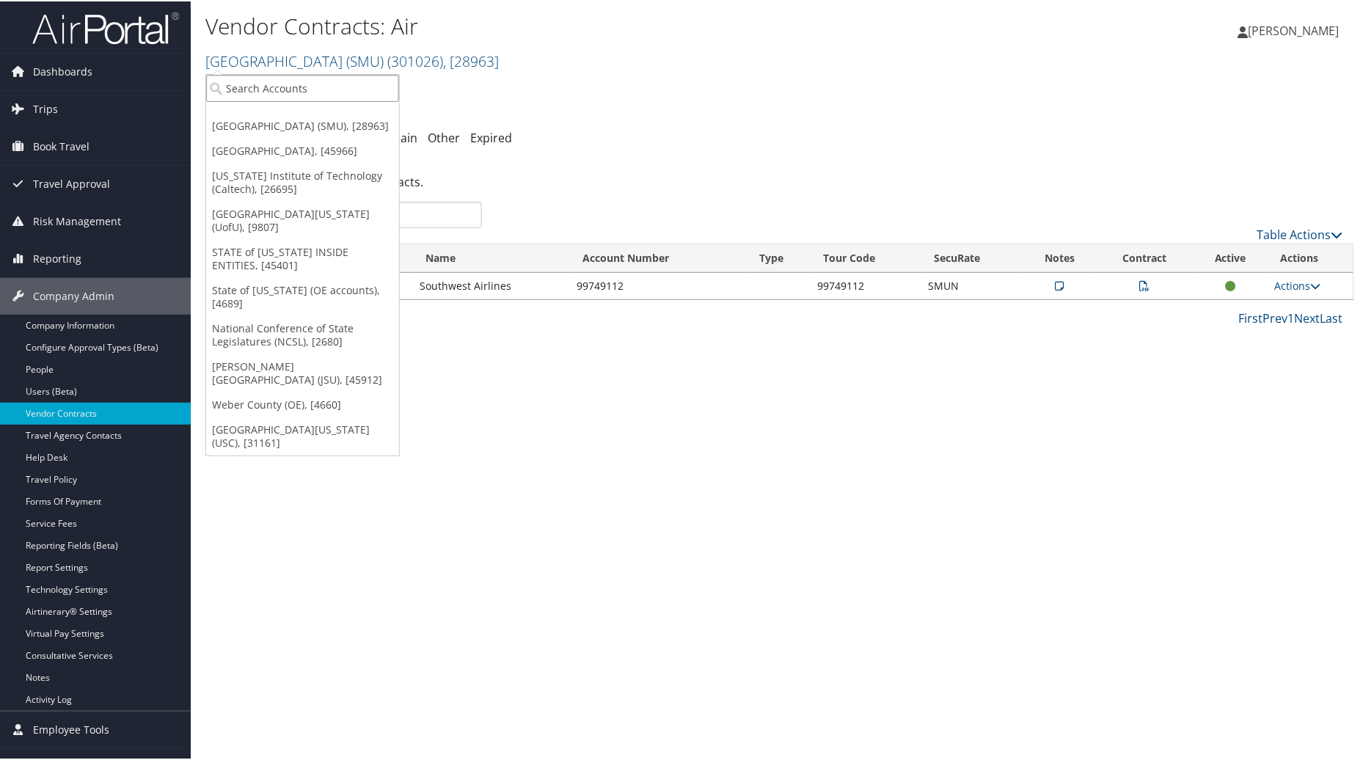
click at [317, 84] on input "search" at bounding box center [302, 86] width 193 height 27
type input "USC"
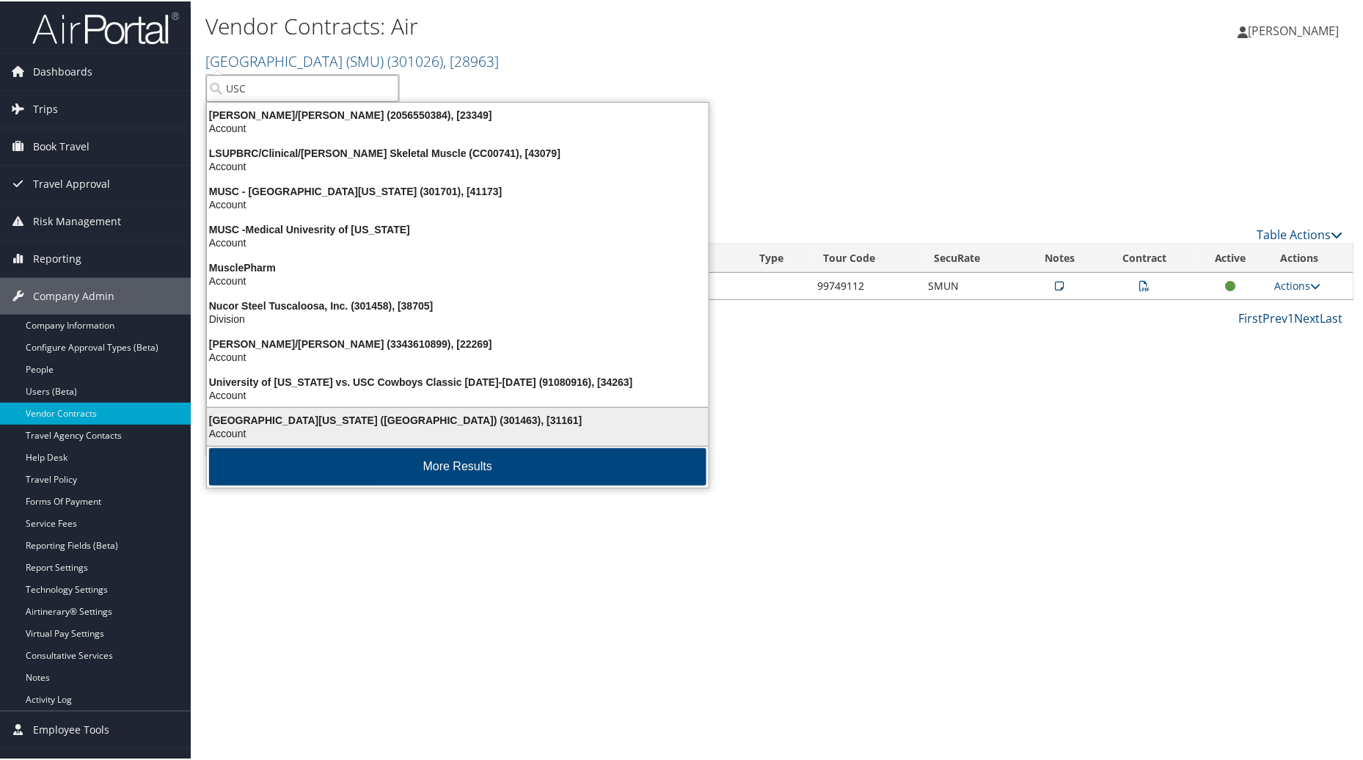
click at [277, 422] on div "University of Southern California (USC) (301463), [31161]" at bounding box center [457, 418] width 519 height 13
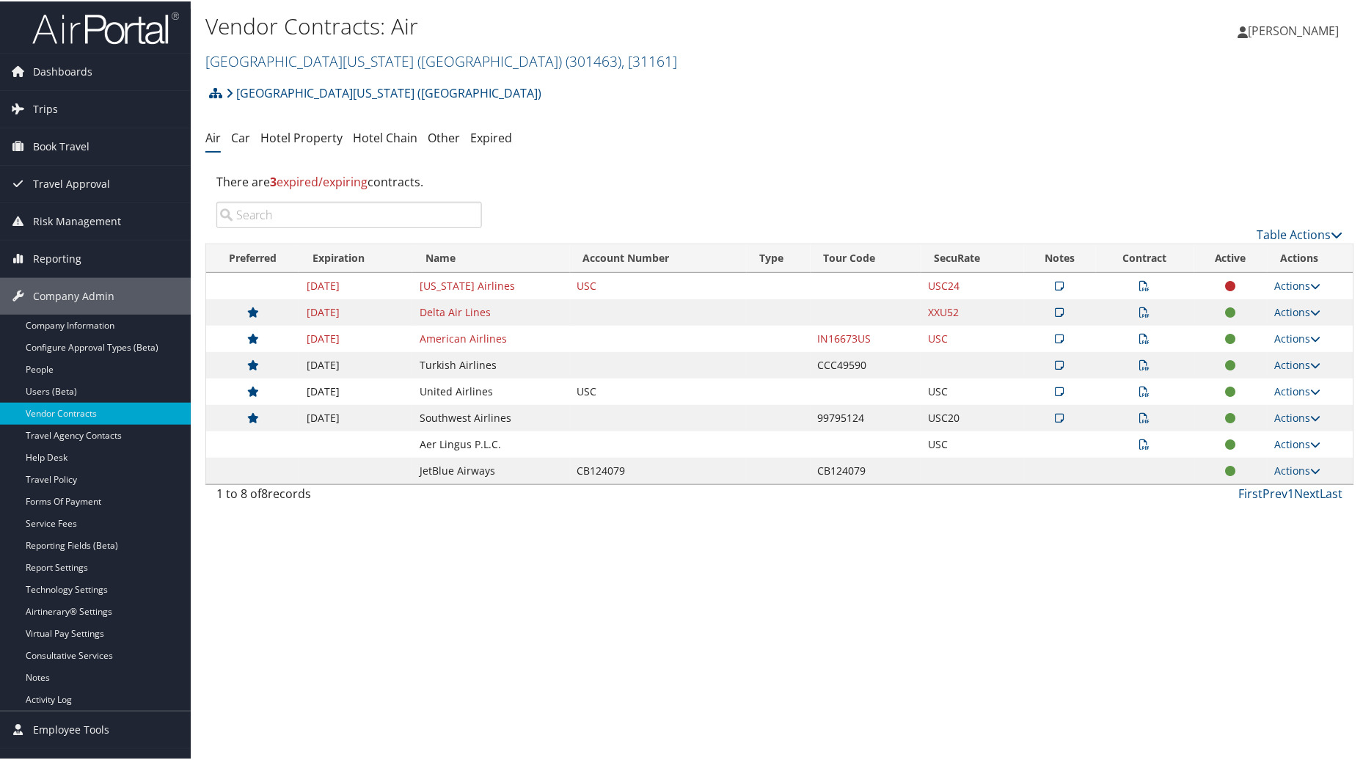
click at [1143, 340] on icon at bounding box center [1145, 337] width 10 height 10
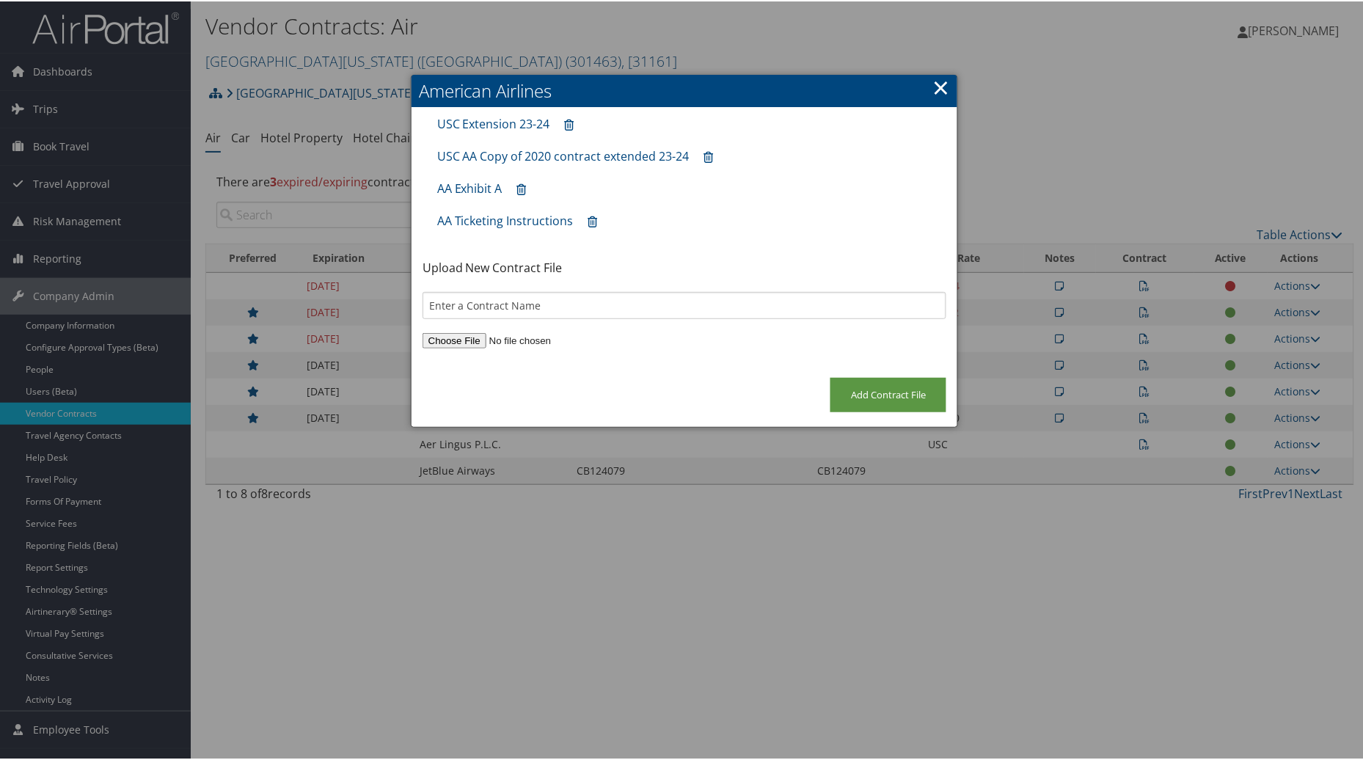
click at [937, 81] on link "×" at bounding box center [940, 85] width 17 height 29
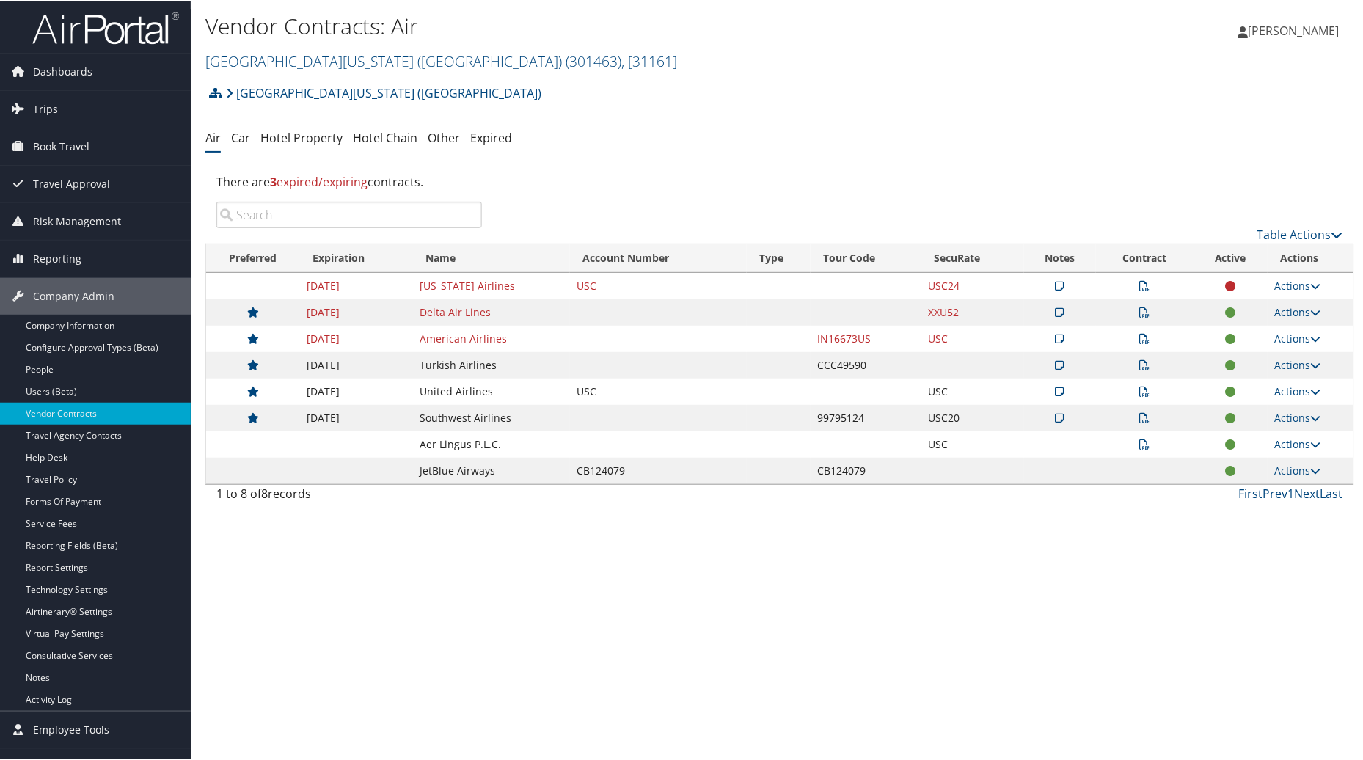
click at [1057, 334] on icon at bounding box center [1060, 337] width 9 height 10
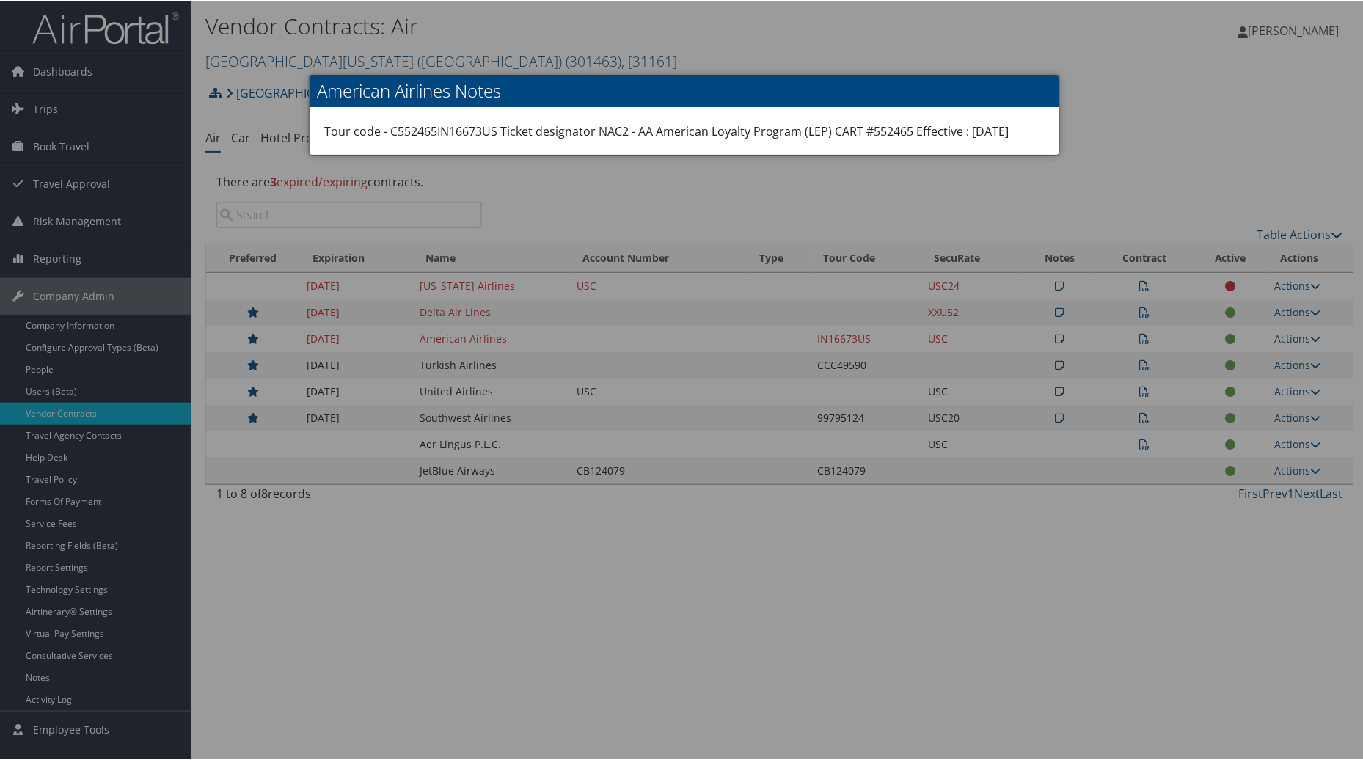
click at [1154, 144] on div at bounding box center [684, 380] width 1369 height 760
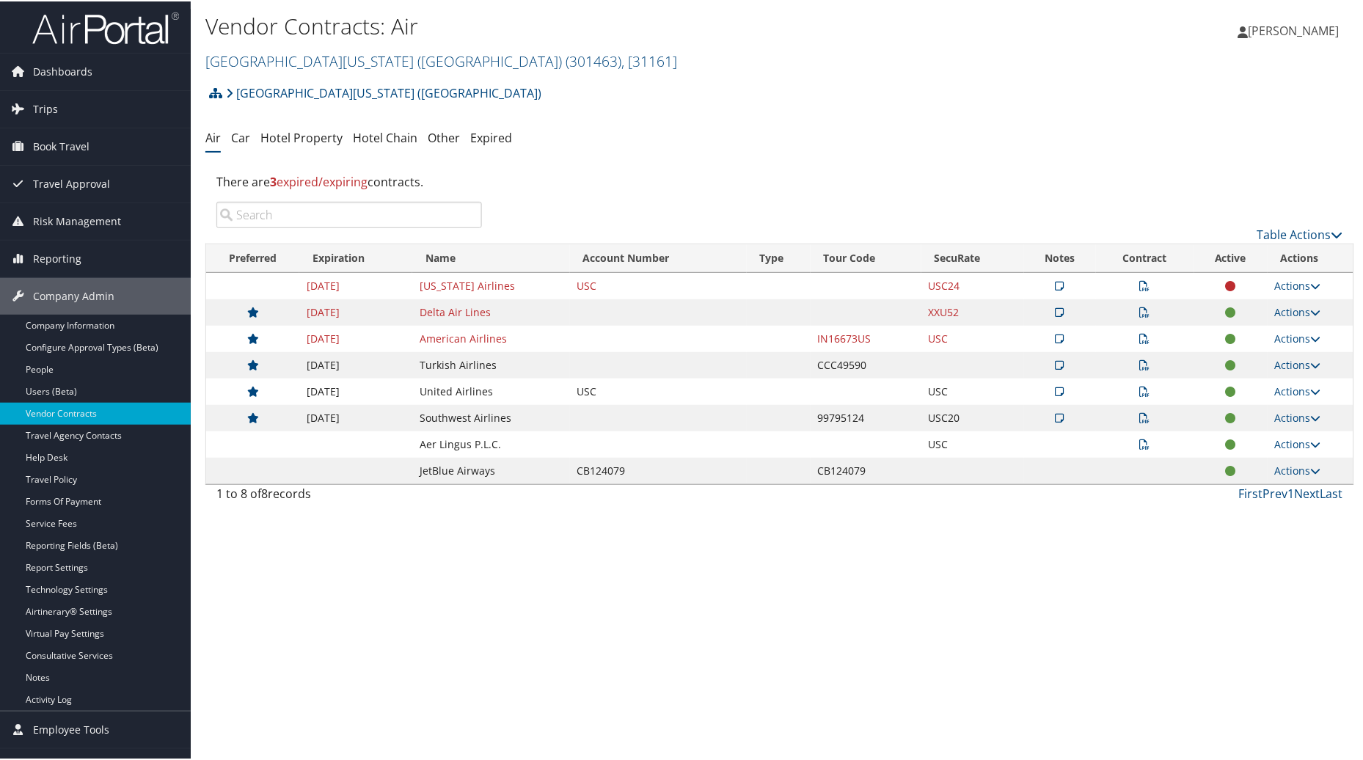
click at [1141, 309] on icon at bounding box center [1145, 311] width 10 height 10
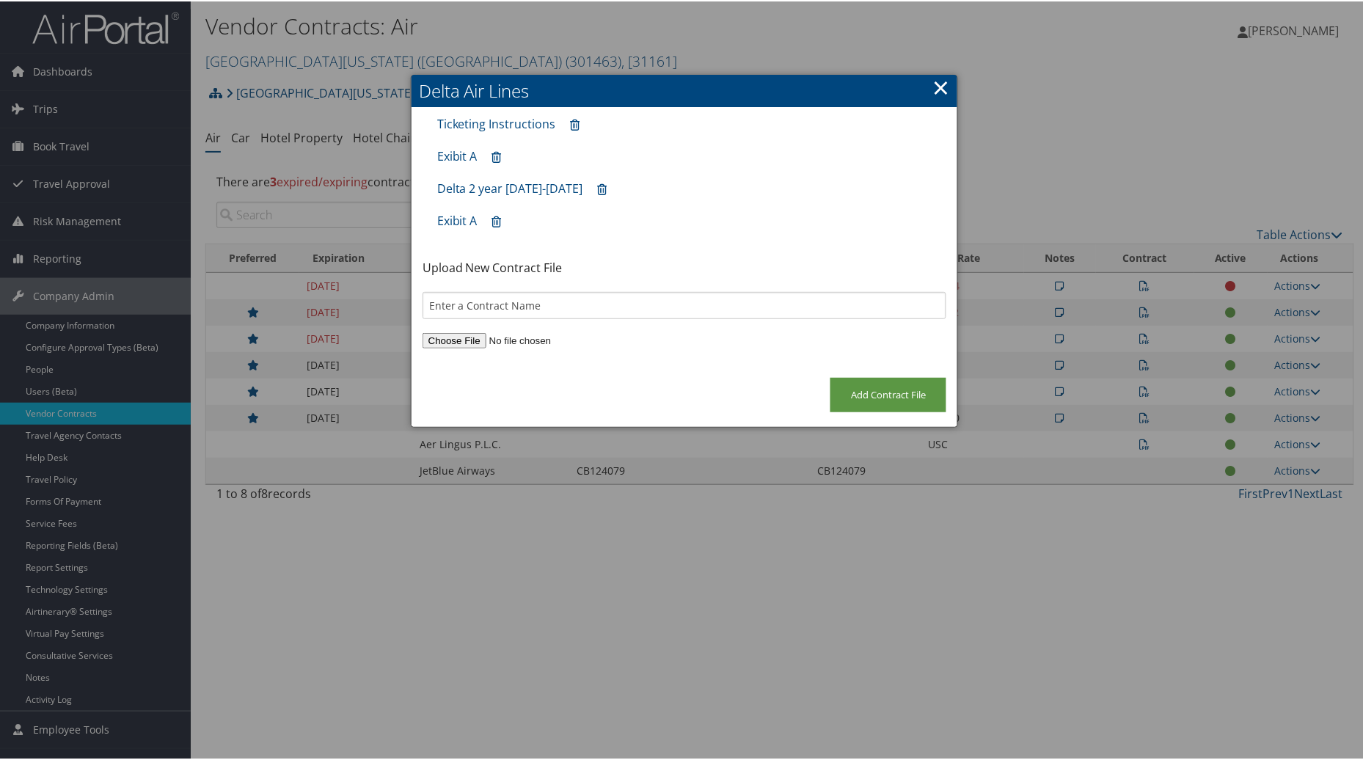
click at [934, 88] on link "×" at bounding box center [940, 85] width 17 height 29
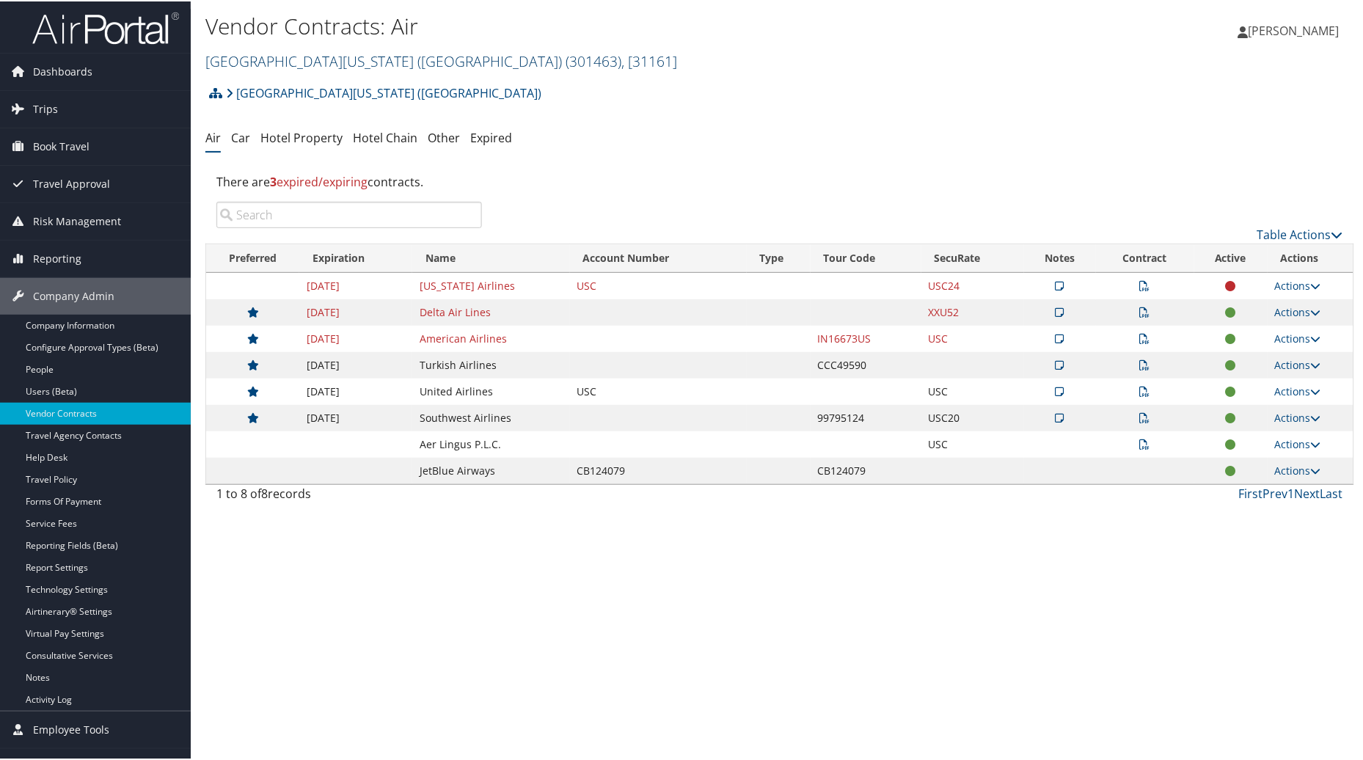
click at [566, 57] on span "( 301463 )" at bounding box center [594, 60] width 56 height 20
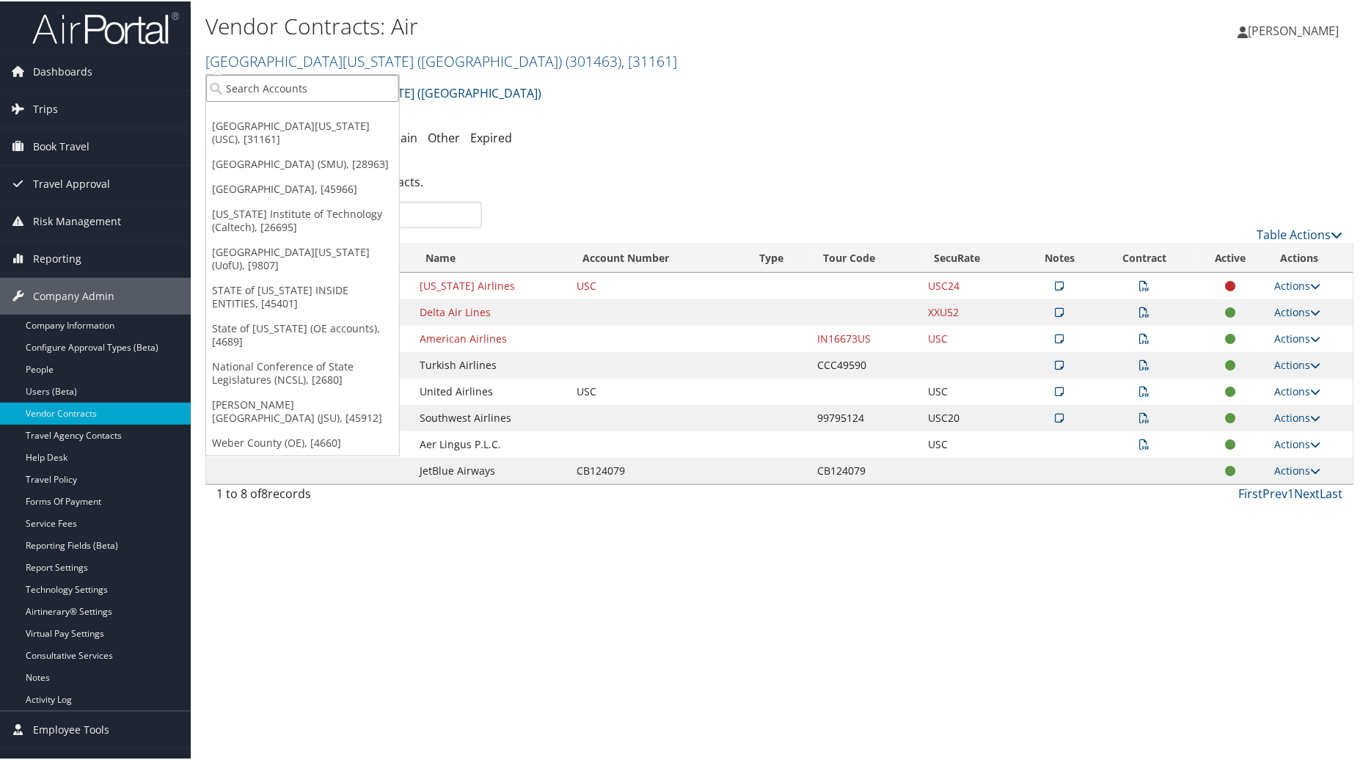
click at [309, 90] on input "search" at bounding box center [302, 86] width 193 height 27
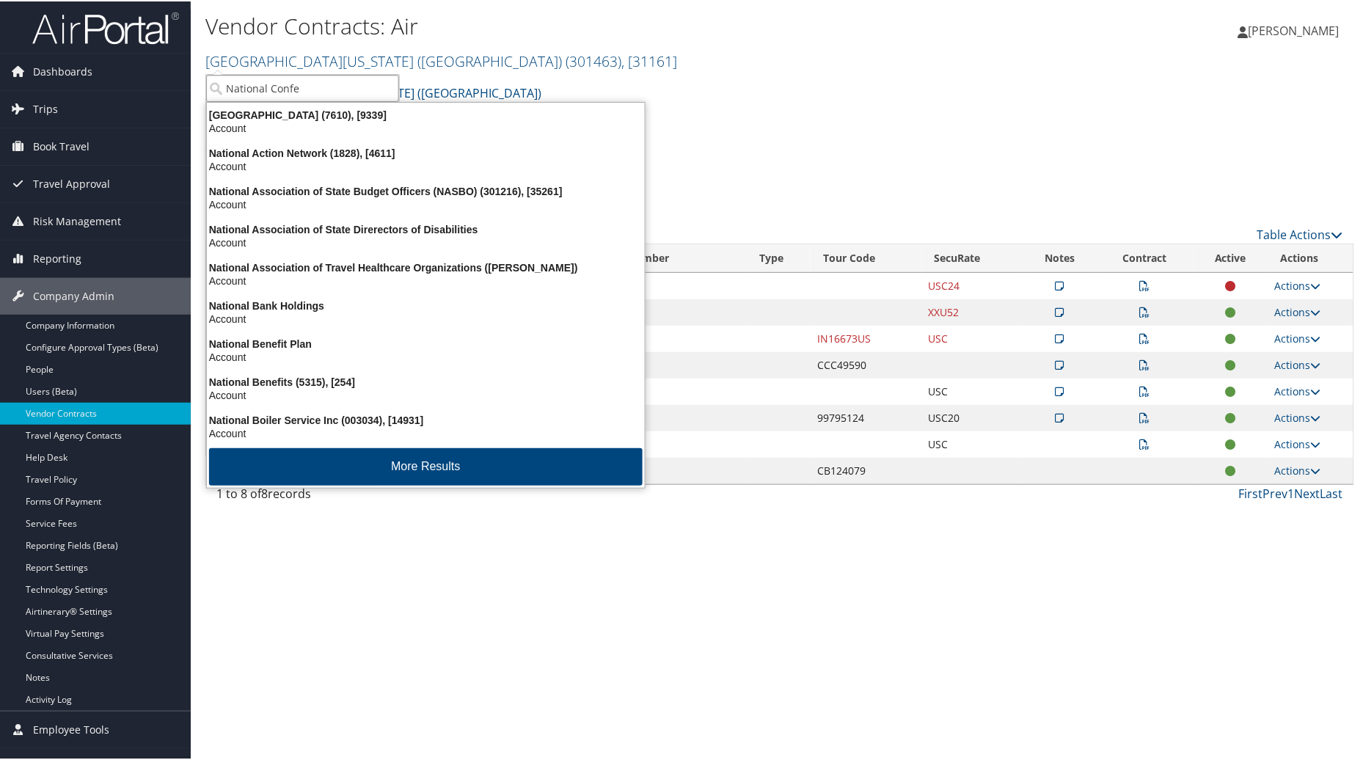
type input "National Confer"
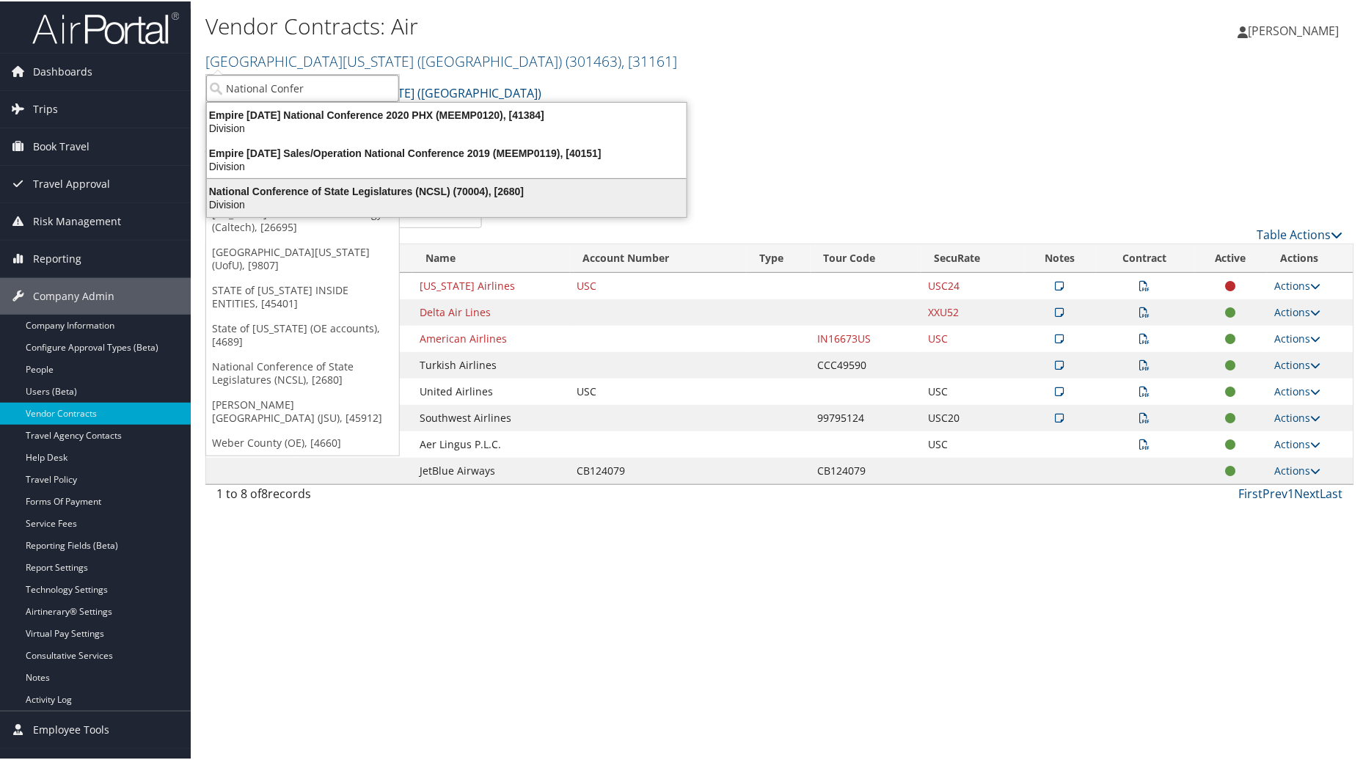
click at [324, 188] on div "National Conference of State Legislatures (NCSL) (70004), [2680]" at bounding box center [446, 189] width 497 height 13
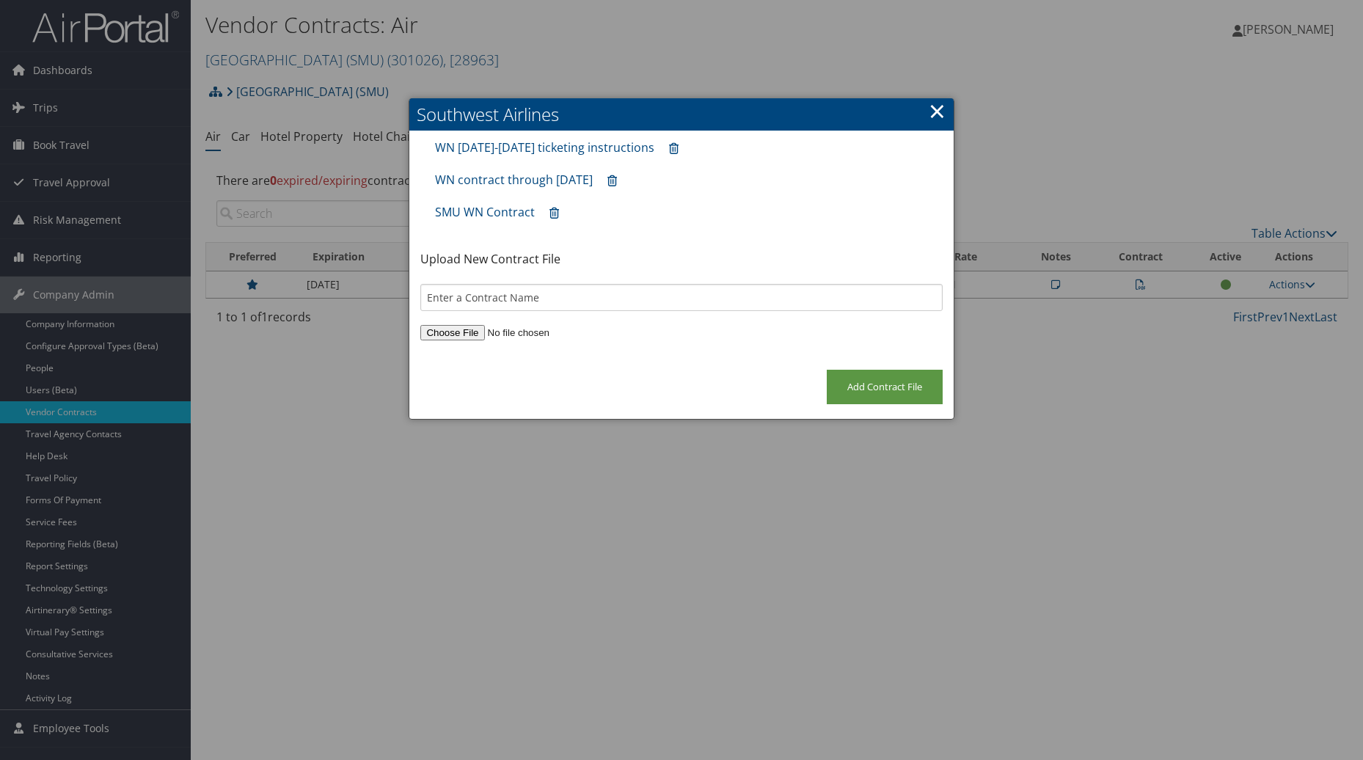
scroll to position [25, 0]
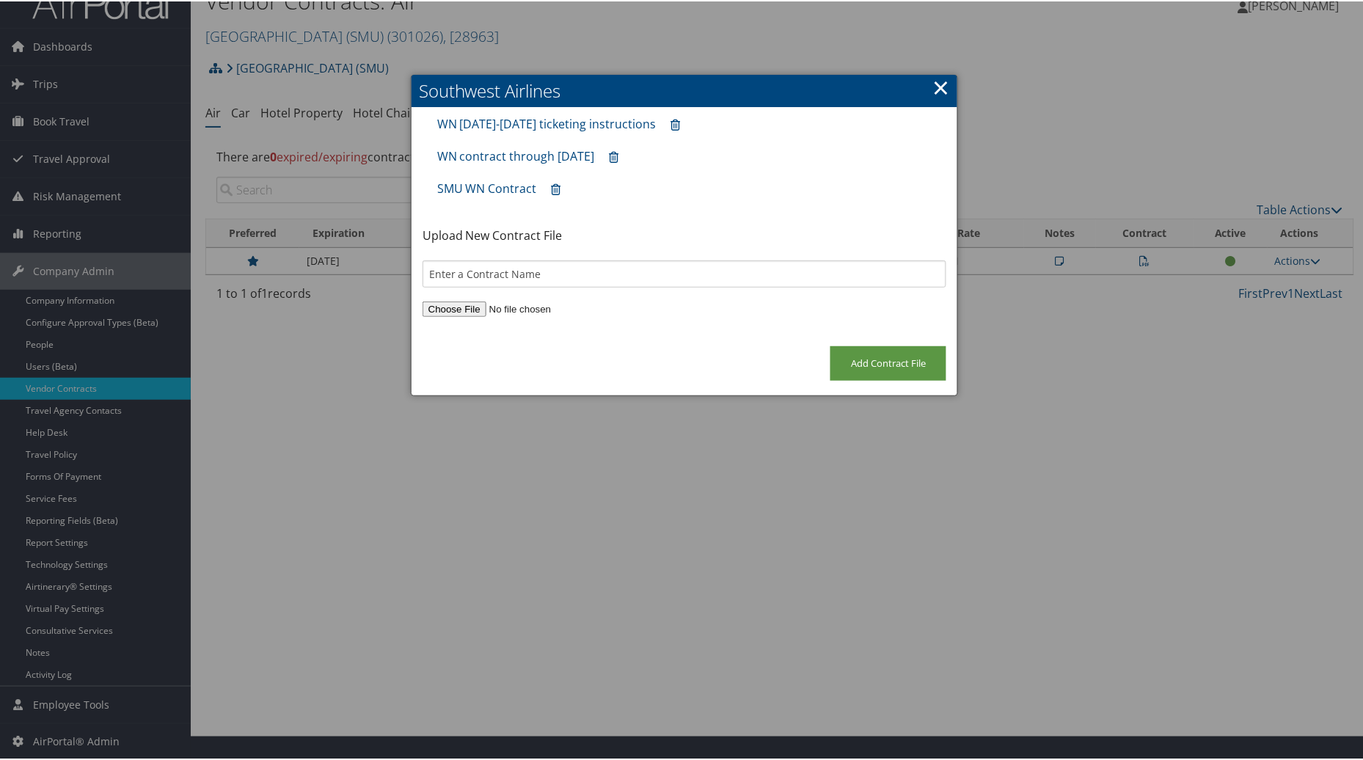
click at [935, 89] on link "×" at bounding box center [940, 85] width 17 height 29
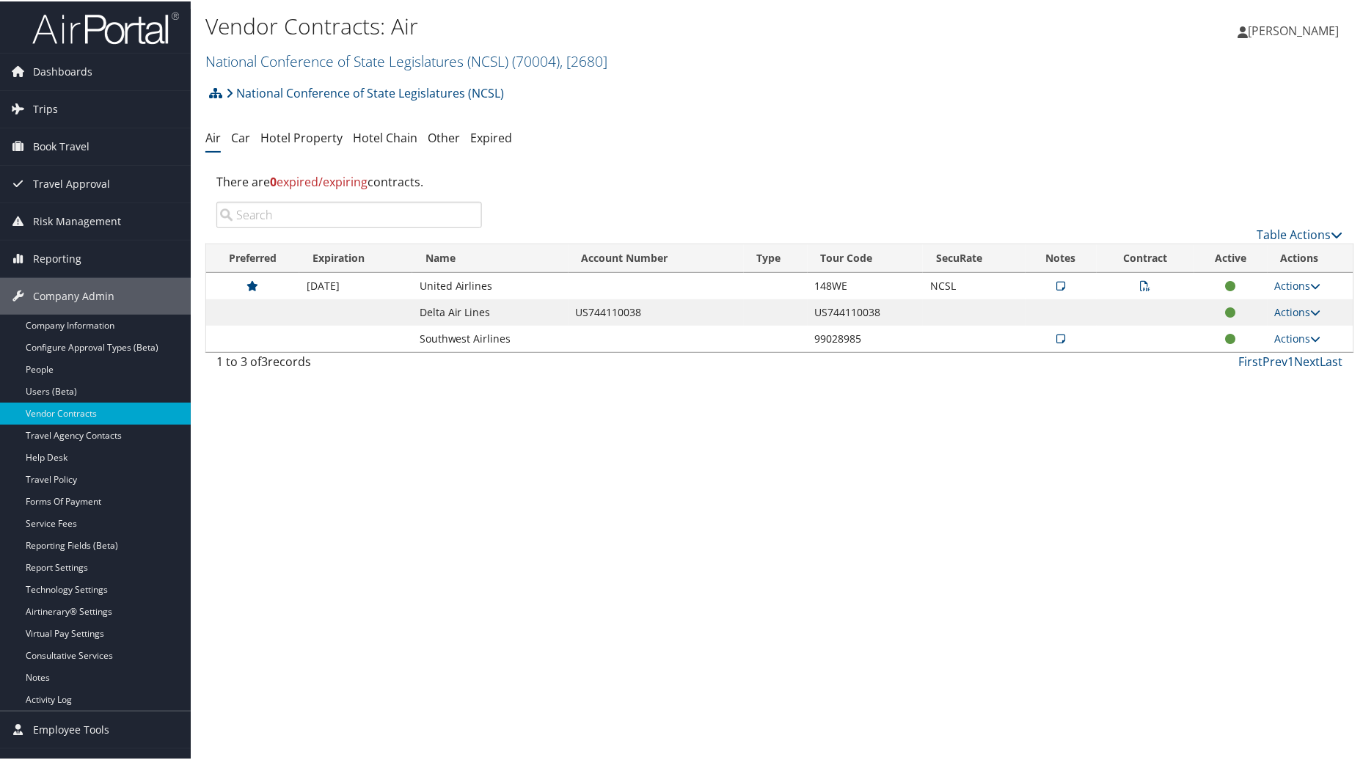
click at [1141, 282] on icon at bounding box center [1146, 284] width 10 height 10
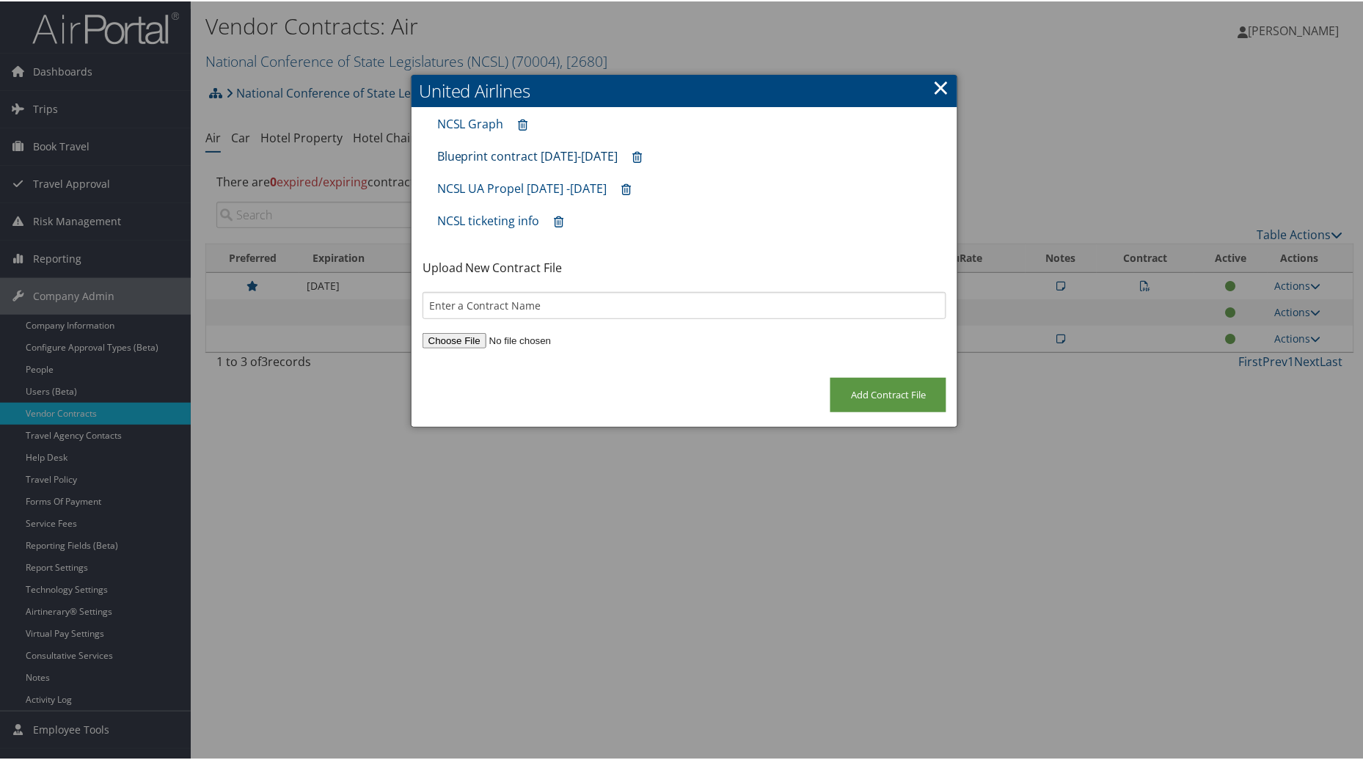
click at [571, 152] on link "Blueprint contract [DATE]-[DATE]" at bounding box center [527, 155] width 181 height 16
click at [941, 85] on link "×" at bounding box center [940, 85] width 17 height 29
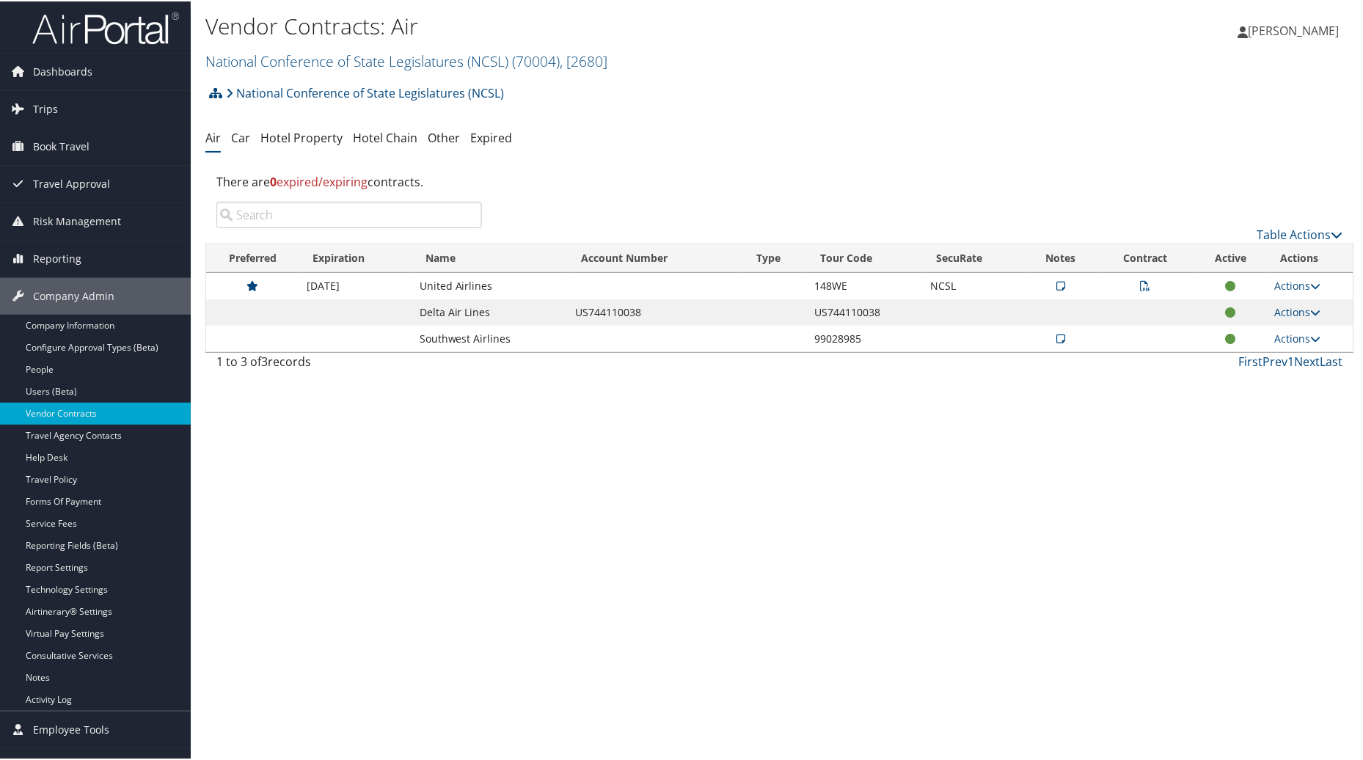
click at [1057, 332] on icon at bounding box center [1060, 337] width 9 height 10
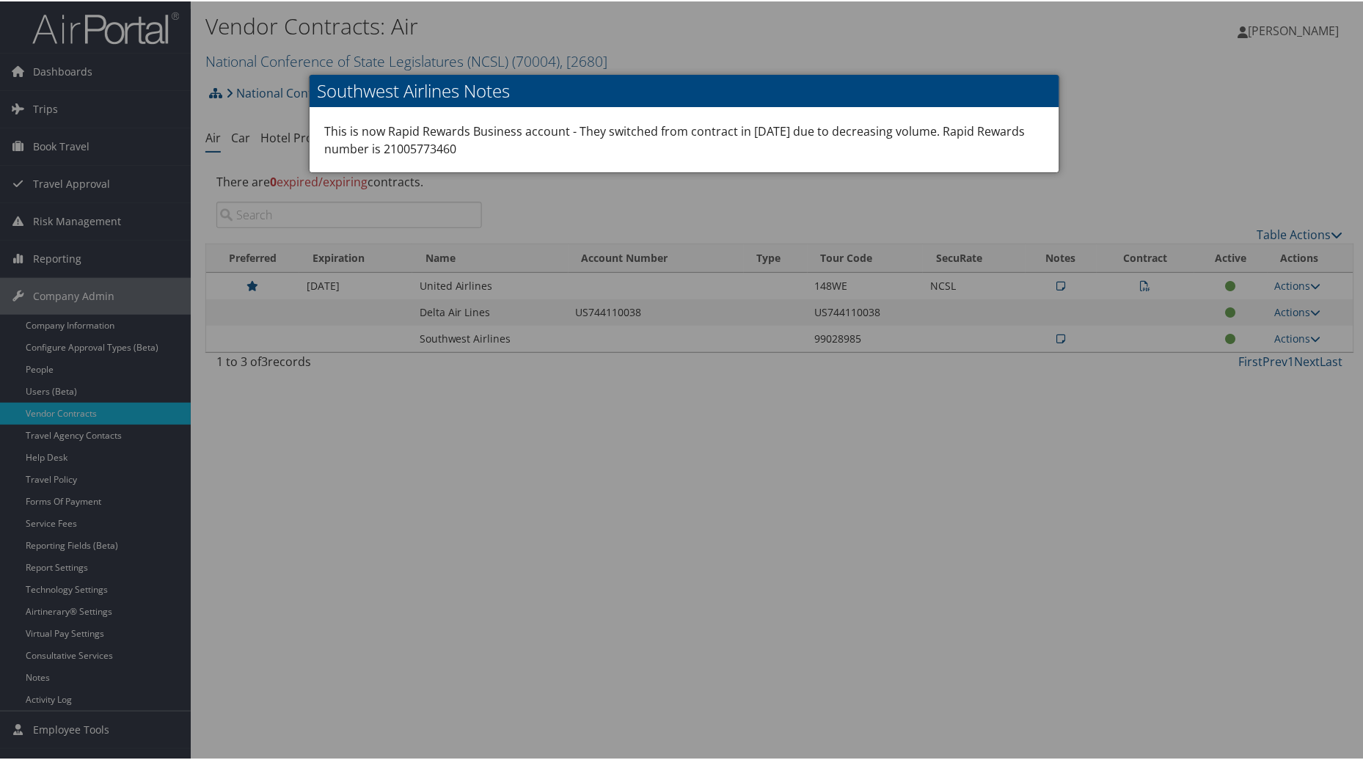
click at [626, 543] on div at bounding box center [684, 380] width 1369 height 760
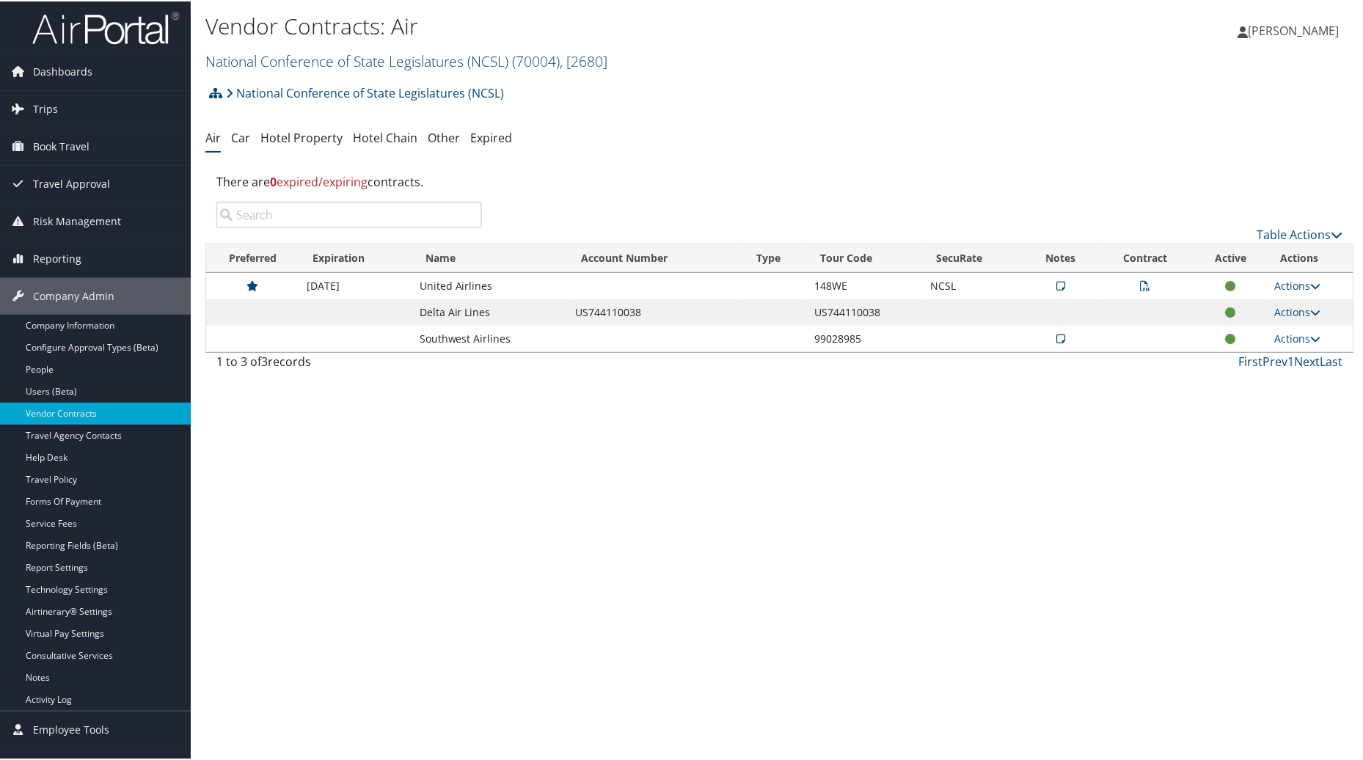
click at [421, 61] on link "National Conference of State Legislatures (NCSL) ( 70004 ) , [ 2680 ]" at bounding box center [406, 60] width 402 height 20
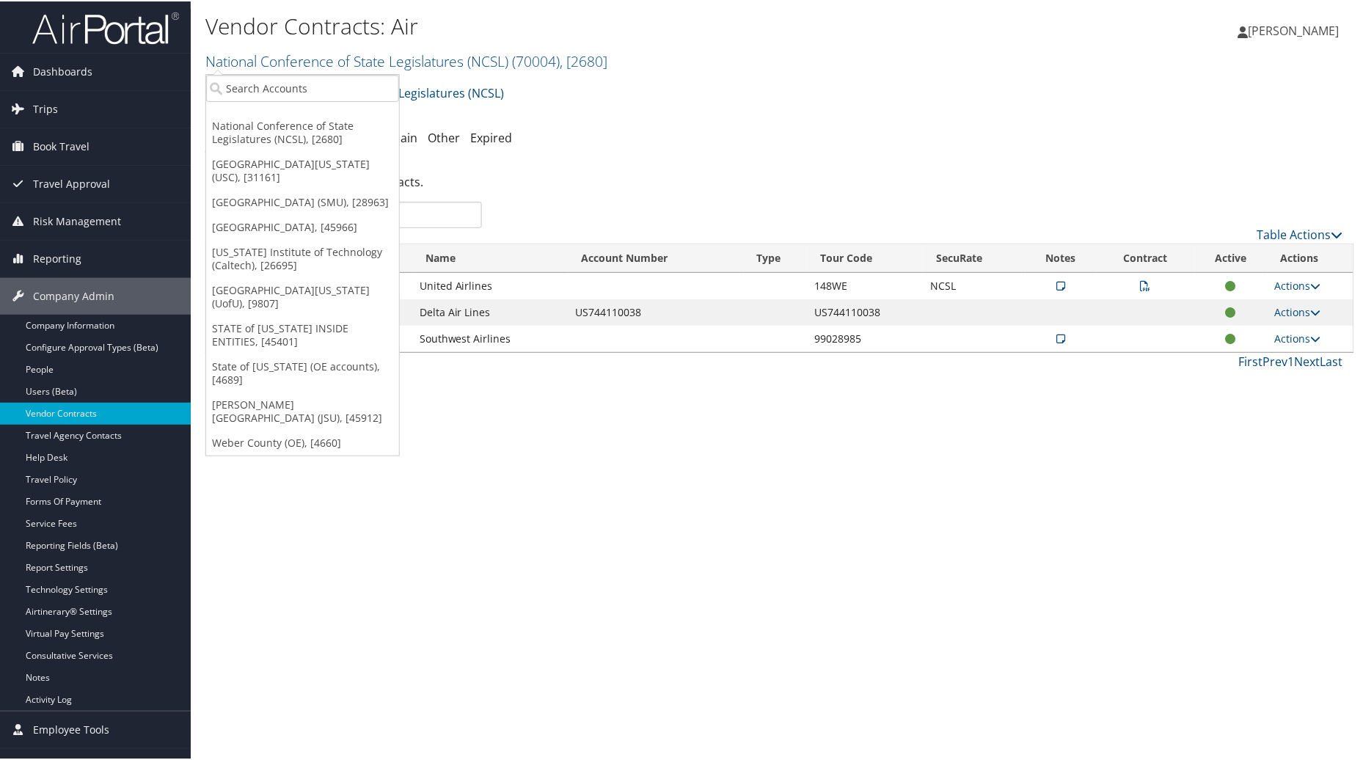
click at [331, 70] on h2 "National Conference of State Legislatures (NCSL) ( 70004 ) , [ 2680 ]" at bounding box center [588, 58] width 766 height 25
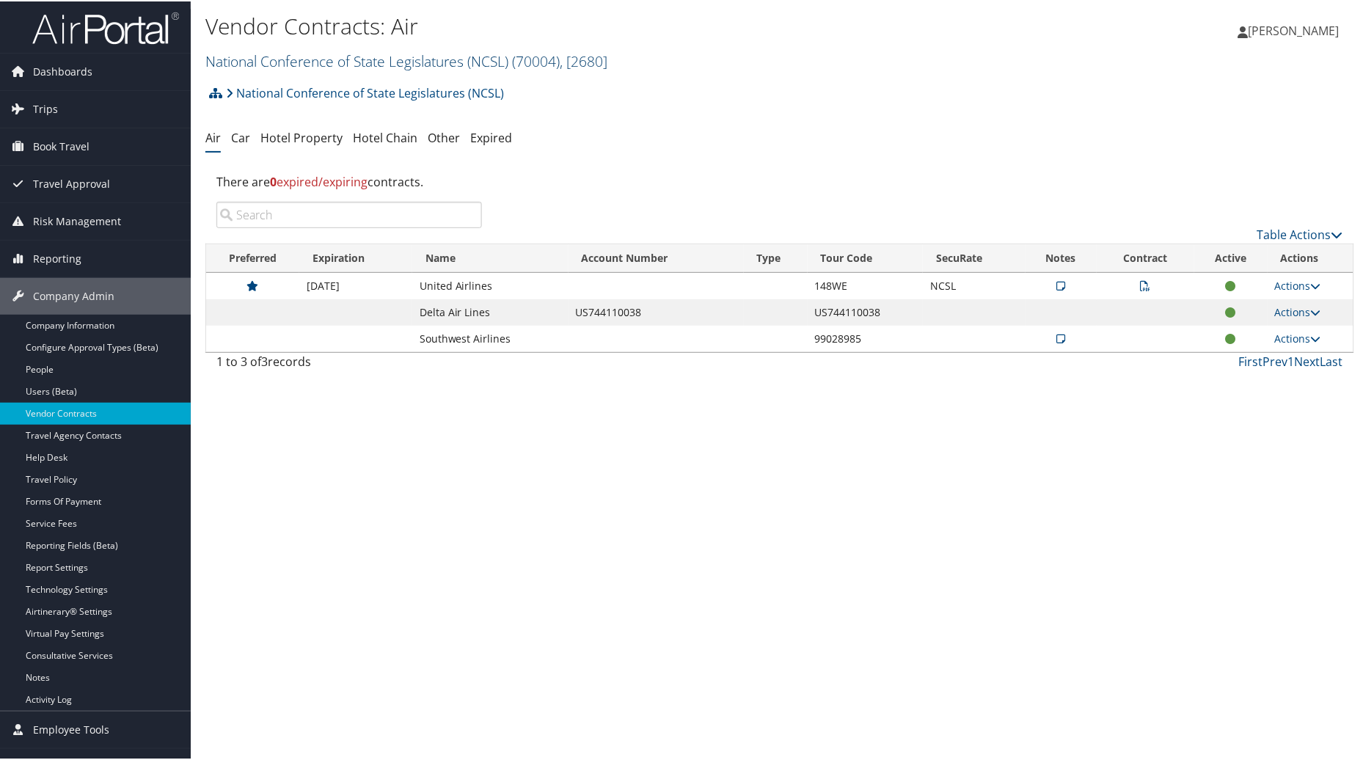
click at [540, 57] on span "( 70004 )" at bounding box center [536, 60] width 48 height 20
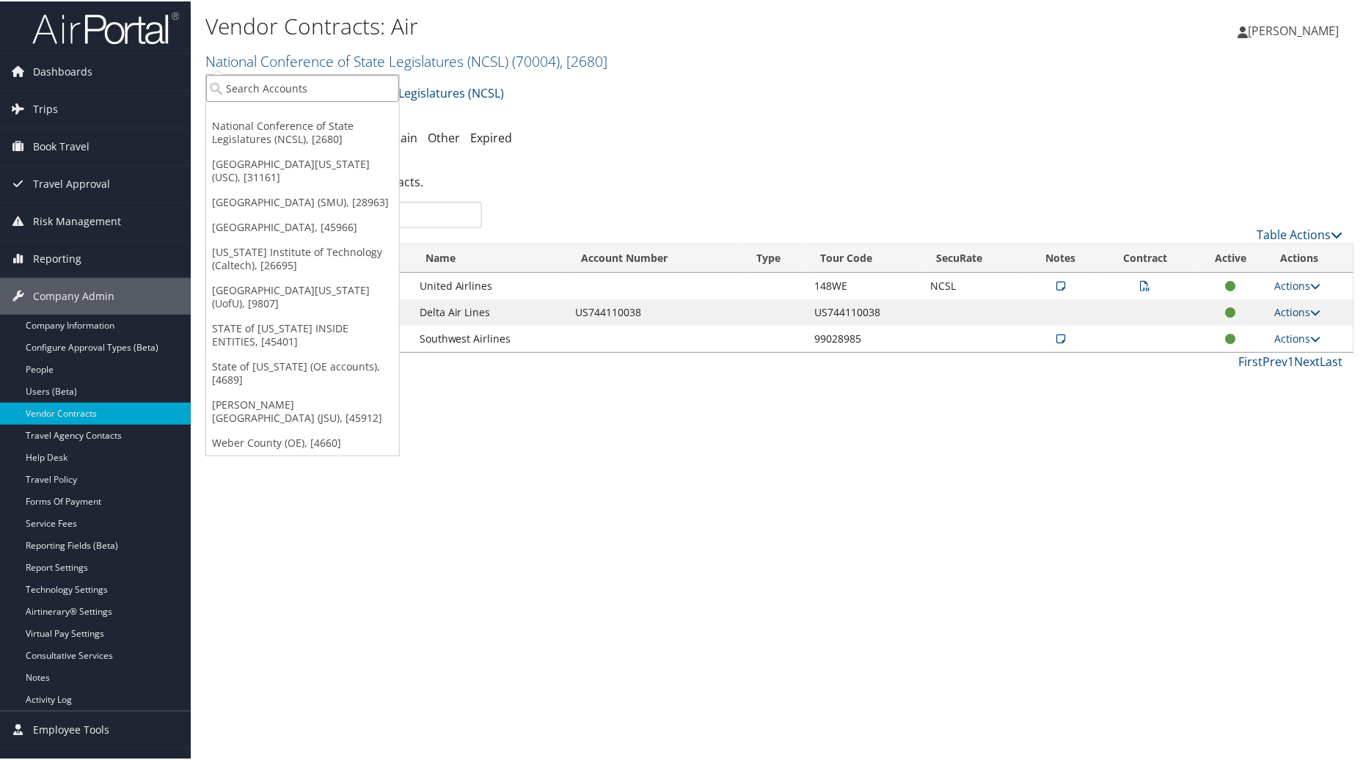
click at [307, 88] on input "search" at bounding box center [302, 86] width 193 height 27
type input "University of San Diego"
click at [312, 122] on div "Account" at bounding box center [355, 126] width 315 height 13
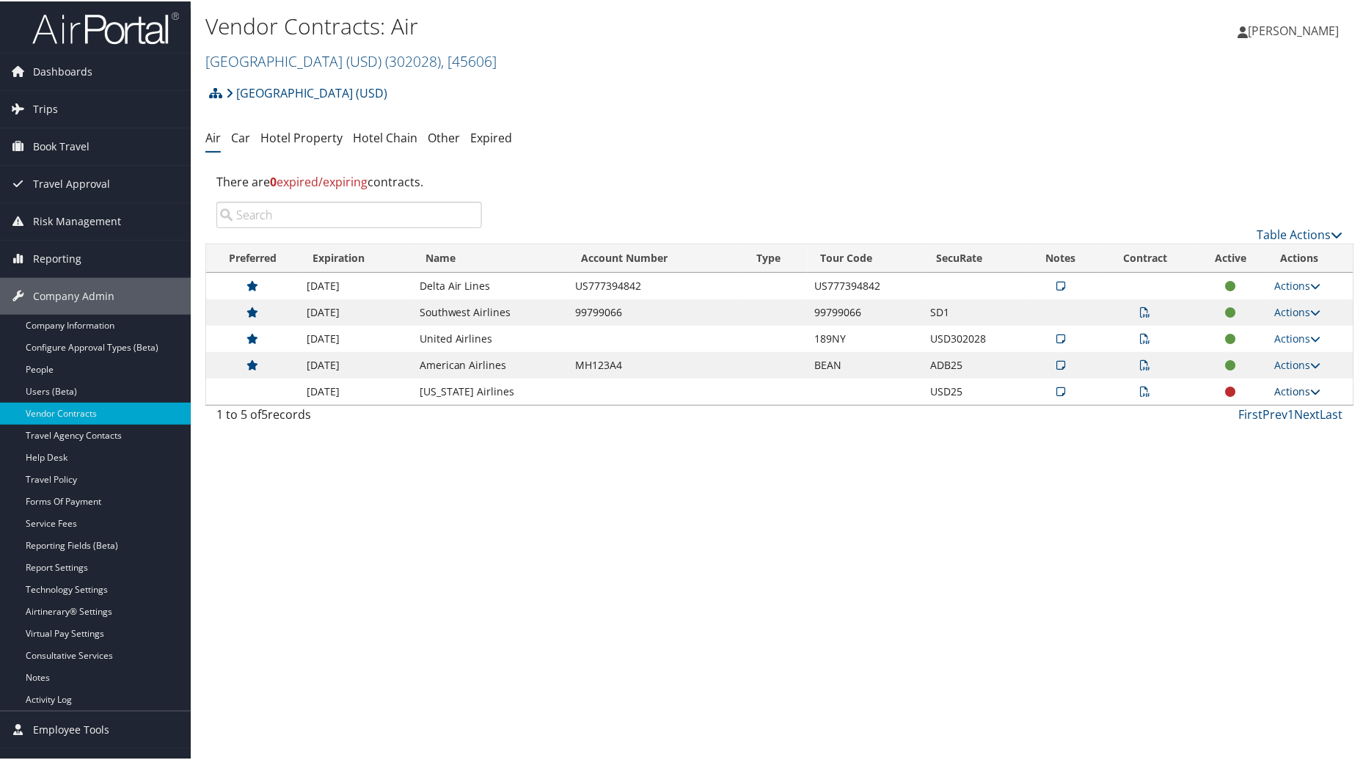
click at [1300, 392] on link "Actions" at bounding box center [1298, 390] width 46 height 14
click at [1245, 458] on link "Edit Contract" at bounding box center [1264, 461] width 98 height 25
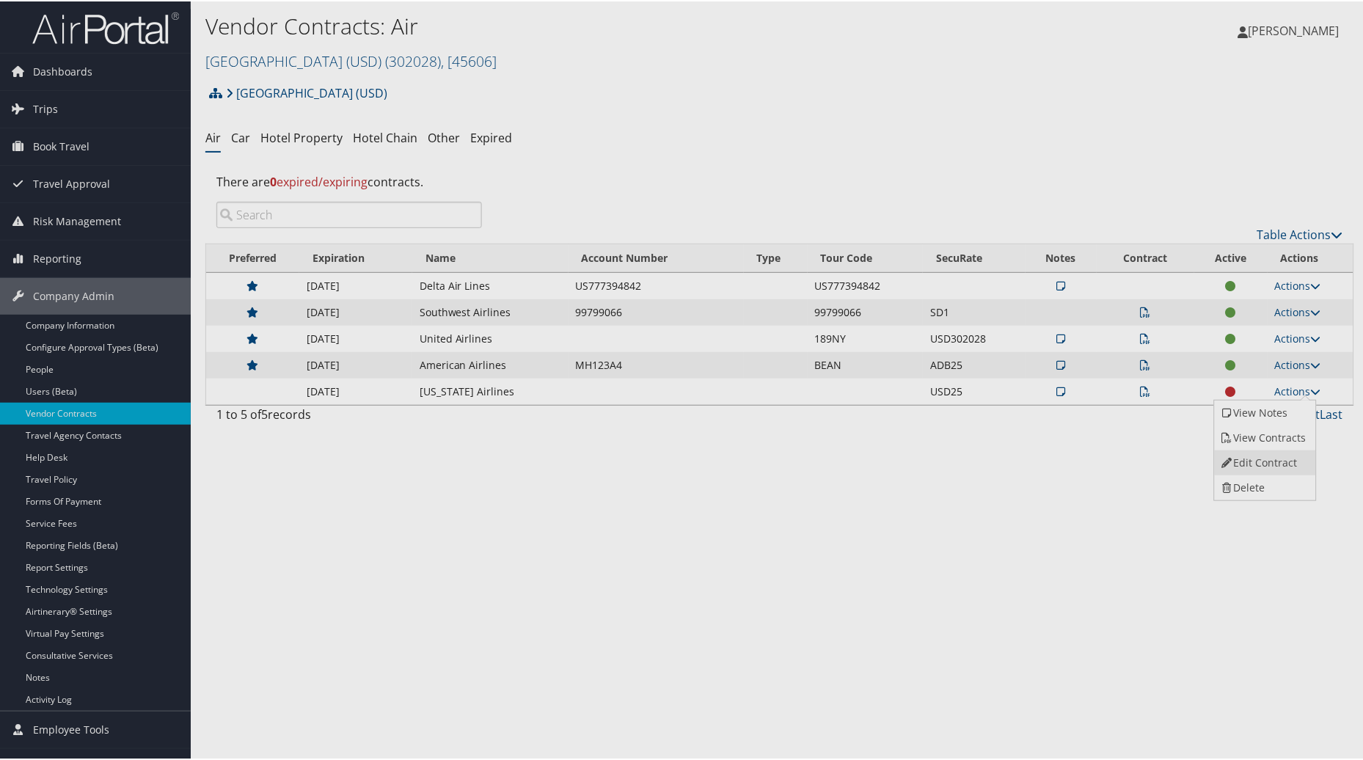
select select "[object Object]"
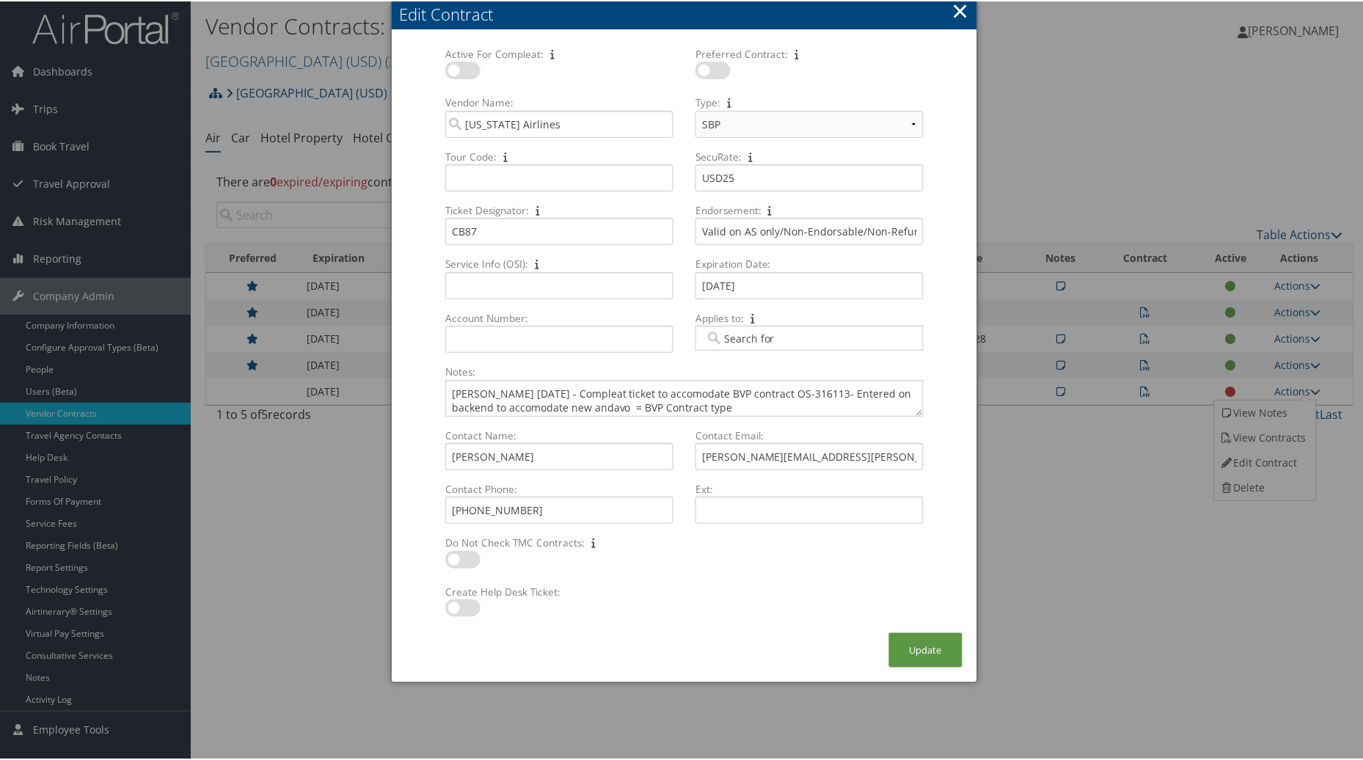
click at [450, 610] on label at bounding box center [462, 607] width 35 height 18
click at [453, 610] on input "checkbox" at bounding box center [458, 609] width 10 height 10
click at [468, 611] on label at bounding box center [462, 607] width 35 height 18
click at [462, 611] on input "checkbox" at bounding box center [458, 609] width 10 height 10
checkbox input "false"
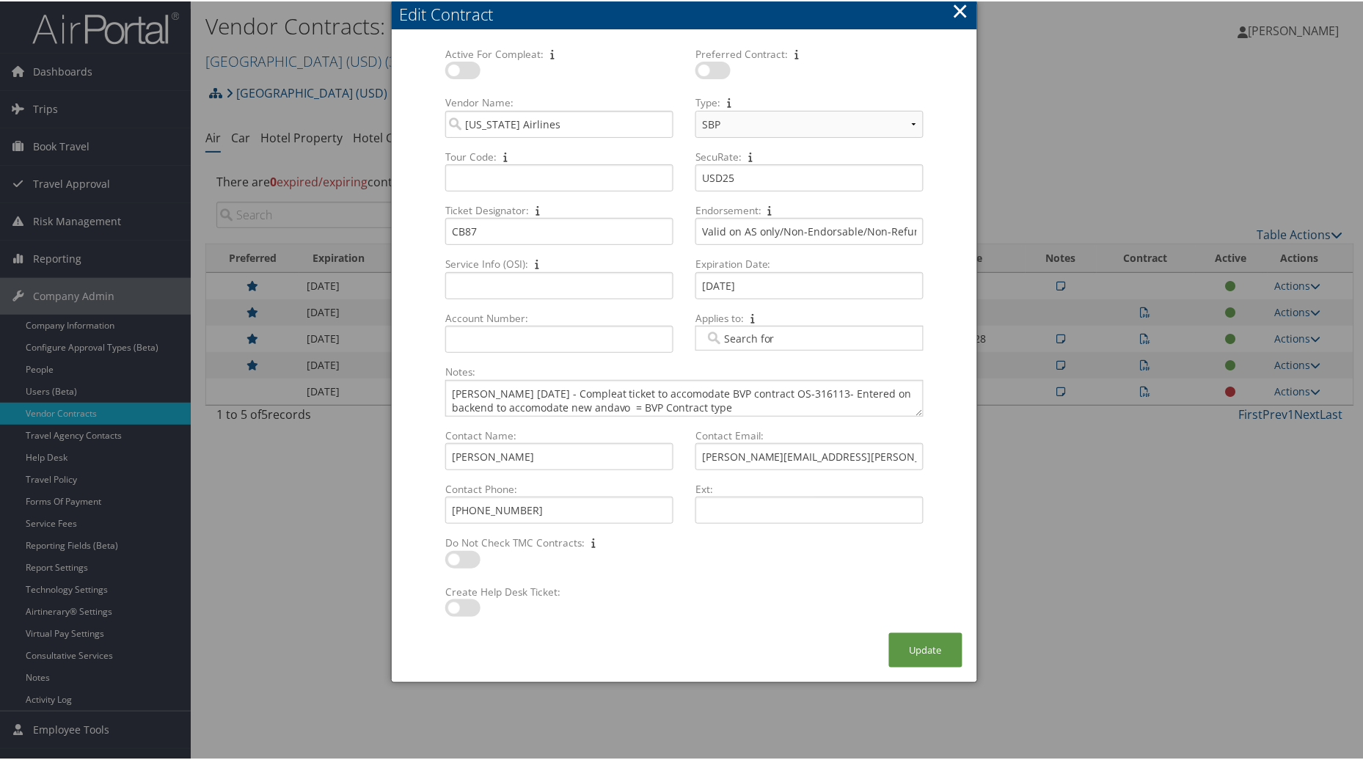
click at [959, 1] on button "×" at bounding box center [960, 9] width 17 height 29
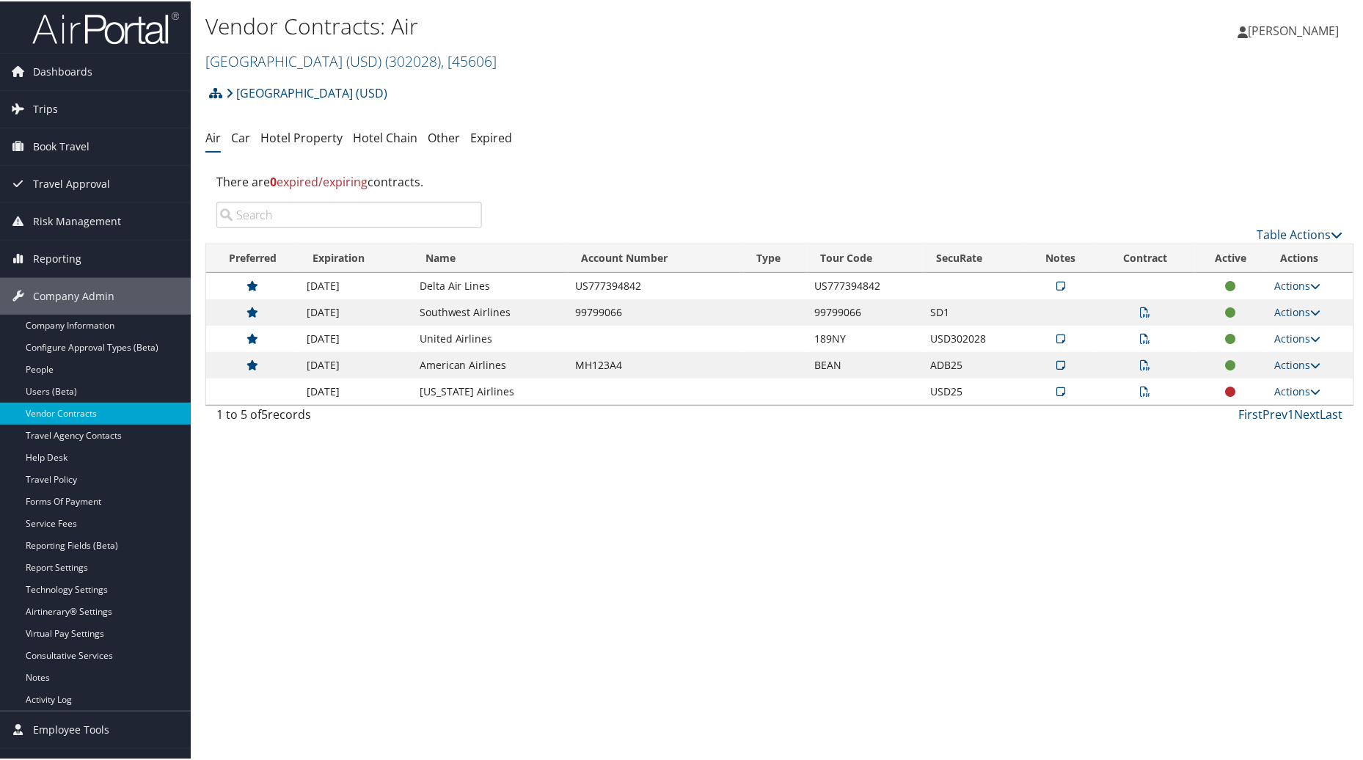
click at [934, 633] on div "Vendor Contracts: Air University of San Diego (USD) ( 302028 ) , [ 45606 ] Nati…" at bounding box center [780, 380] width 1178 height 760
click at [1278, 386] on link "Actions" at bounding box center [1298, 390] width 46 height 14
click at [1245, 463] on link "Edit Contract" at bounding box center [1264, 461] width 98 height 25
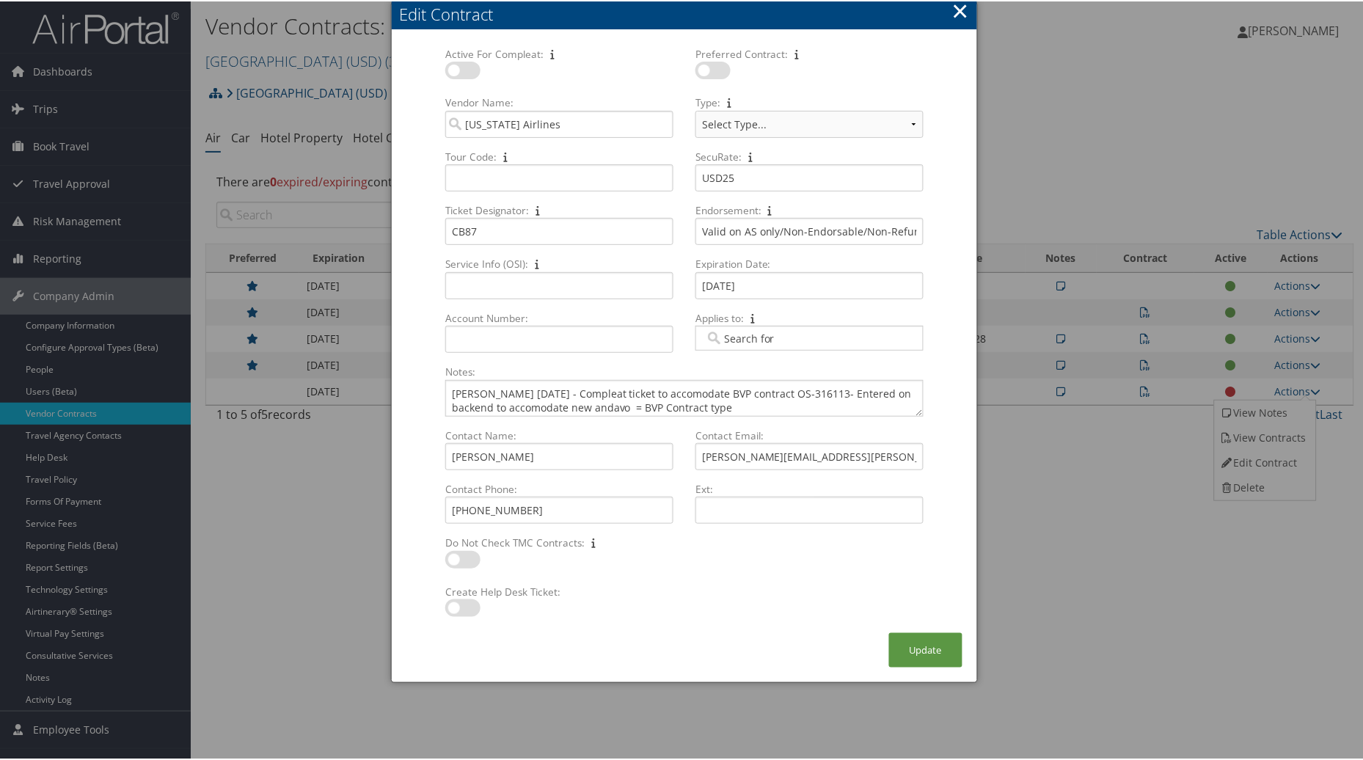
select select "[object Object]"
click at [699, 69] on label at bounding box center [712, 69] width 35 height 18
click at [703, 69] on input "checkbox" at bounding box center [708, 72] width 10 height 10
checkbox input "true"
click at [453, 66] on label at bounding box center [462, 69] width 35 height 18
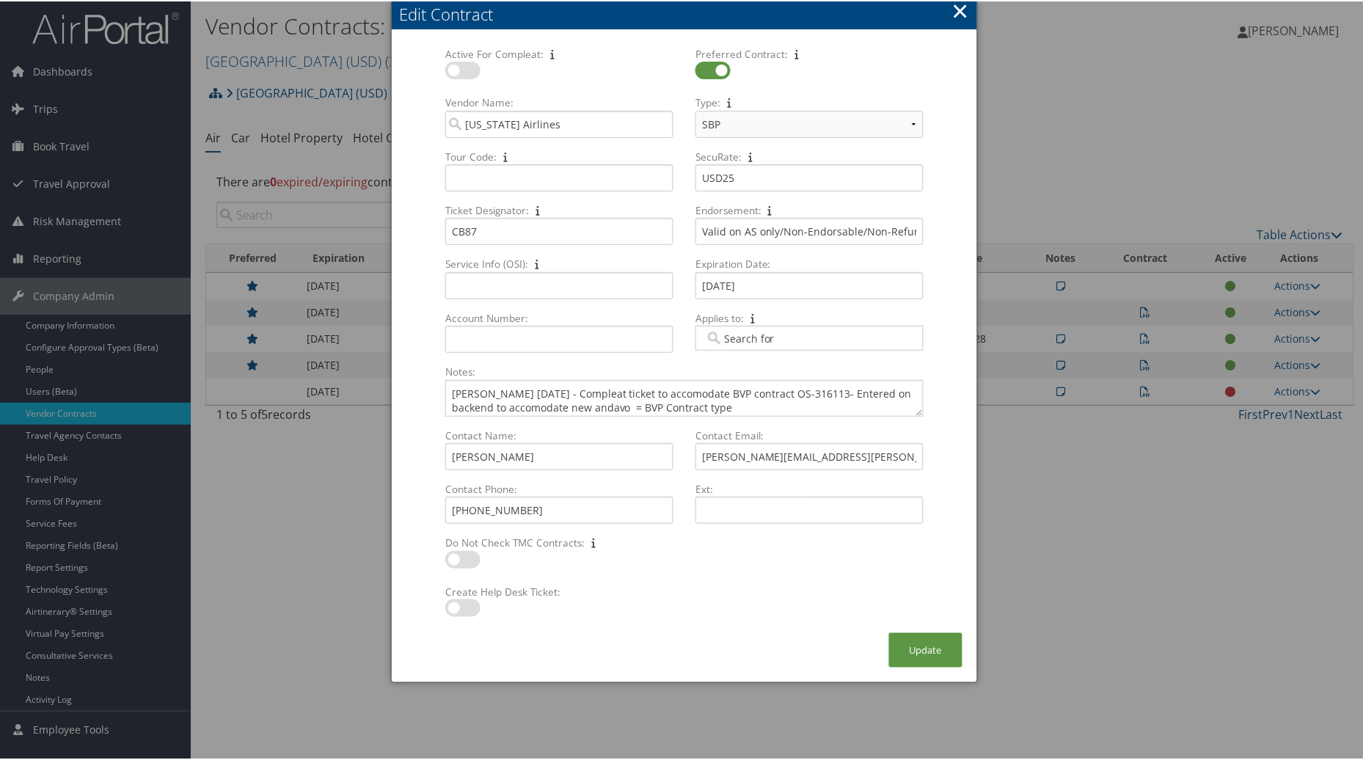
click at [453, 67] on input "checkbox" at bounding box center [458, 72] width 10 height 10
checkbox input "true"
click at [899, 648] on button "Update" at bounding box center [925, 649] width 73 height 34
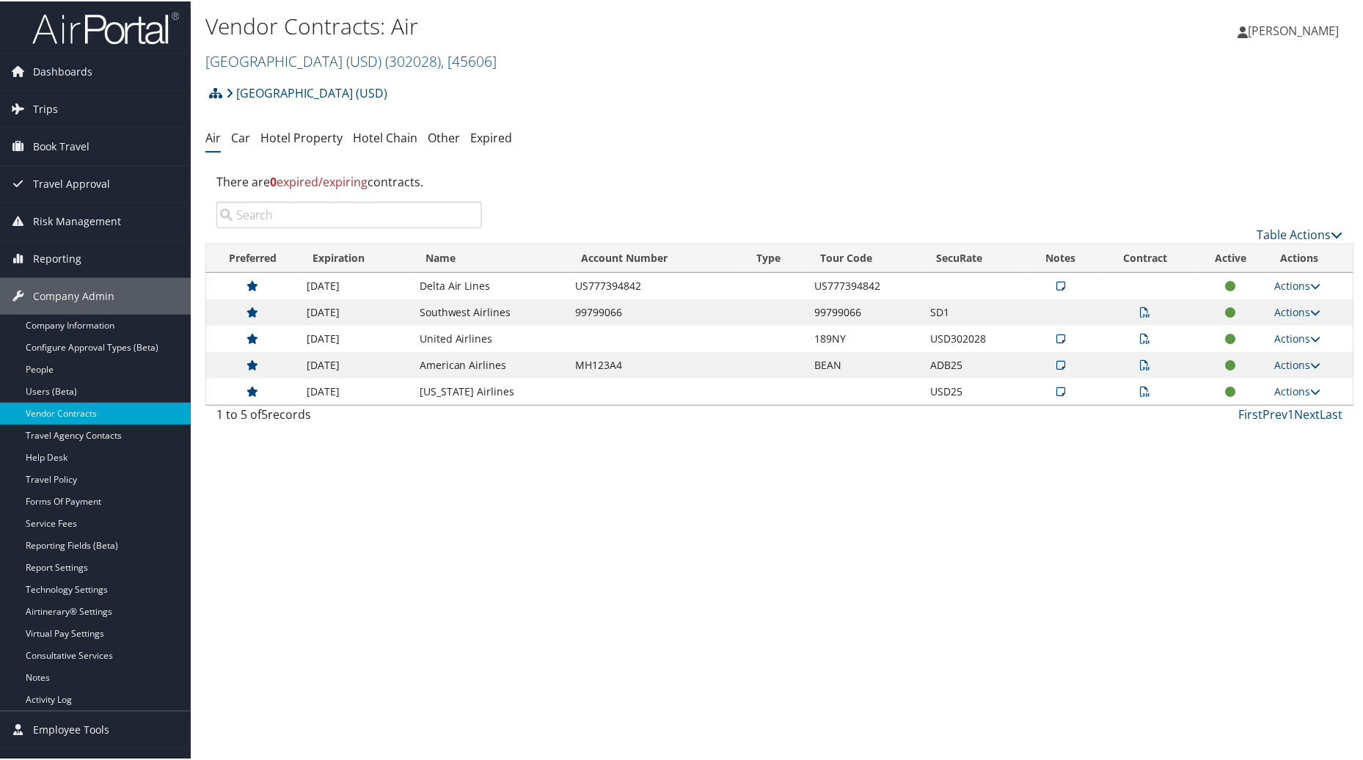
click at [1056, 286] on icon at bounding box center [1060, 284] width 9 height 10
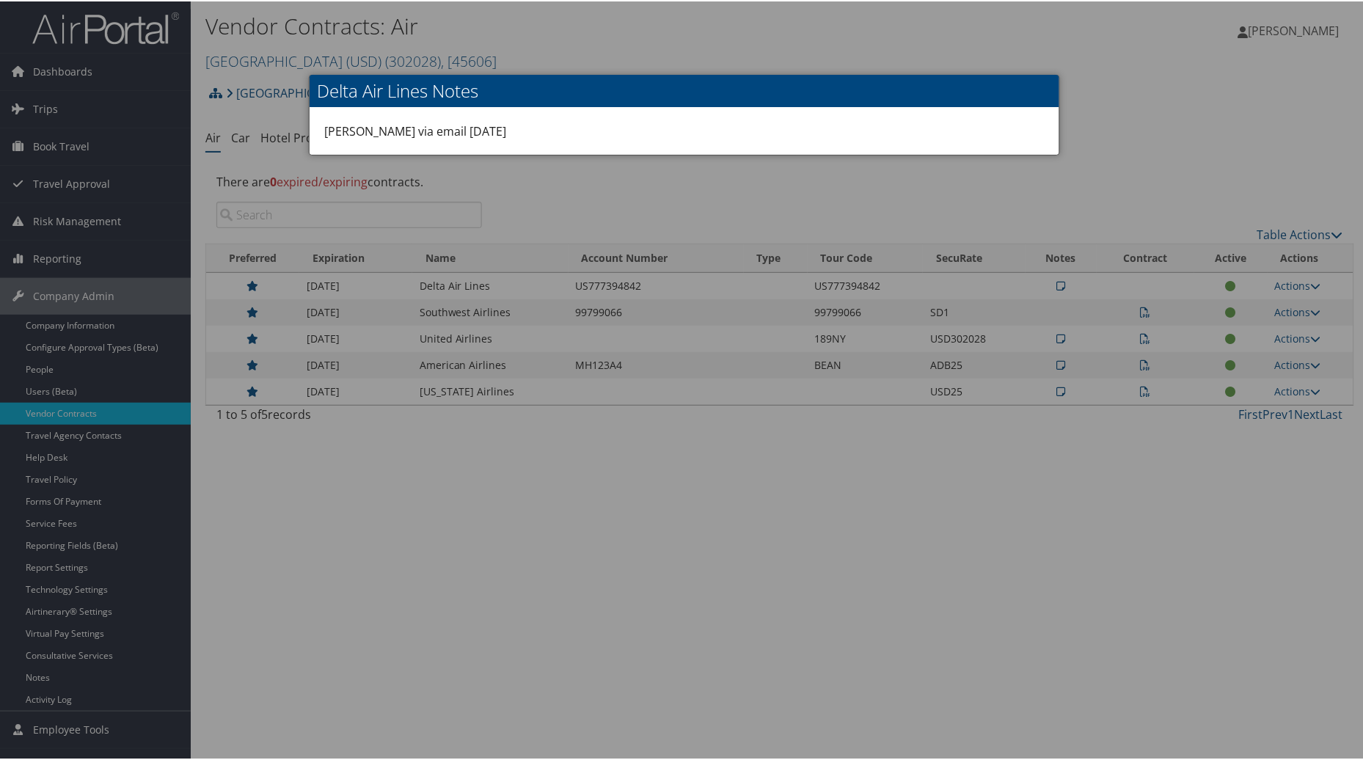
click at [702, 489] on div at bounding box center [684, 380] width 1369 height 760
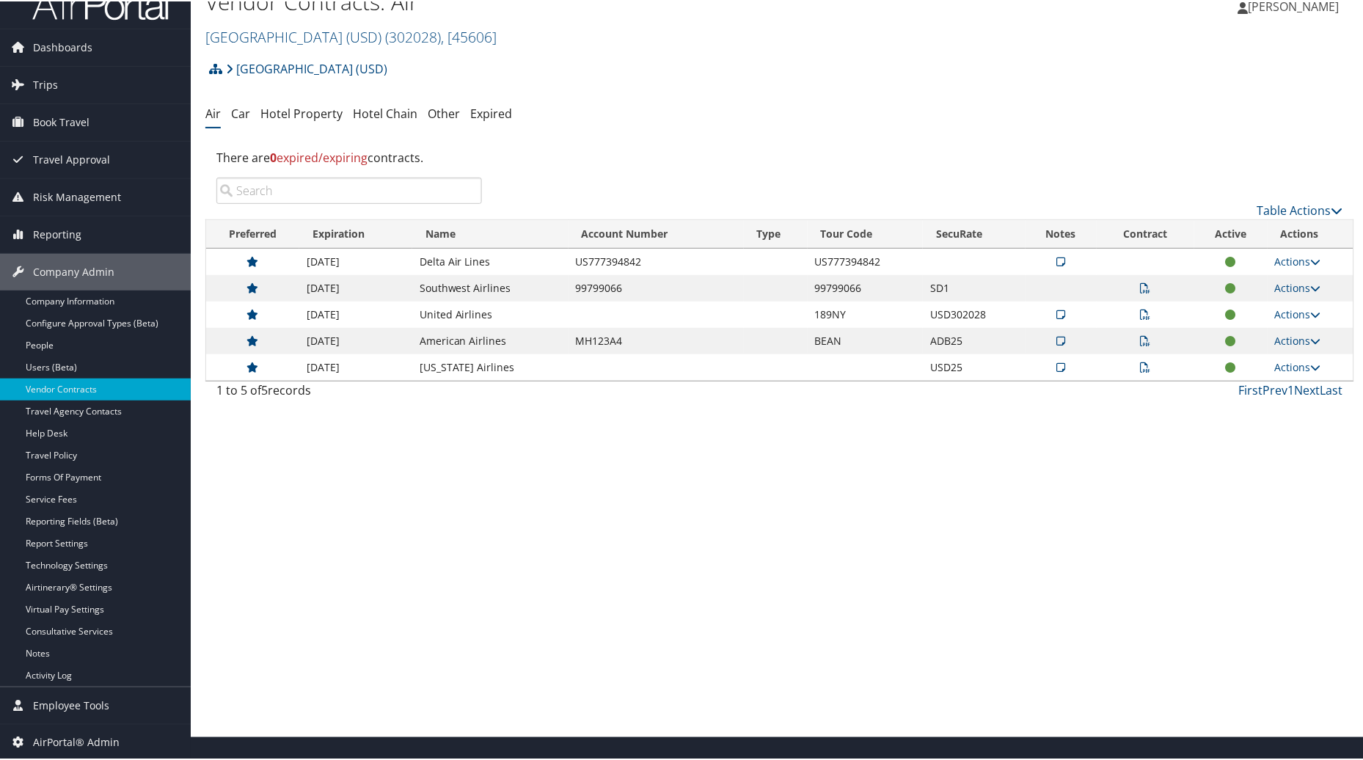
scroll to position [25, 0]
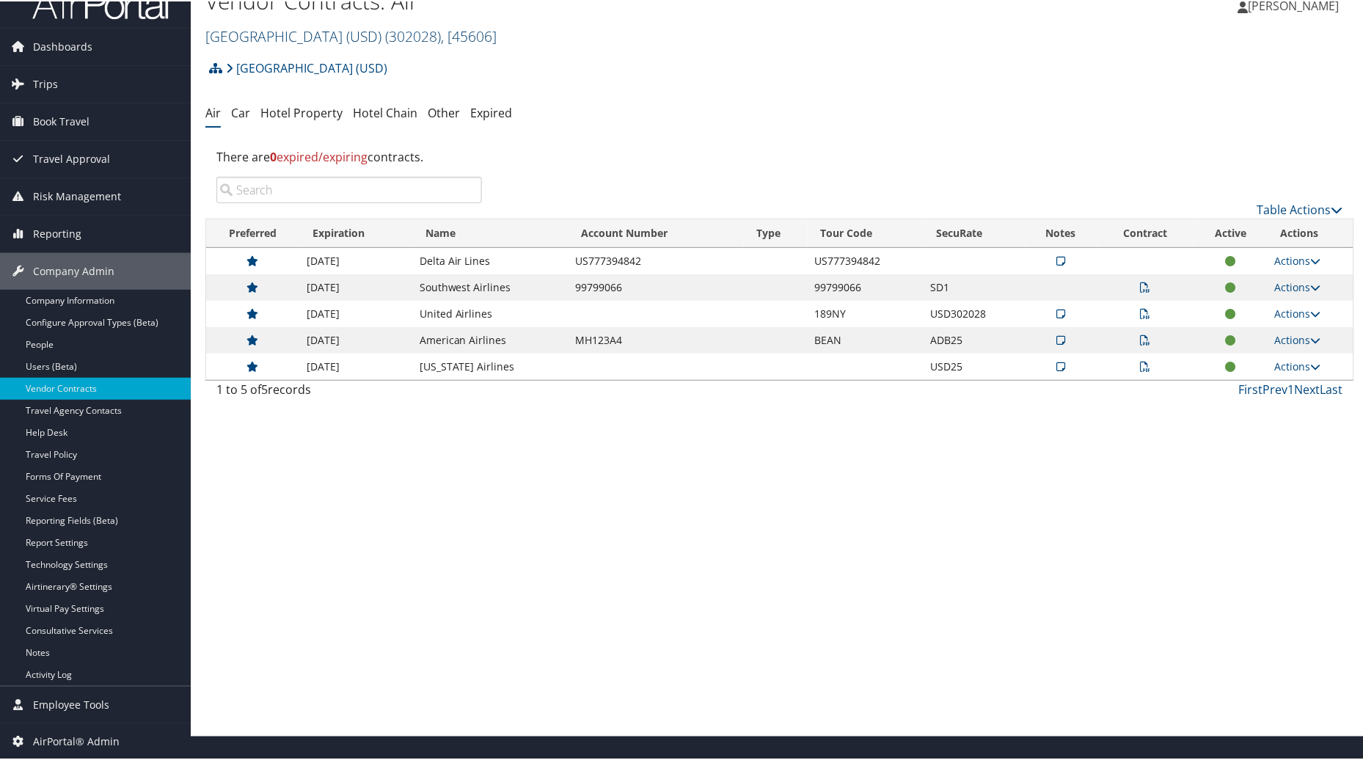
click at [489, 33] on span ", [ 45606 ]" at bounding box center [469, 35] width 56 height 20
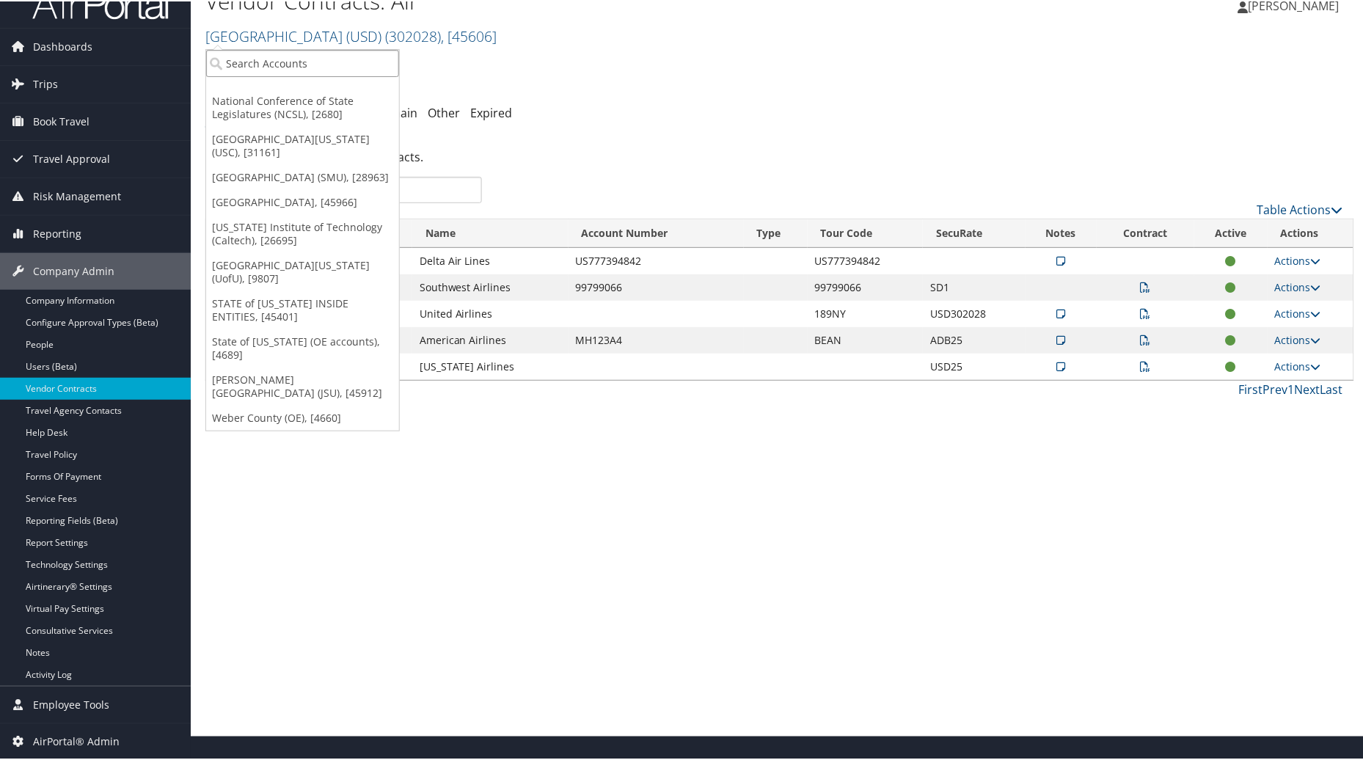
click at [282, 56] on input "search" at bounding box center [302, 61] width 193 height 27
type input "KPG"
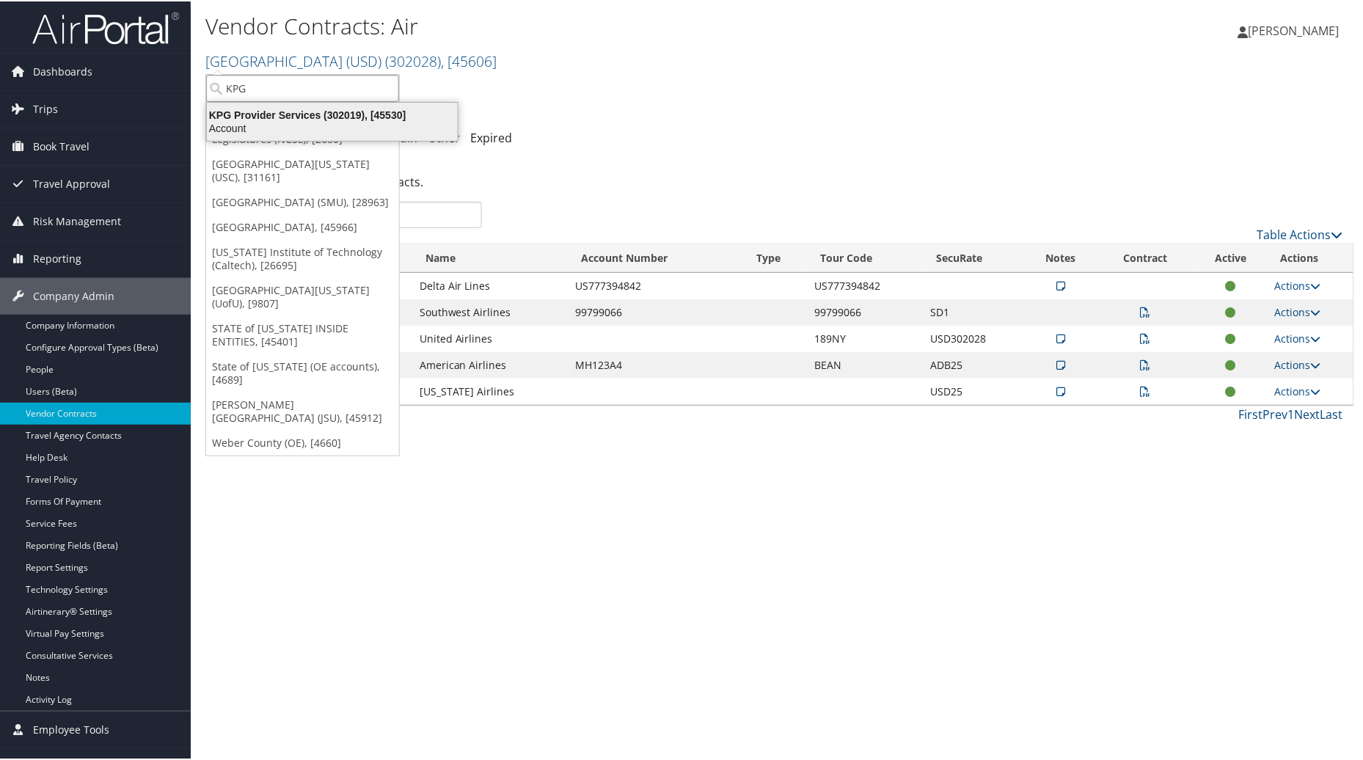
click at [281, 111] on div "KPG Provider Services (302019), [45530]" at bounding box center [332, 113] width 268 height 13
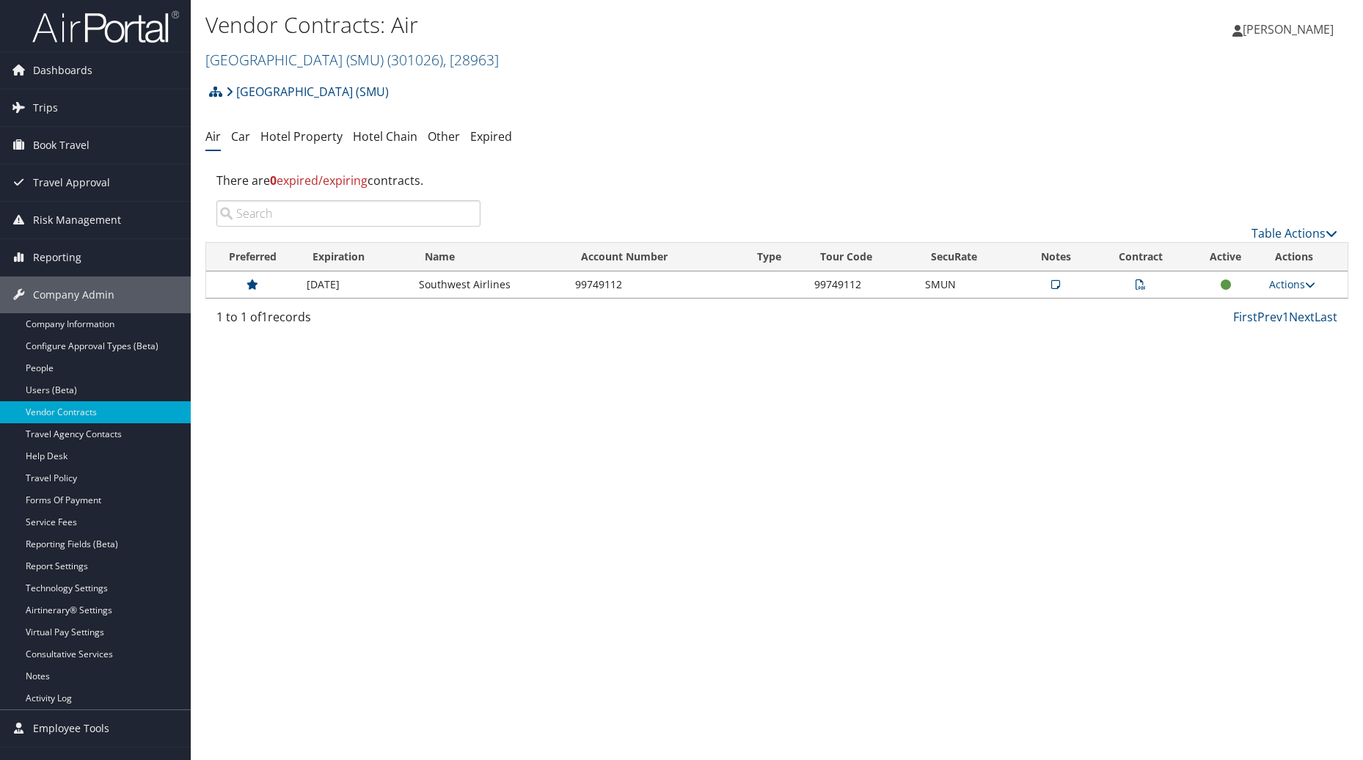
scroll to position [25, 0]
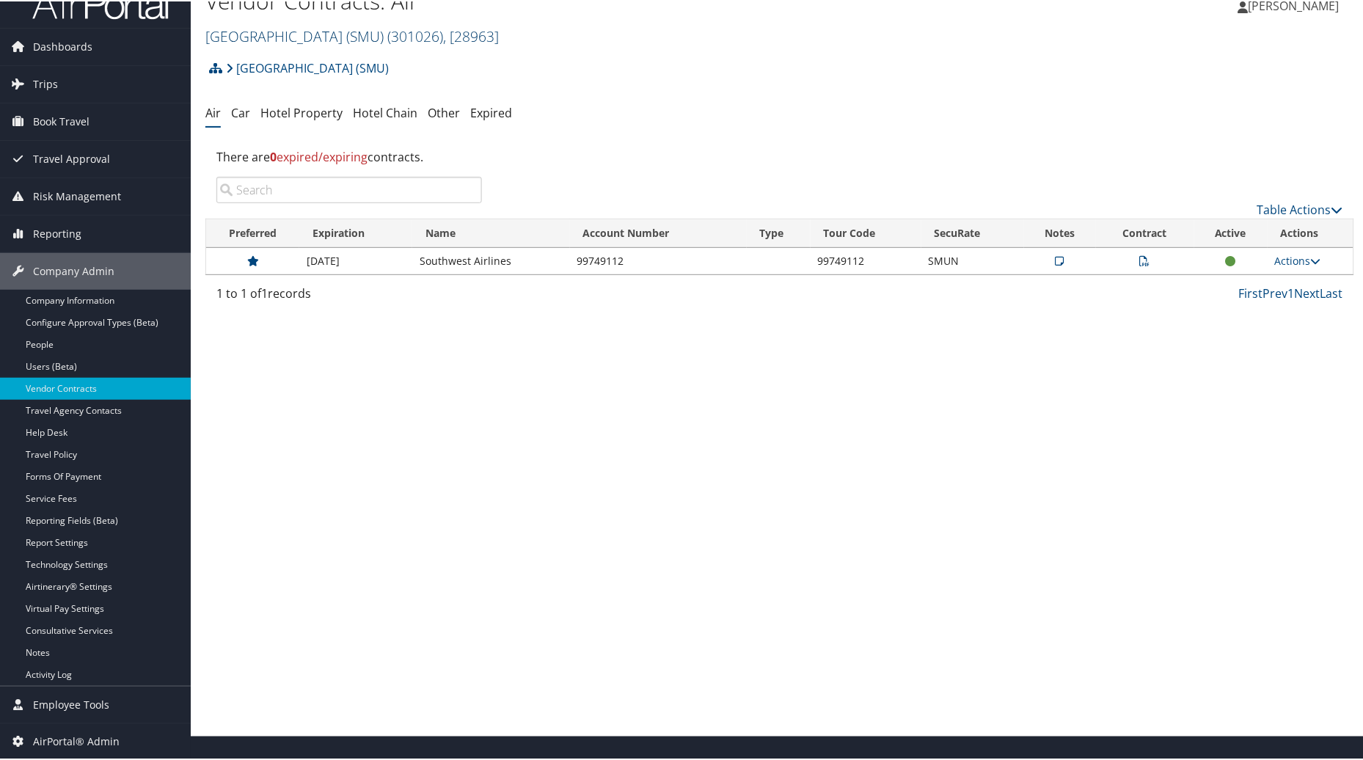
click at [443, 35] on span "( 301026 )" at bounding box center [415, 35] width 56 height 20
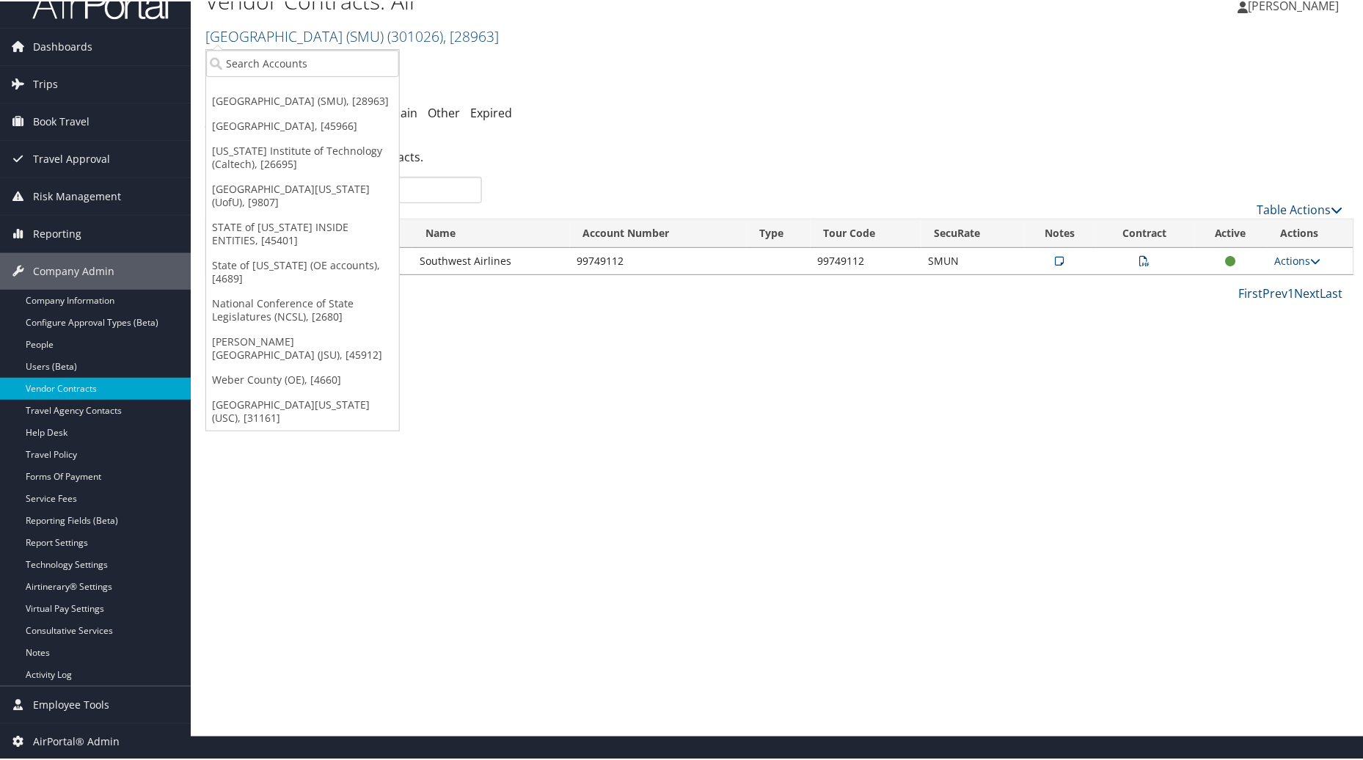
click at [709, 442] on div "Vendor Contracts: Air [GEOGRAPHIC_DATA] (SMU) ( 301026 ) , [ 28963 ] [GEOGRAPHI…" at bounding box center [780, 355] width 1178 height 760
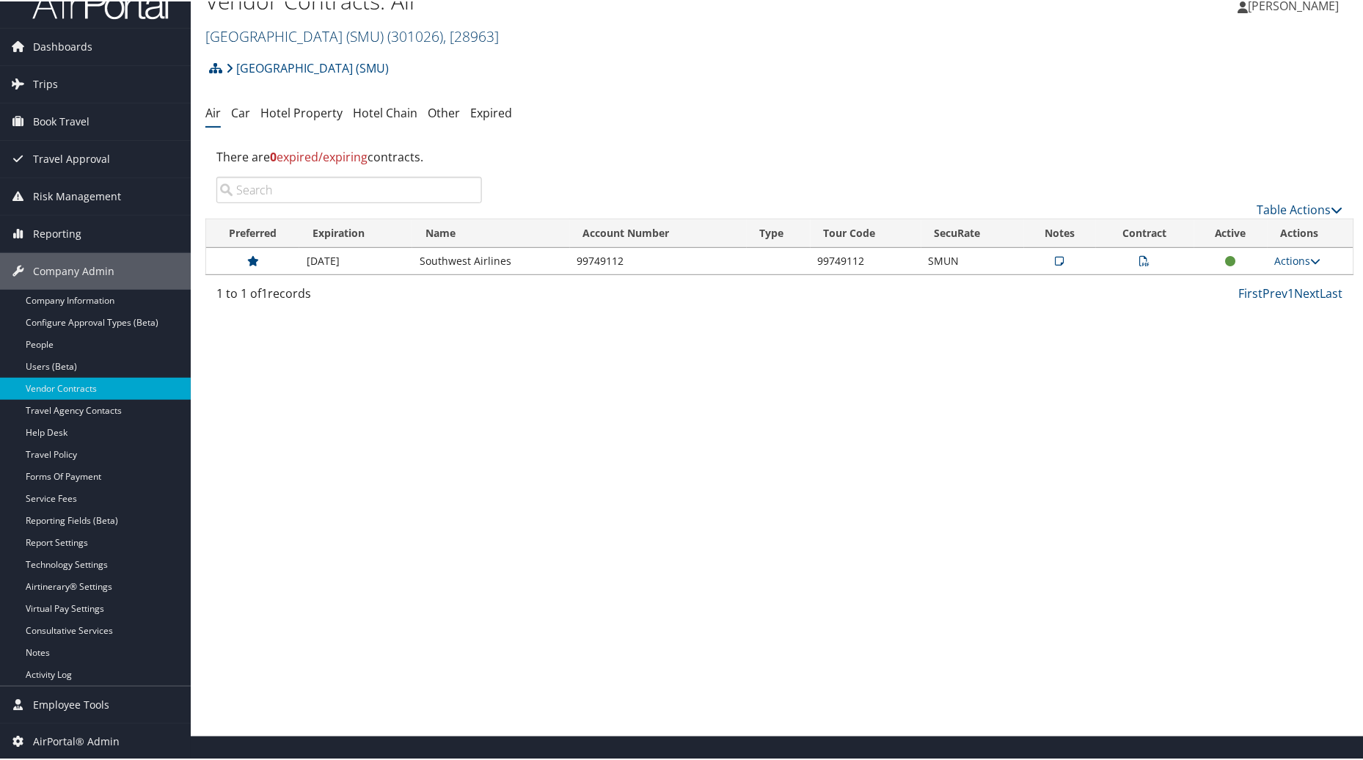
click at [394, 35] on link "[GEOGRAPHIC_DATA] (SMU) ( 301026 ) , [ 28963 ]" at bounding box center [351, 35] width 293 height 20
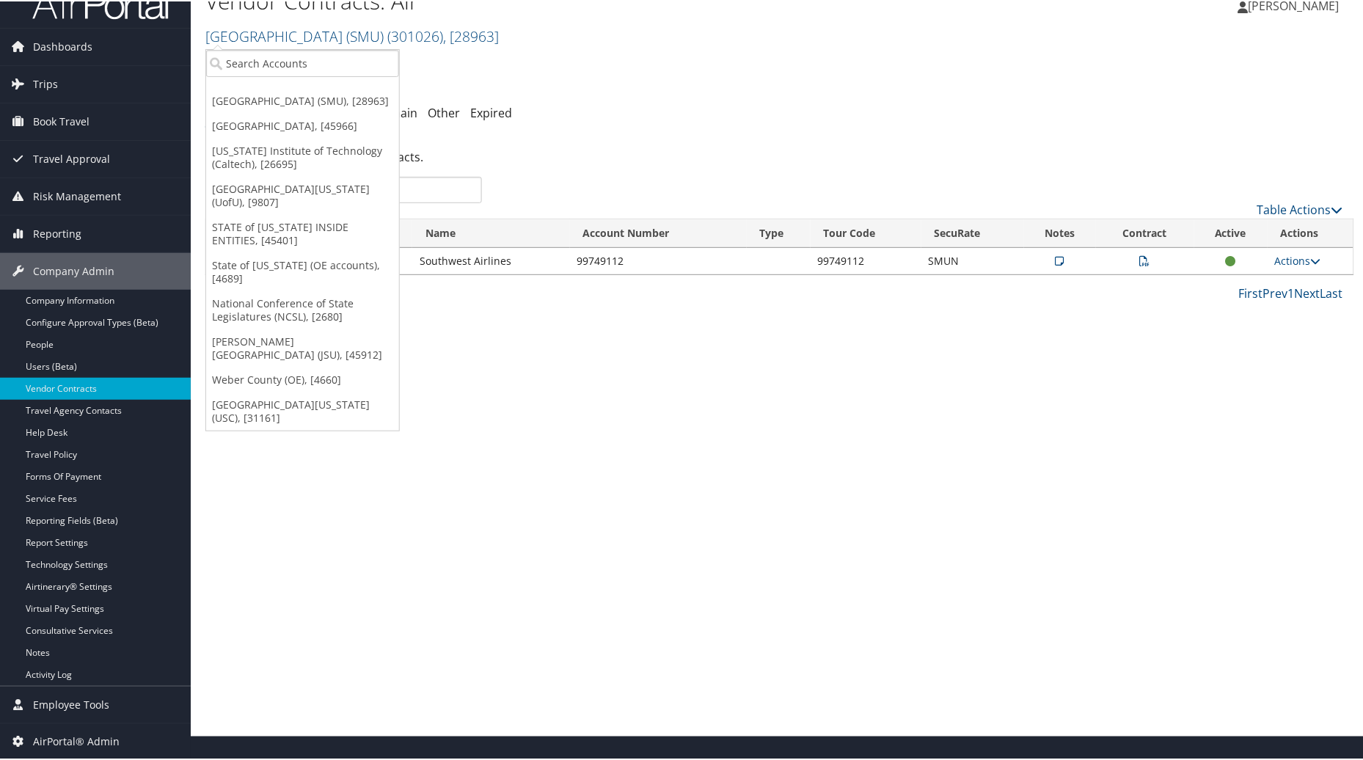
click at [274, 456] on div "Vendor Contracts: Air [GEOGRAPHIC_DATA] (SMU) ( 301026 ) , [ 28963 ] [GEOGRAPHI…" at bounding box center [780, 355] width 1178 height 760
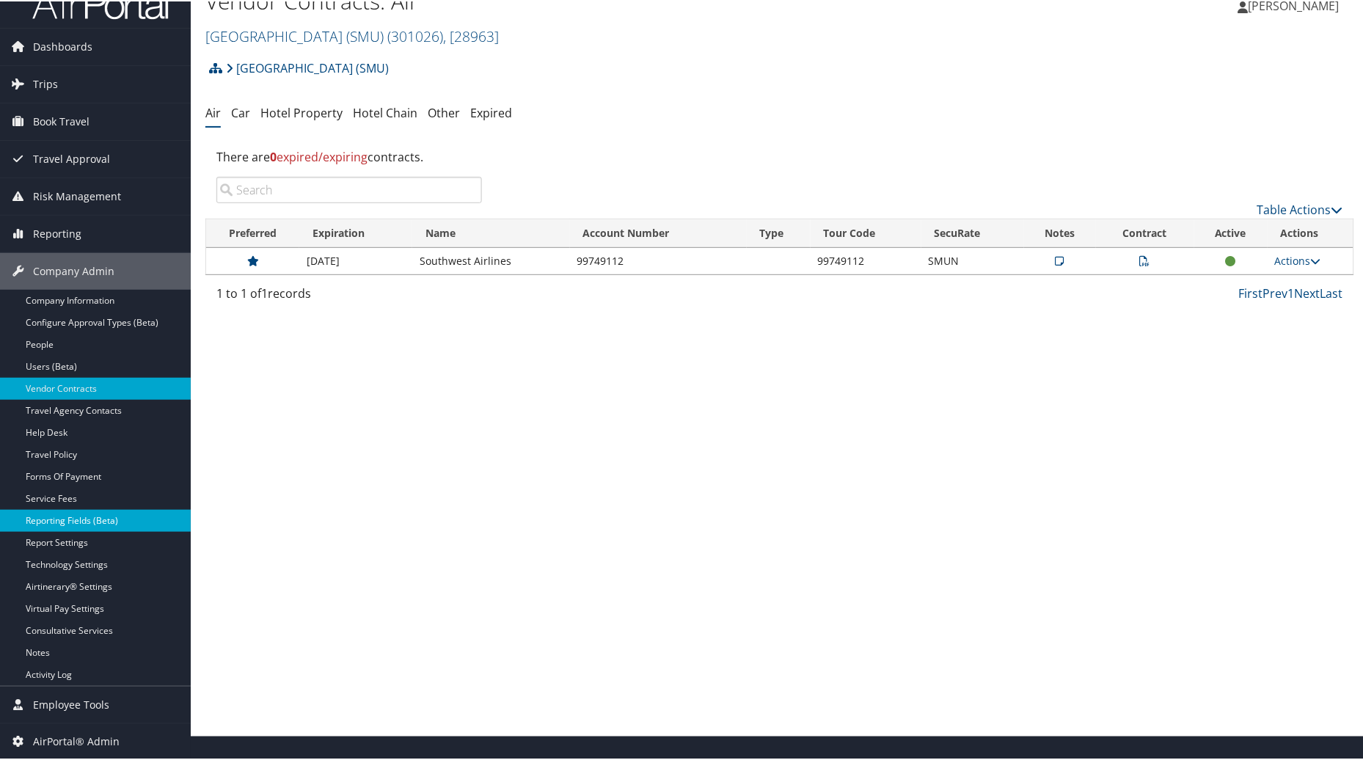
click at [101, 513] on link "Reporting Fields (Beta)" at bounding box center [95, 519] width 191 height 22
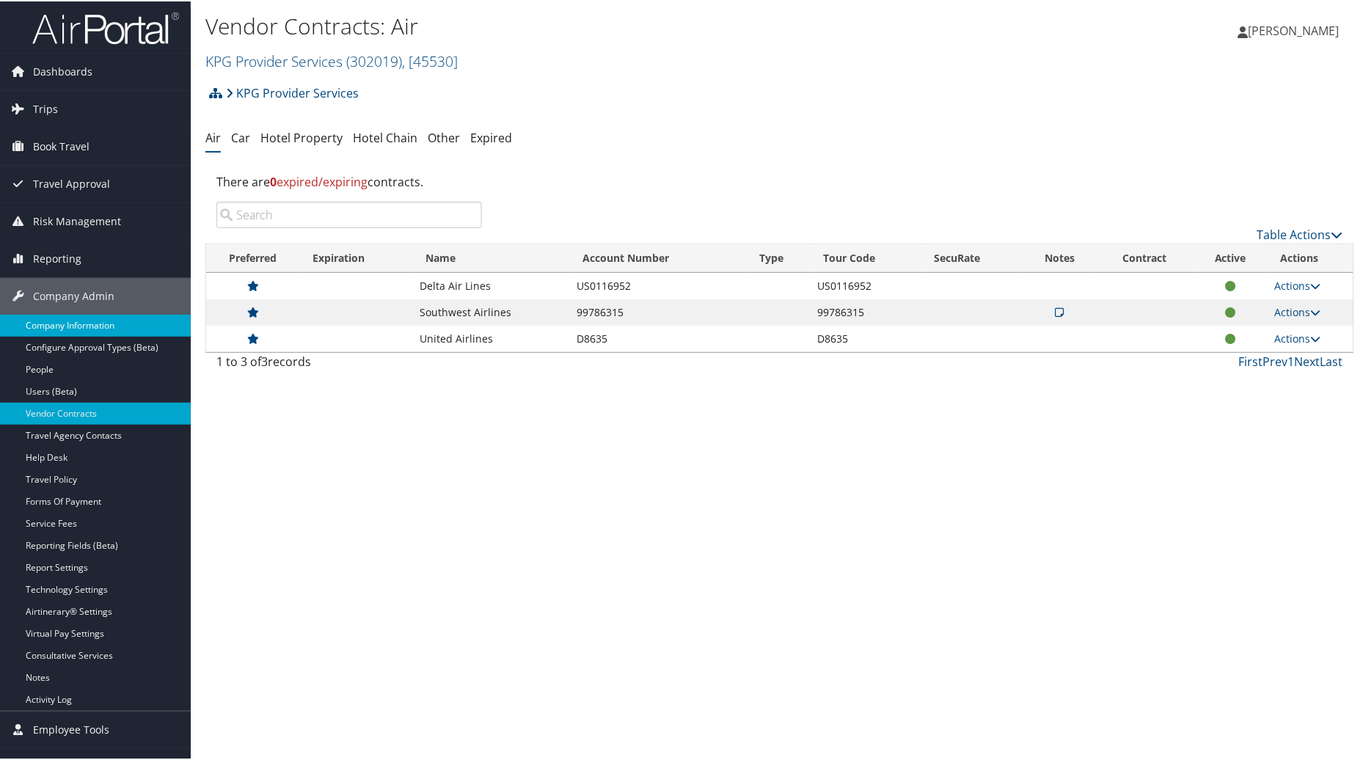
click at [70, 321] on link "Company Information" at bounding box center [95, 324] width 191 height 22
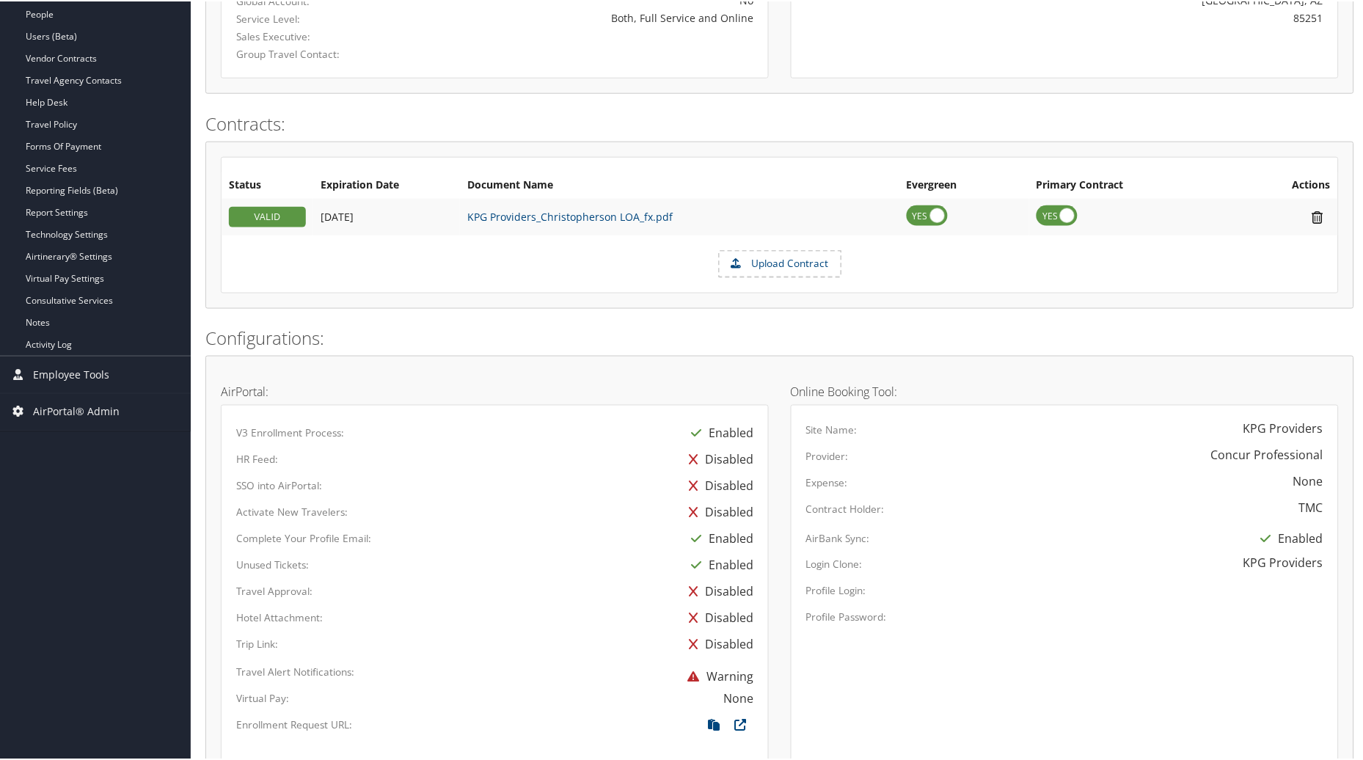
scroll to position [362, 0]
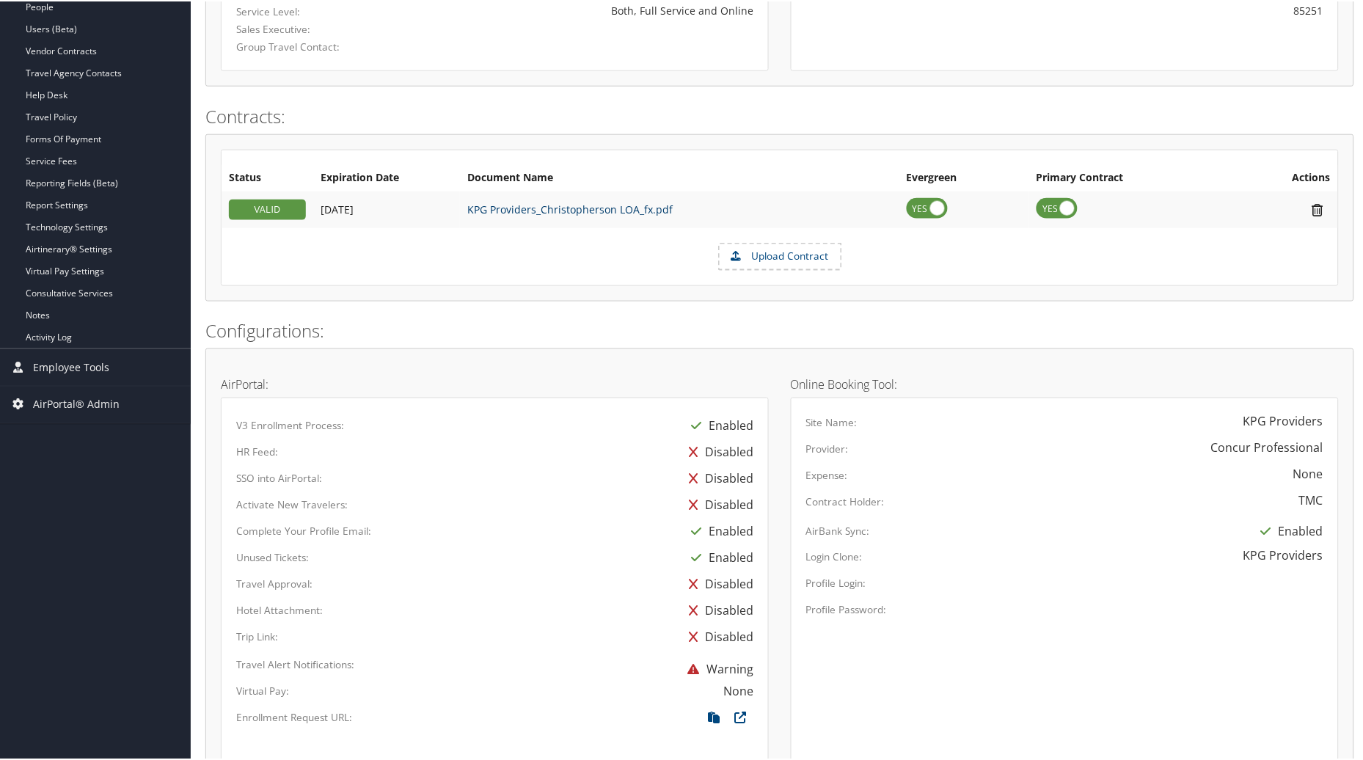
click at [589, 207] on link "KPG Providers_Christopherson LOA_fx.pdf" at bounding box center [569, 208] width 205 height 14
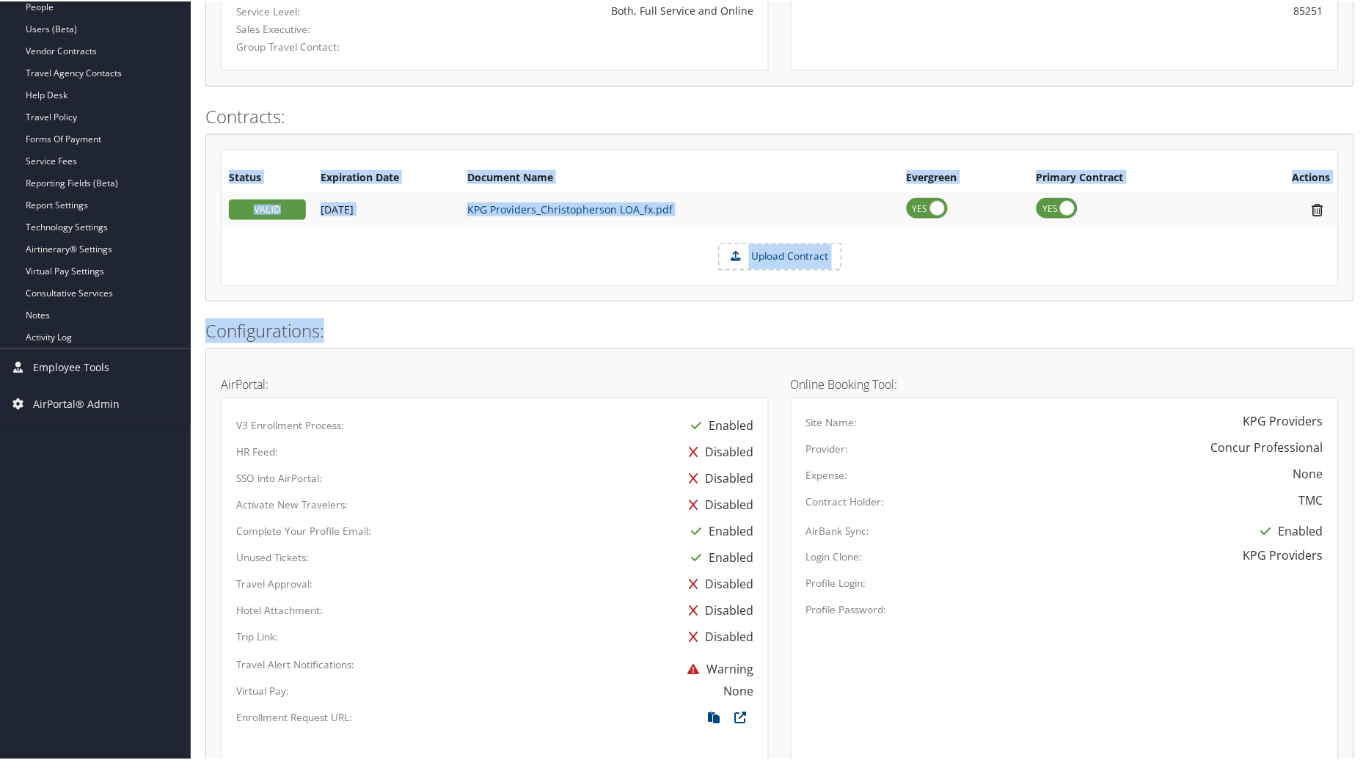
drag, startPoint x: 1362, startPoint y: 339, endPoint x: 1361, endPoint y: 189, distance: 149.6
click at [1361, 189] on div "Company Information KPG Provider Services ( 302019 ) , [ 45530 ] KPG Provider S…" at bounding box center [780, 490] width 1178 height 1704
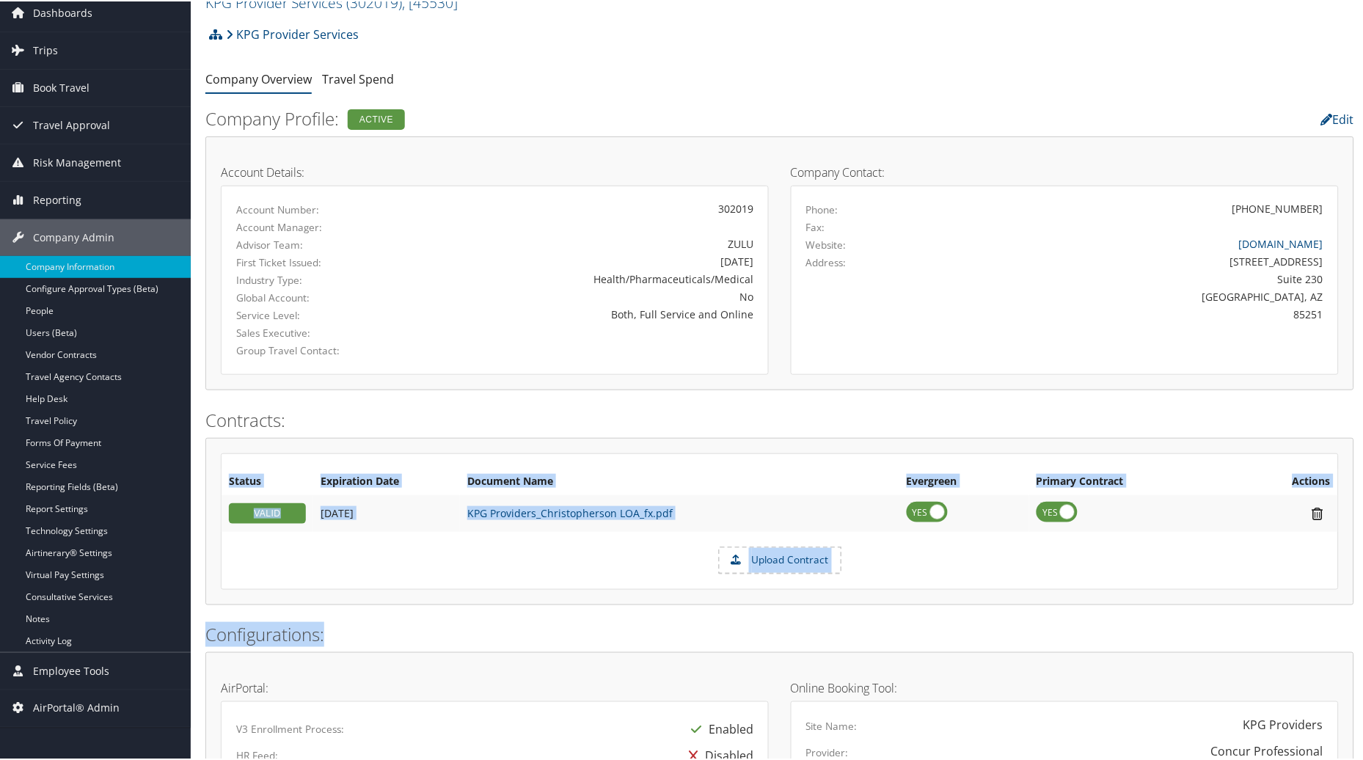
scroll to position [125, 0]
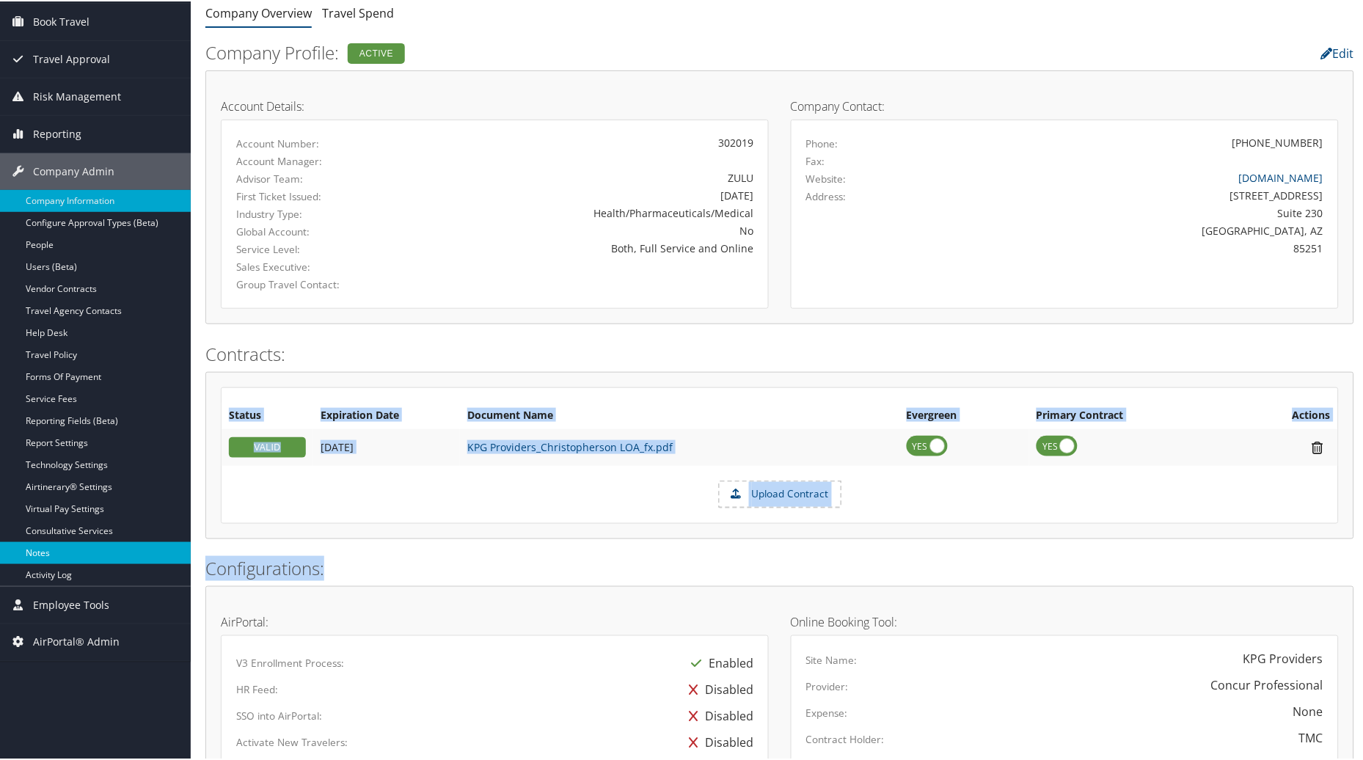
click at [75, 560] on link "Notes" at bounding box center [95, 552] width 191 height 22
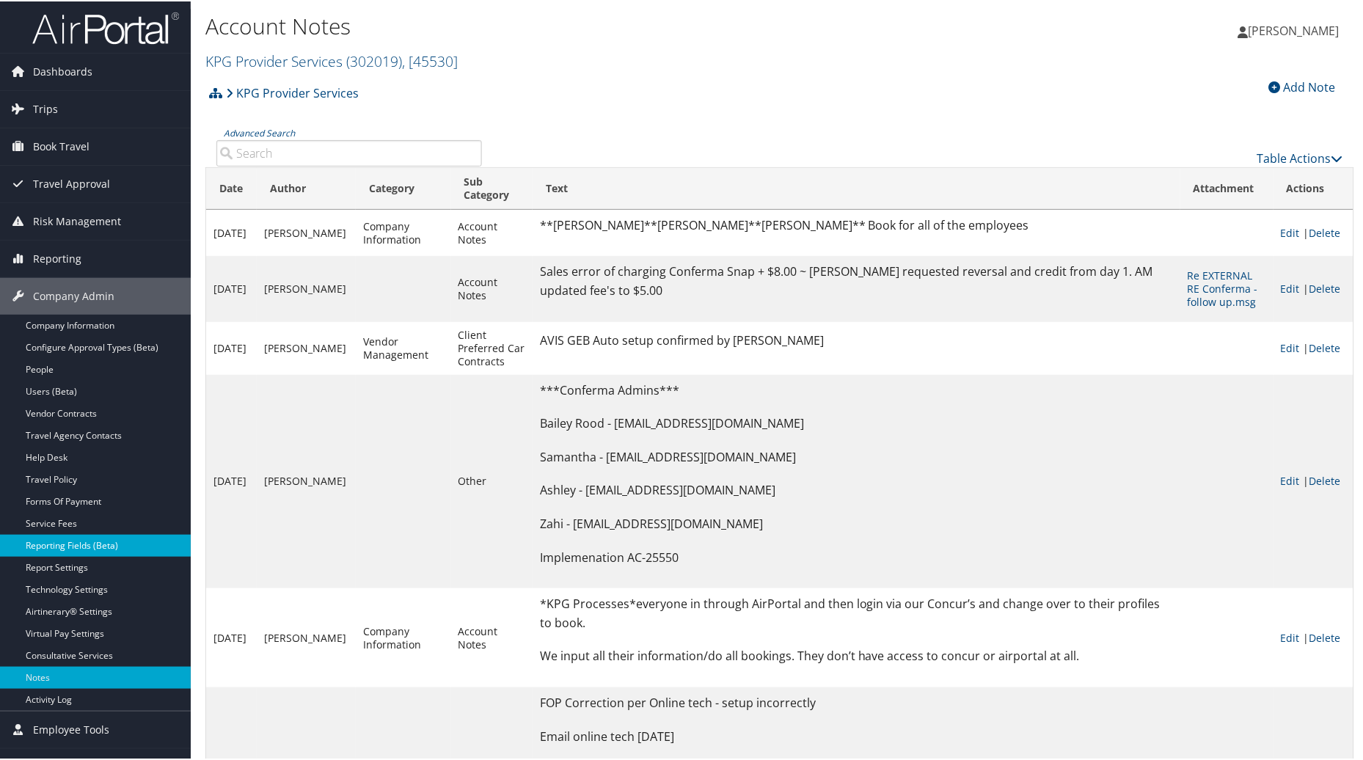
click at [56, 552] on link "Reporting Fields (Beta)" at bounding box center [95, 544] width 191 height 22
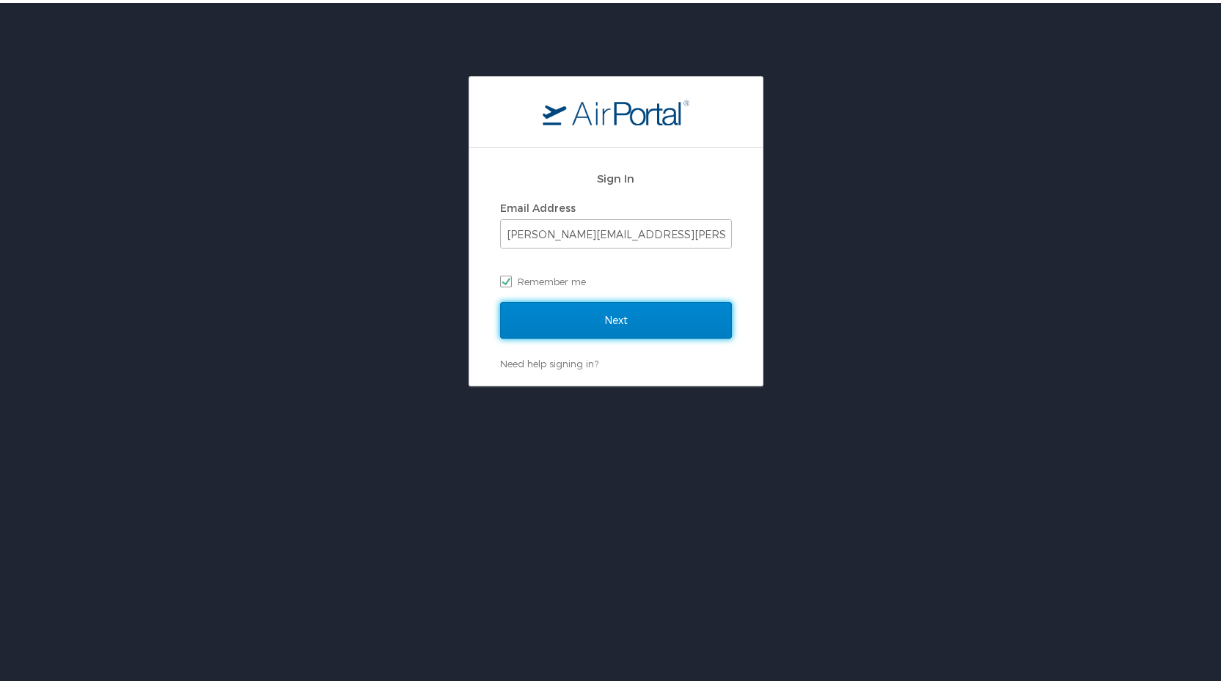
click at [578, 324] on input "Next" at bounding box center [616, 317] width 232 height 37
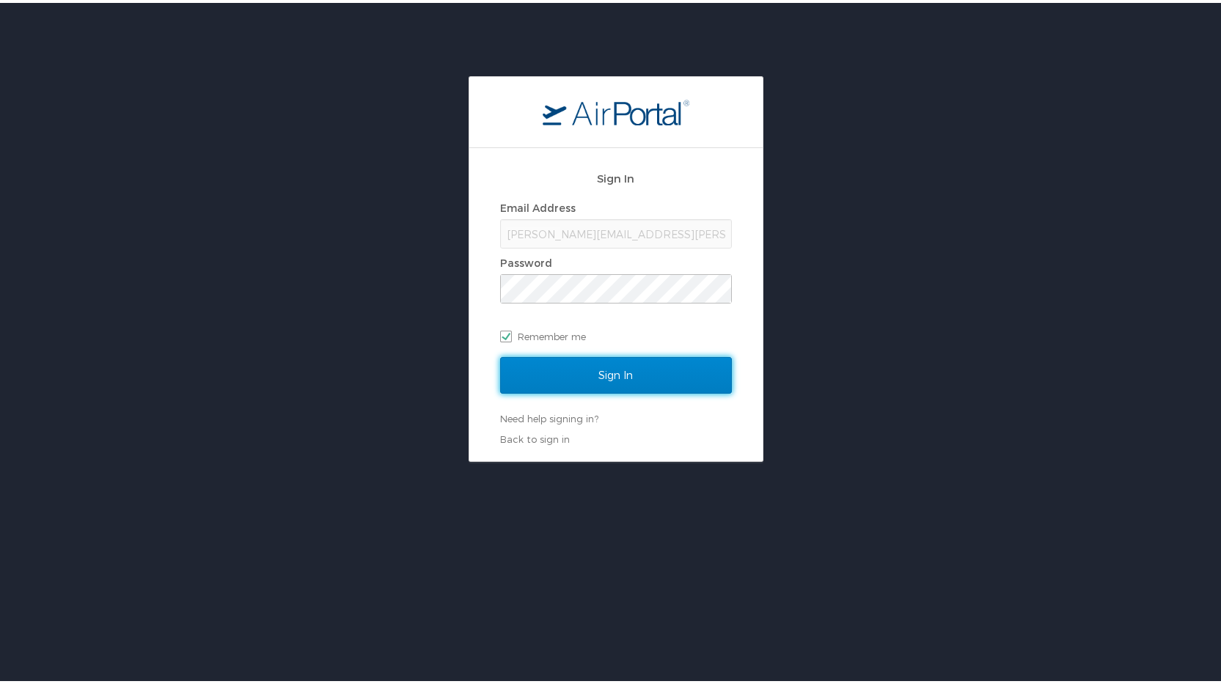
click at [619, 372] on input "Sign In" at bounding box center [616, 372] width 232 height 37
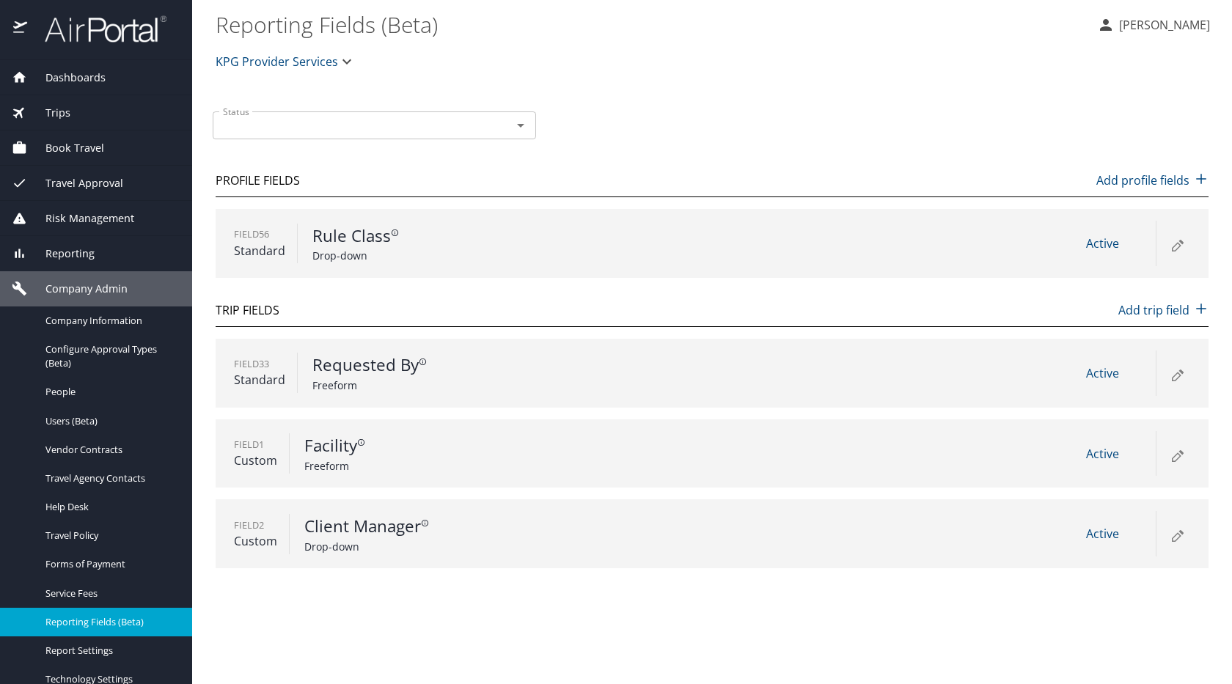
click at [1177, 461] on icon at bounding box center [1177, 455] width 18 height 18
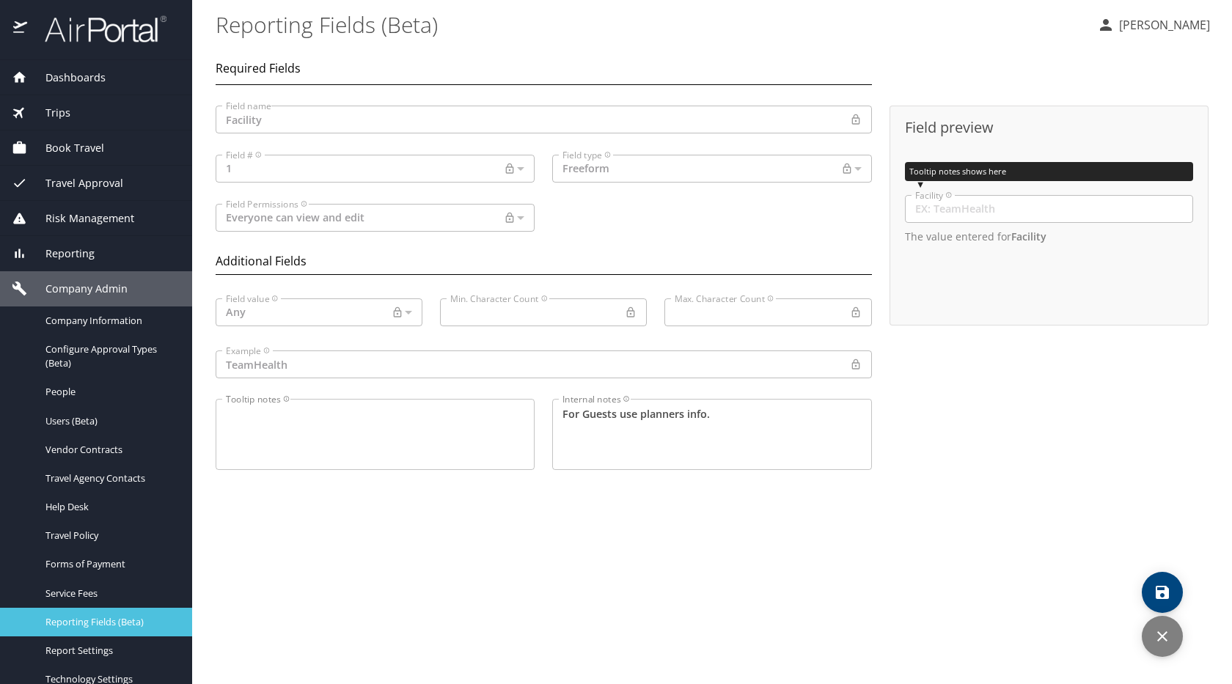
click at [51, 620] on span "Reporting Fields (Beta)" at bounding box center [109, 622] width 129 height 14
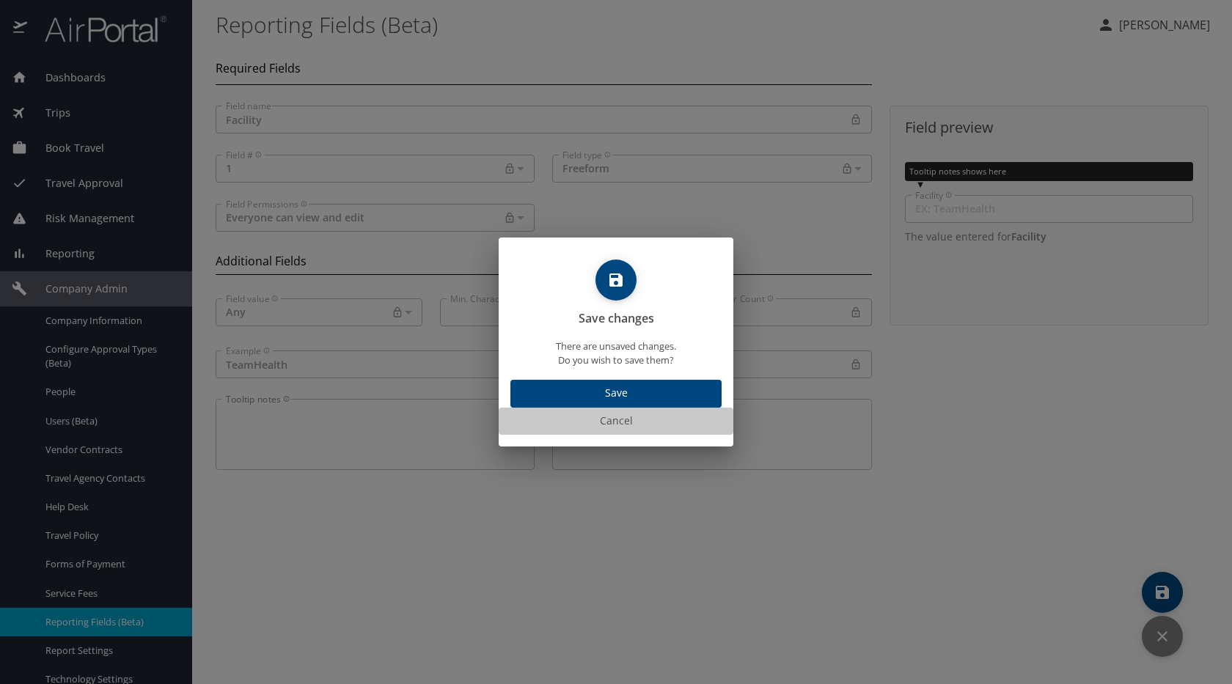
click at [613, 425] on span "Cancel" at bounding box center [616, 421] width 223 height 18
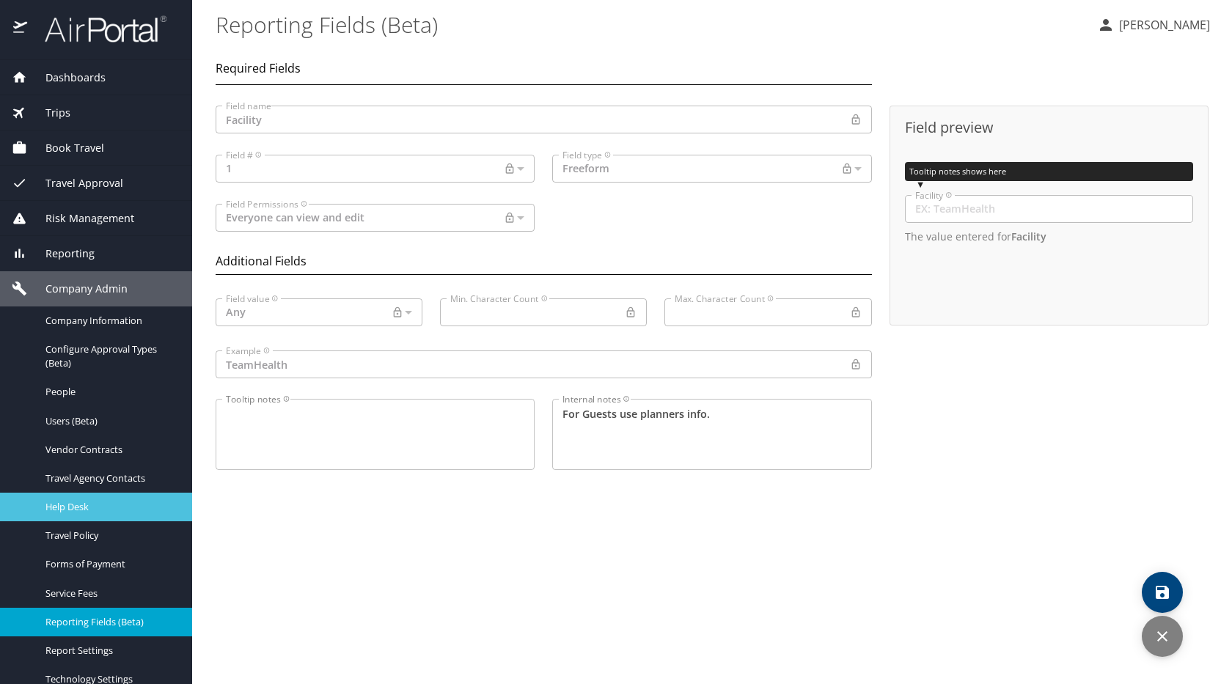
click at [77, 507] on span "Help Desk" at bounding box center [109, 507] width 129 height 14
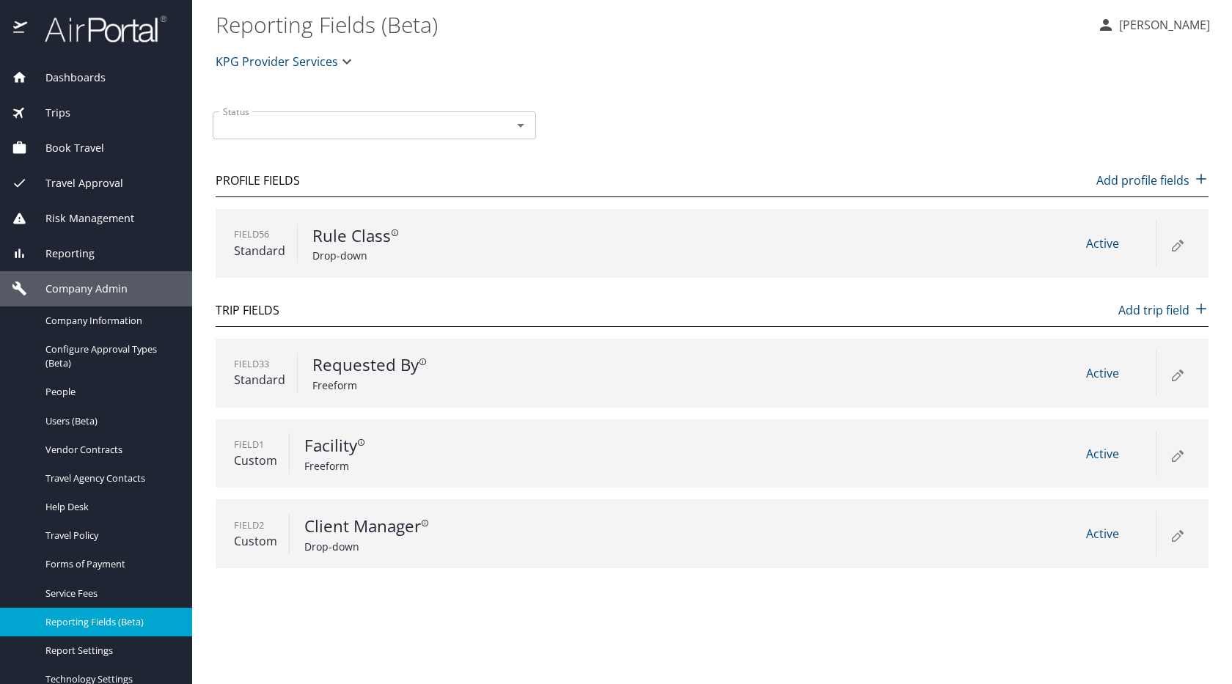
click at [1183, 457] on icon at bounding box center [1177, 455] width 18 height 18
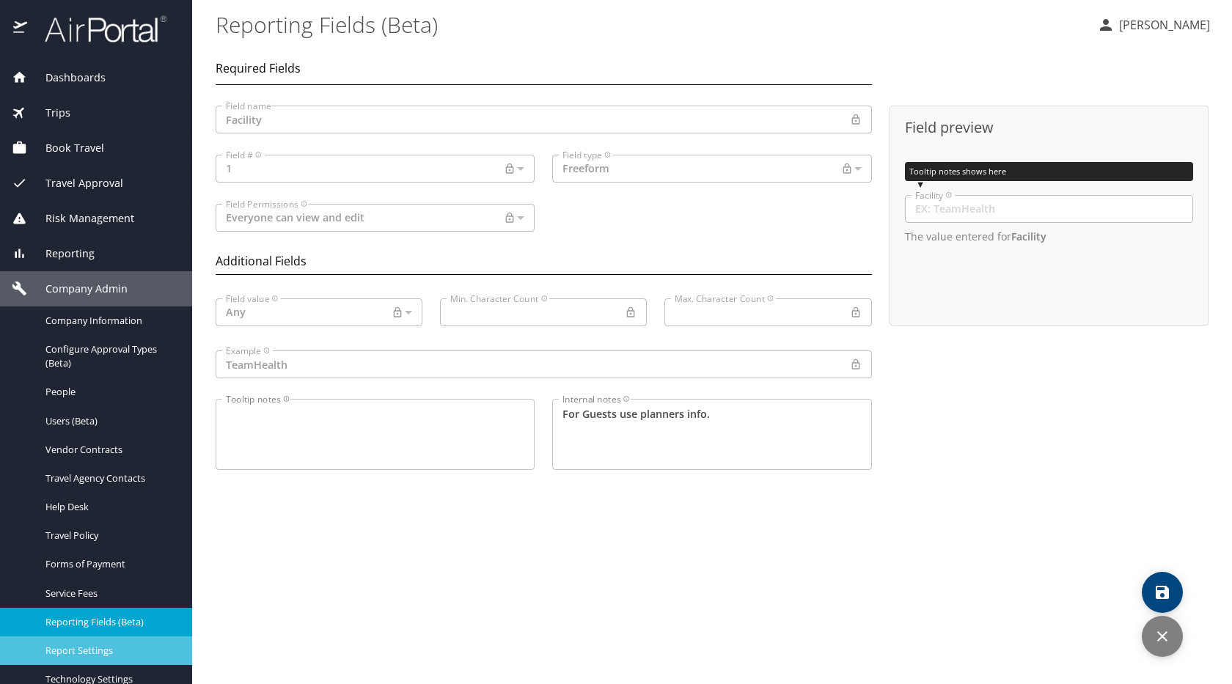
click at [95, 648] on span "Report Settings" at bounding box center [109, 651] width 129 height 14
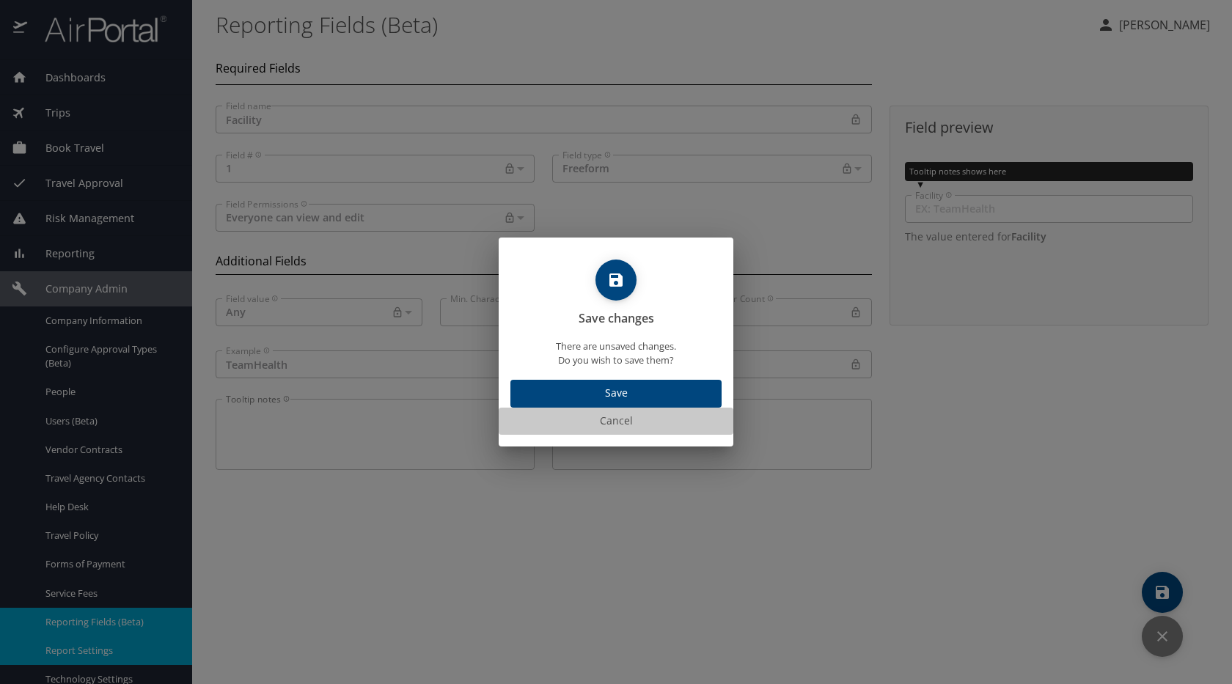
click at [599, 421] on span "Cancel" at bounding box center [616, 421] width 223 height 18
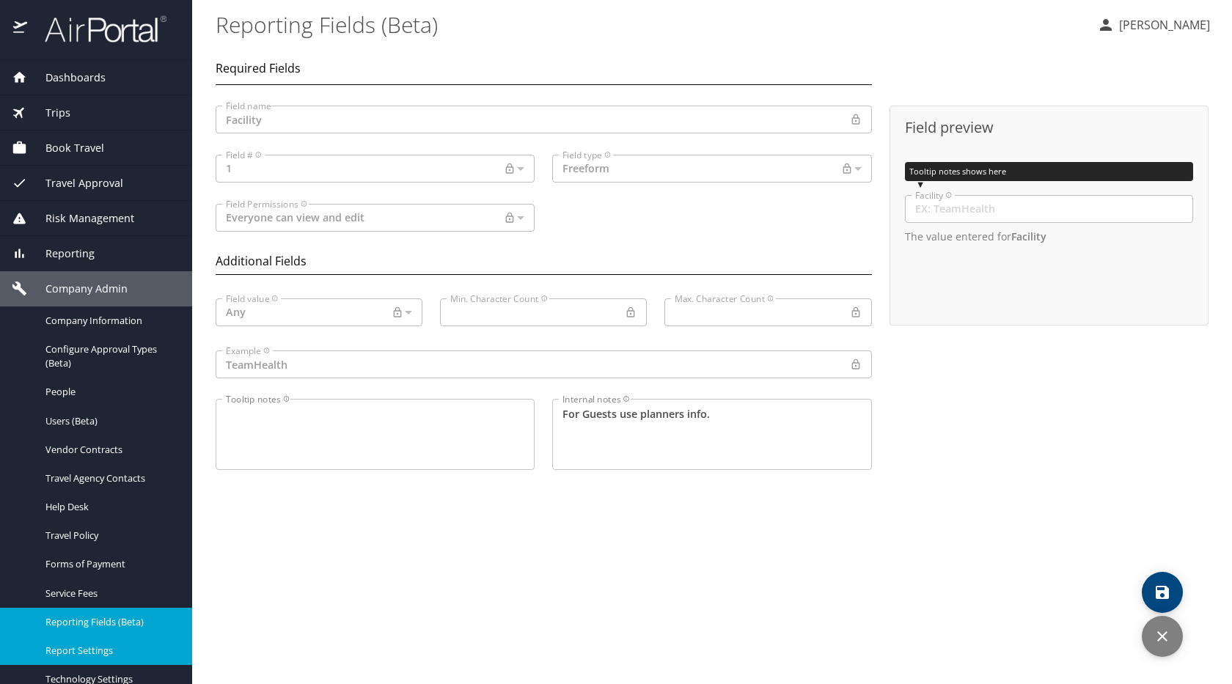
click at [247, 660] on main "Reporting Fields (Beta) Michelle Arriola Required Fields Field name Facility Fi…" at bounding box center [712, 342] width 1040 height 684
click at [70, 653] on span "Report Settings" at bounding box center [109, 651] width 129 height 14
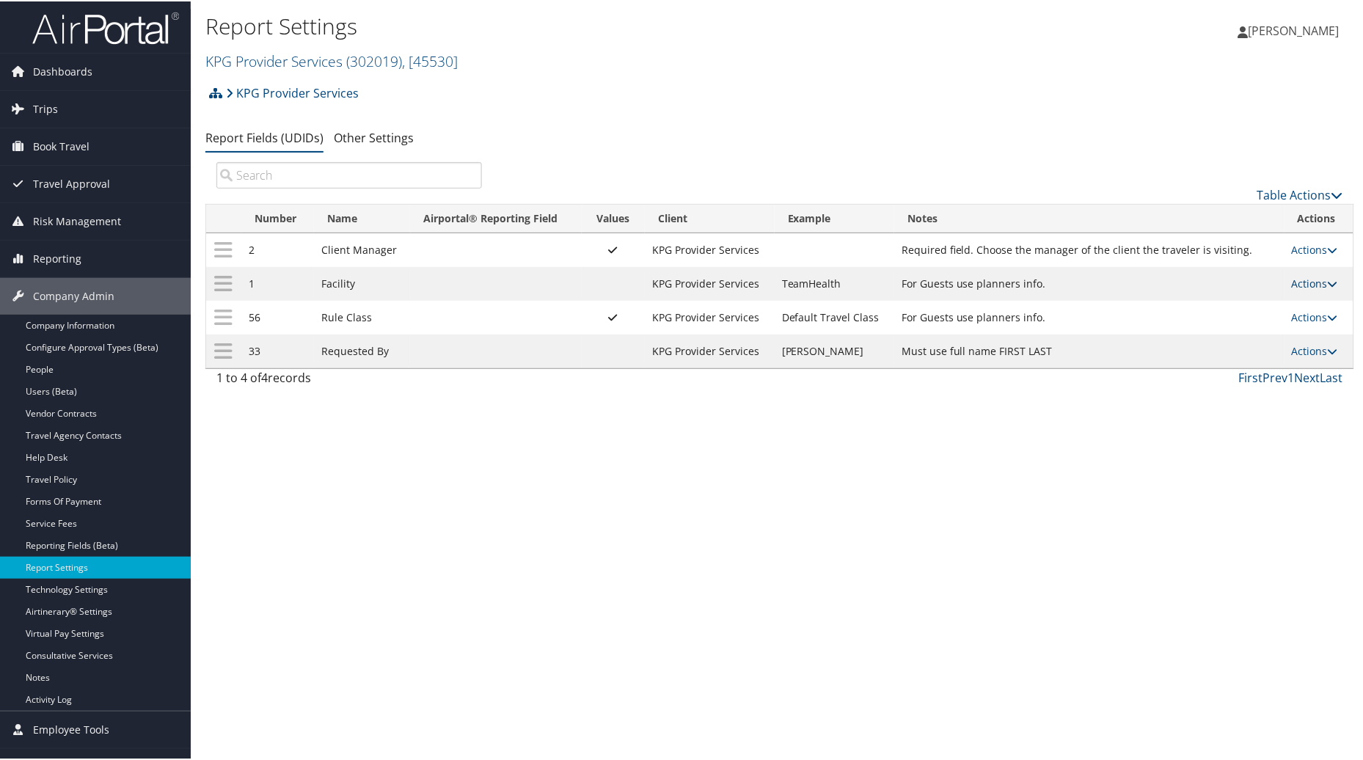
click at [1300, 281] on link "Actions" at bounding box center [1315, 282] width 46 height 14
click at [1190, 354] on icon at bounding box center [1185, 356] width 13 height 10
select select "both"
select select "trip"
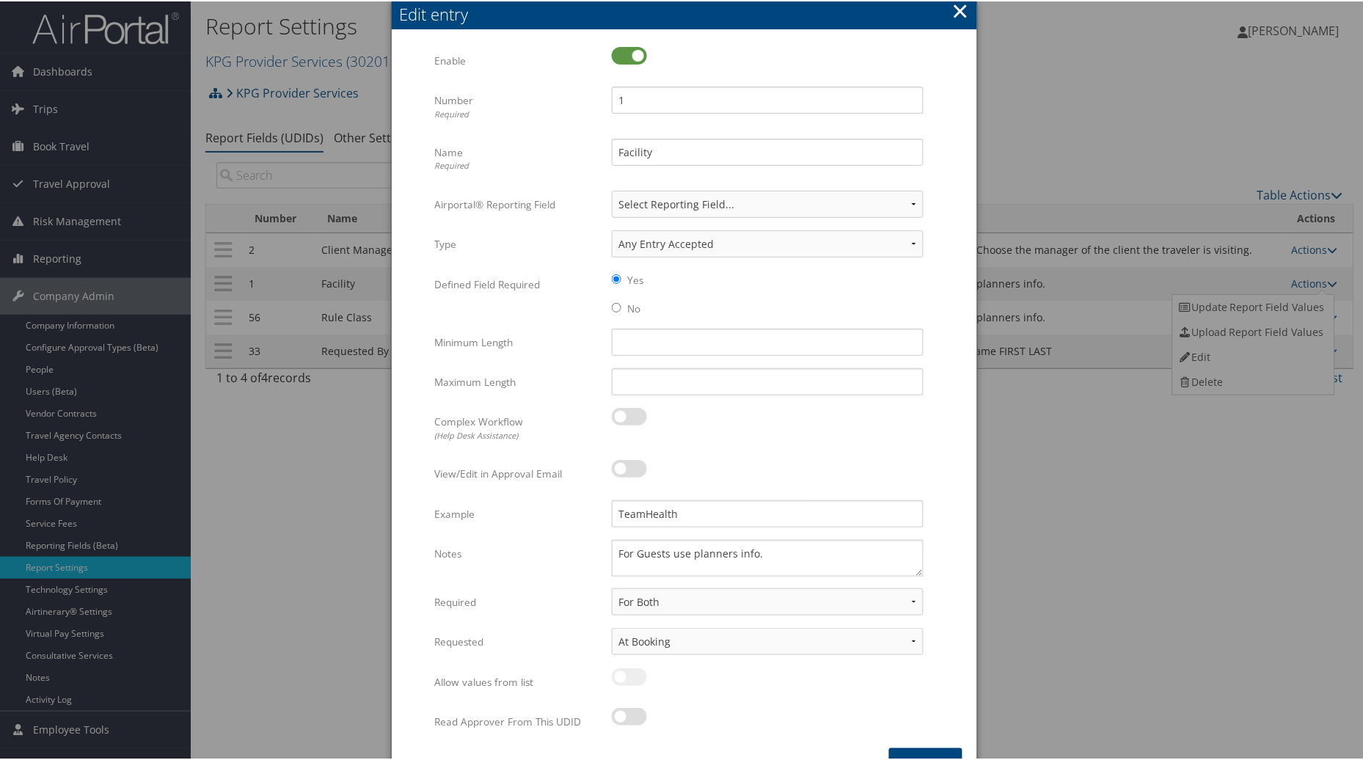
click at [952, 4] on button "×" at bounding box center [960, 9] width 17 height 29
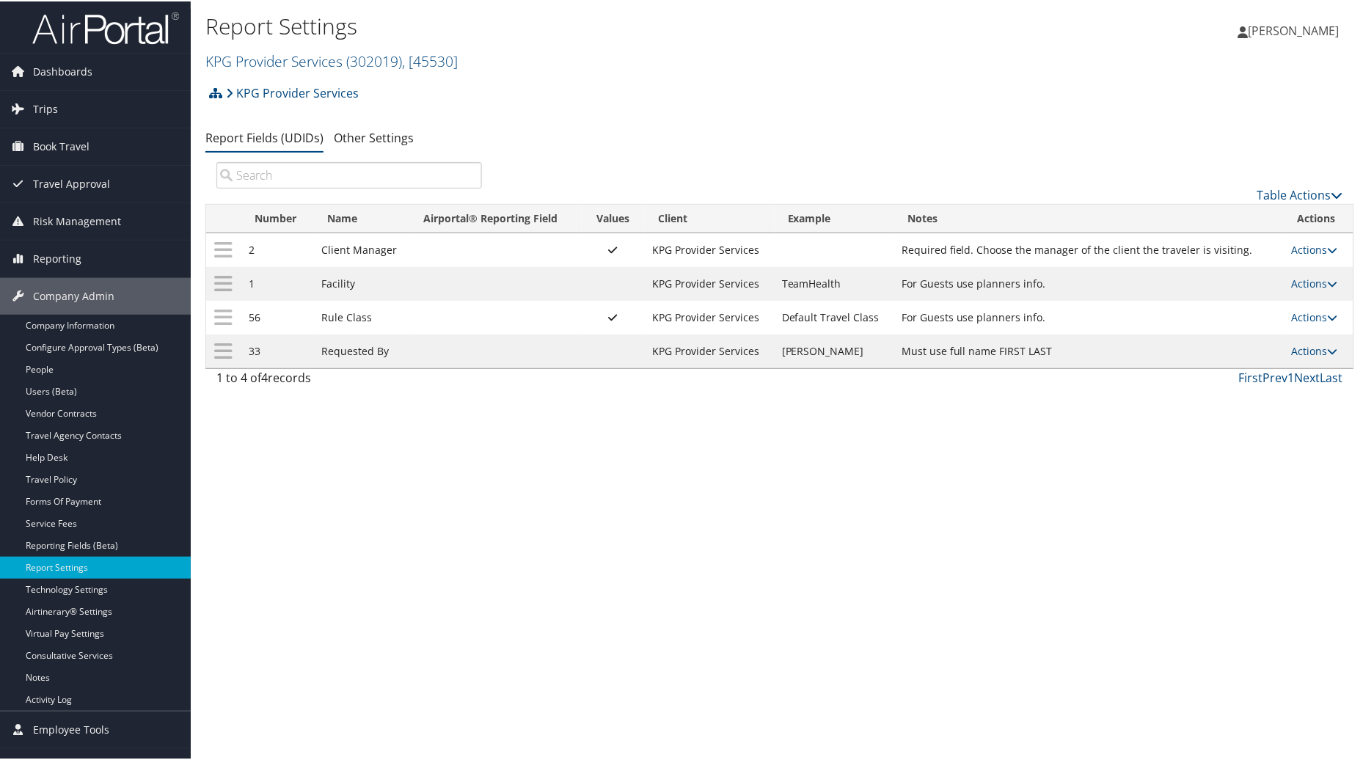
click at [723, 508] on div "Report Settings KPG Provider Services ( 302019 ) , [ 45530 ] KPG Provider Servi…" at bounding box center [780, 380] width 1178 height 760
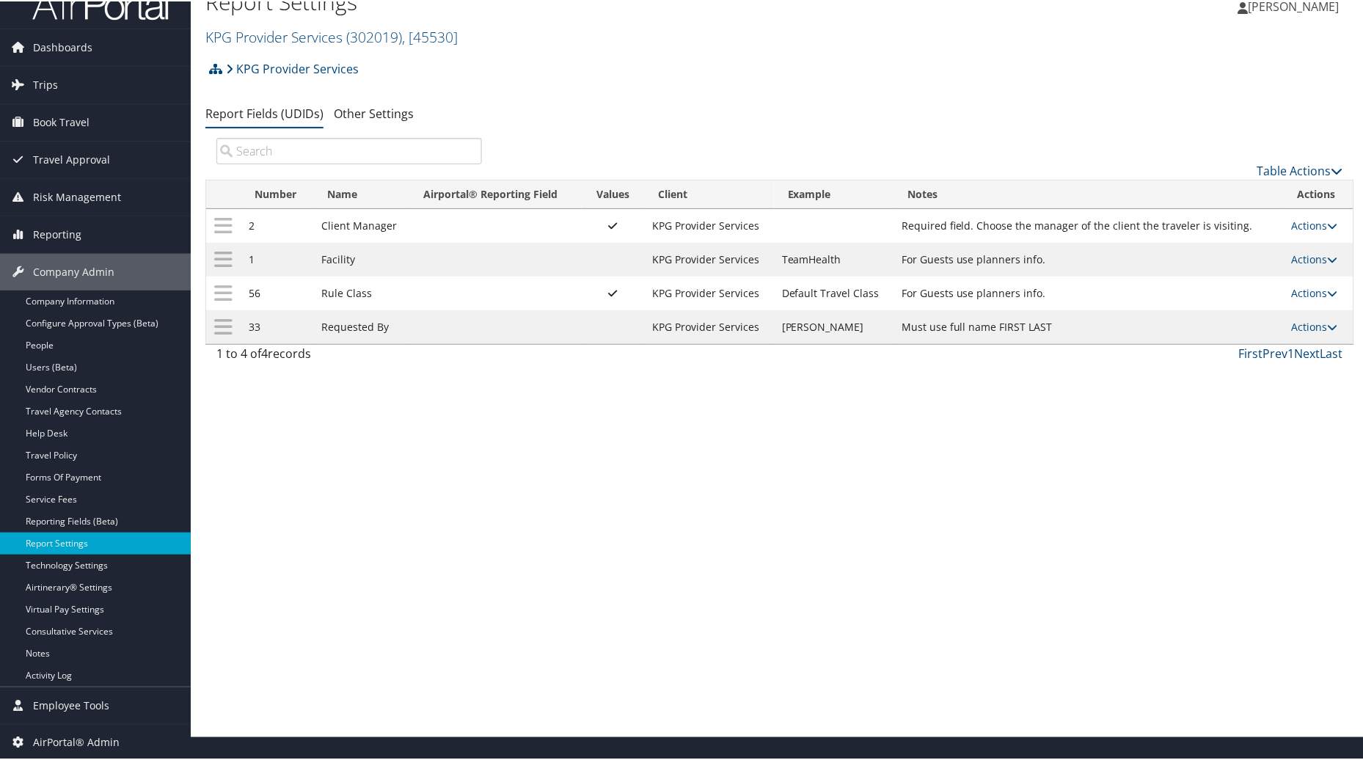
scroll to position [25, 0]
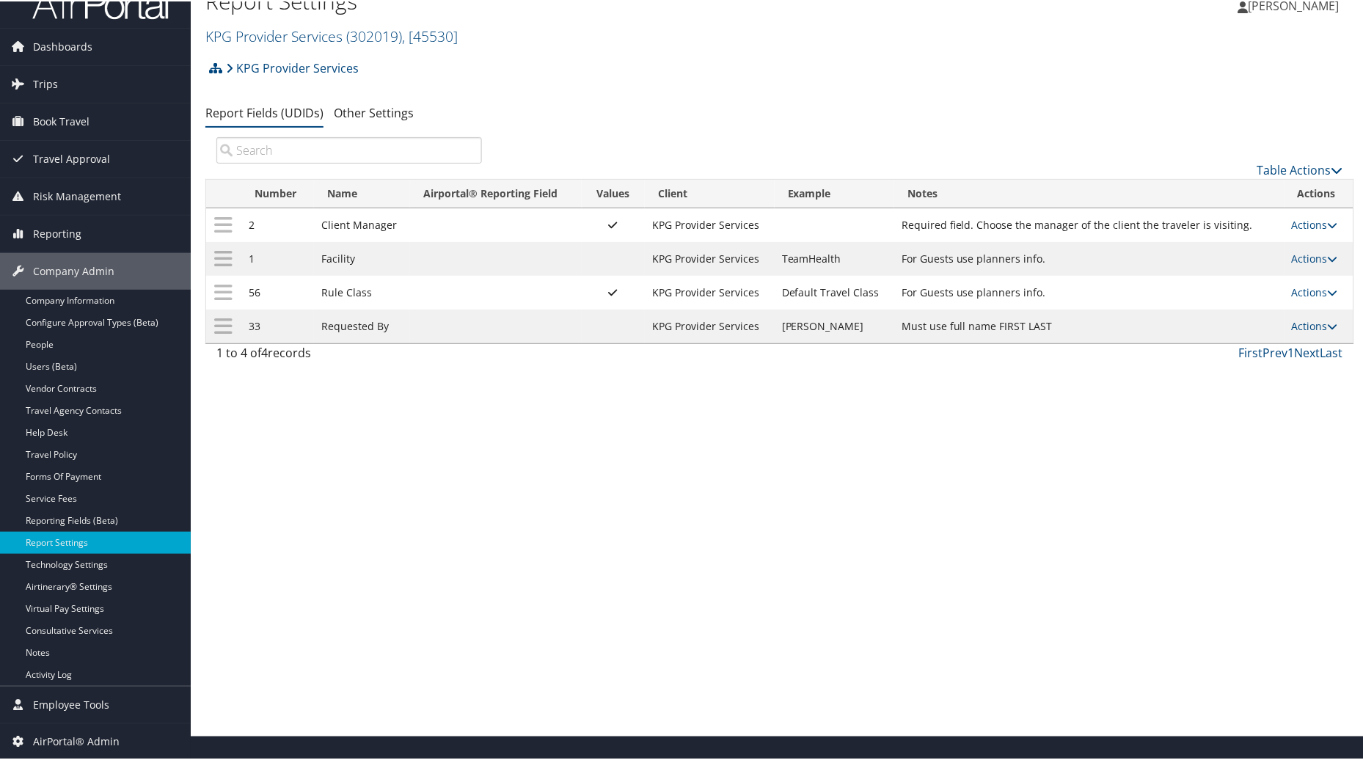
click at [753, 150] on div "Table Actions" at bounding box center [924, 157] width 862 height 42
